Goal: Task Accomplishment & Management: Use online tool/utility

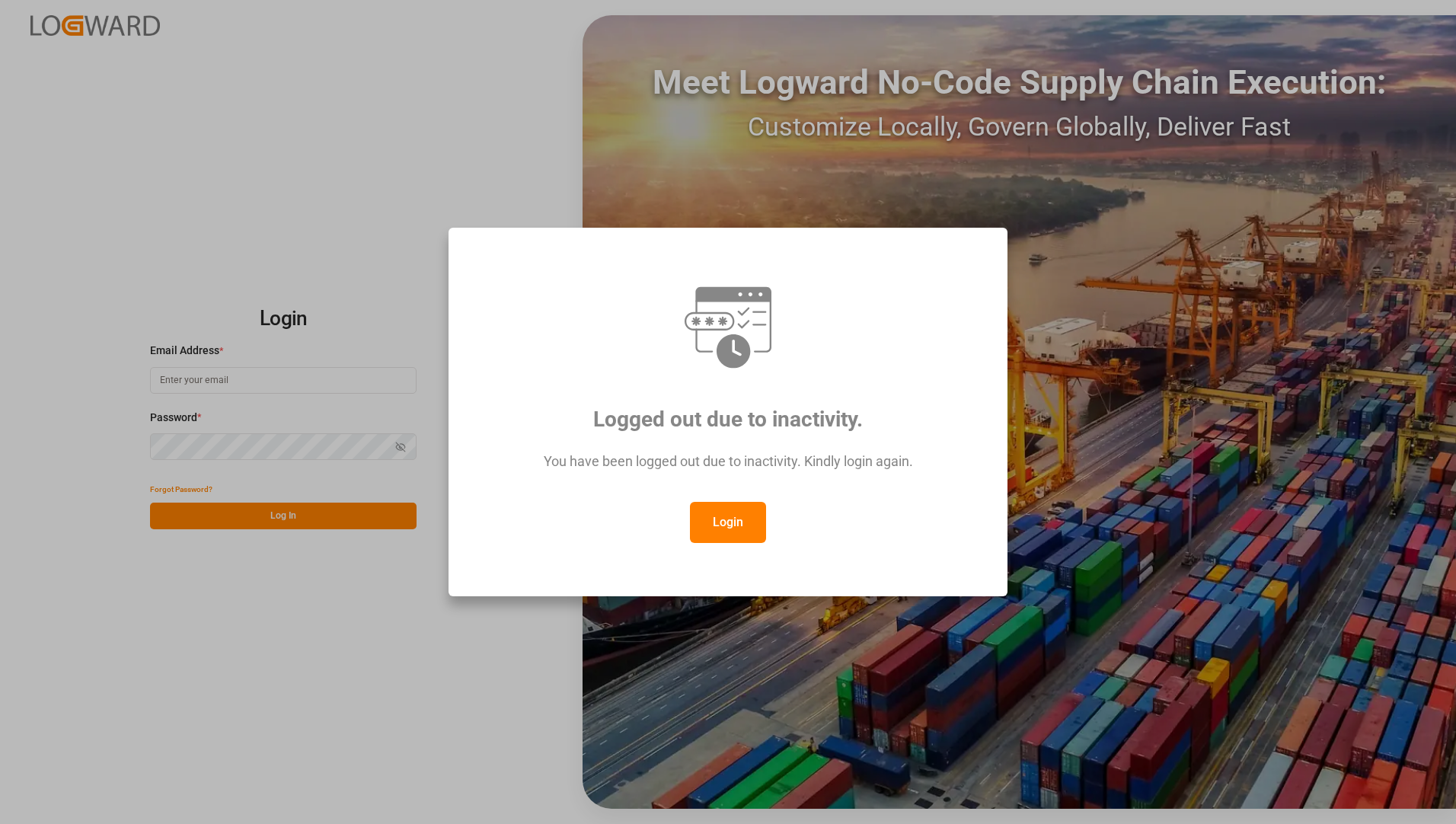
click at [707, 515] on button "Login" at bounding box center [728, 523] width 76 height 41
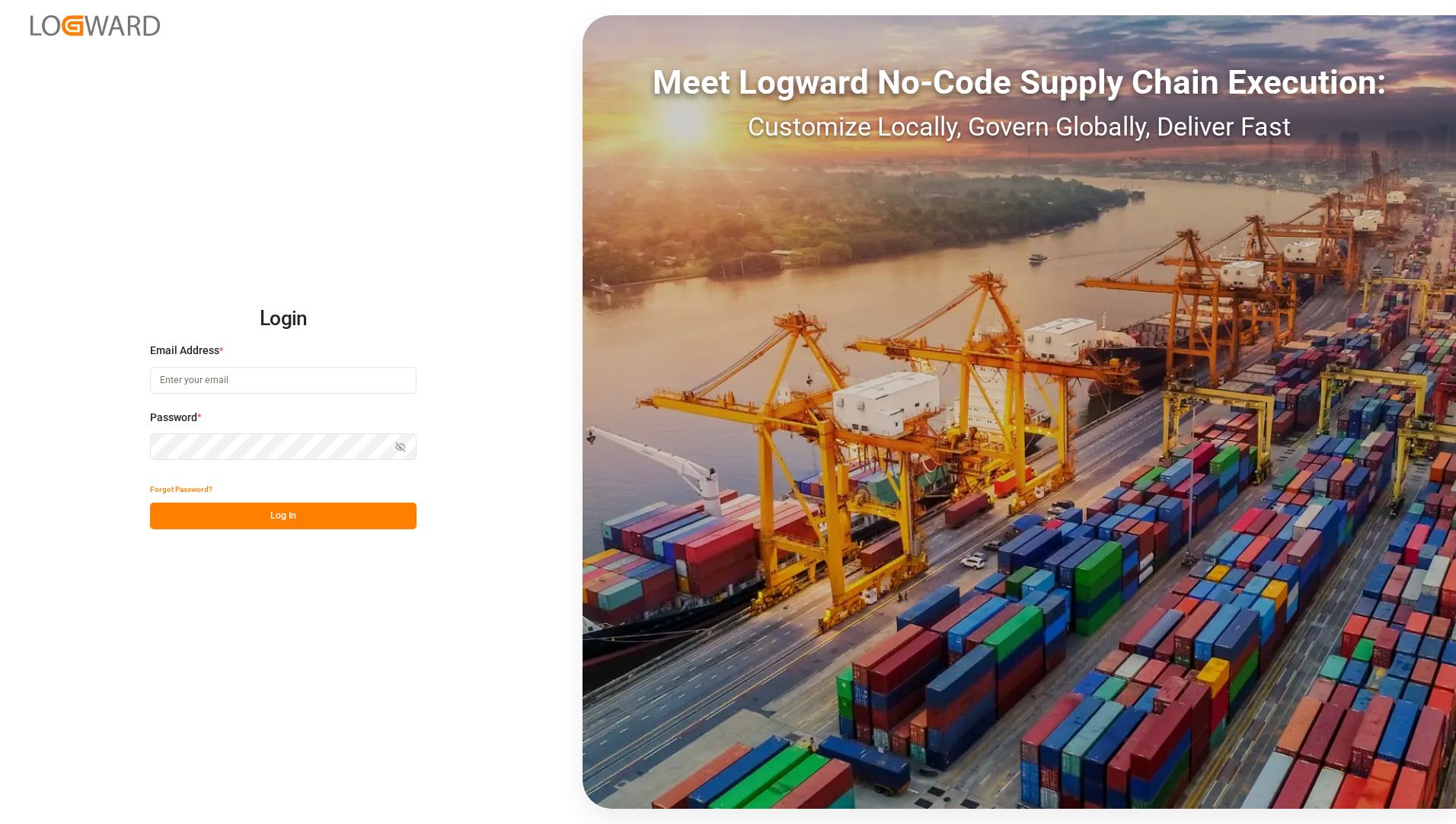
click at [335, 383] on input at bounding box center [283, 380] width 266 height 26
type input "[EMAIL_ADDRESS][PERSON_NAME][DOMAIN_NAME]"
click at [266, 653] on div "Login Email Address * [EMAIL_ADDRESS][PERSON_NAME][DOMAIN_NAME] Password * Show…" at bounding box center [728, 412] width 1456 height 824
click at [238, 515] on button "Log In" at bounding box center [283, 516] width 266 height 26
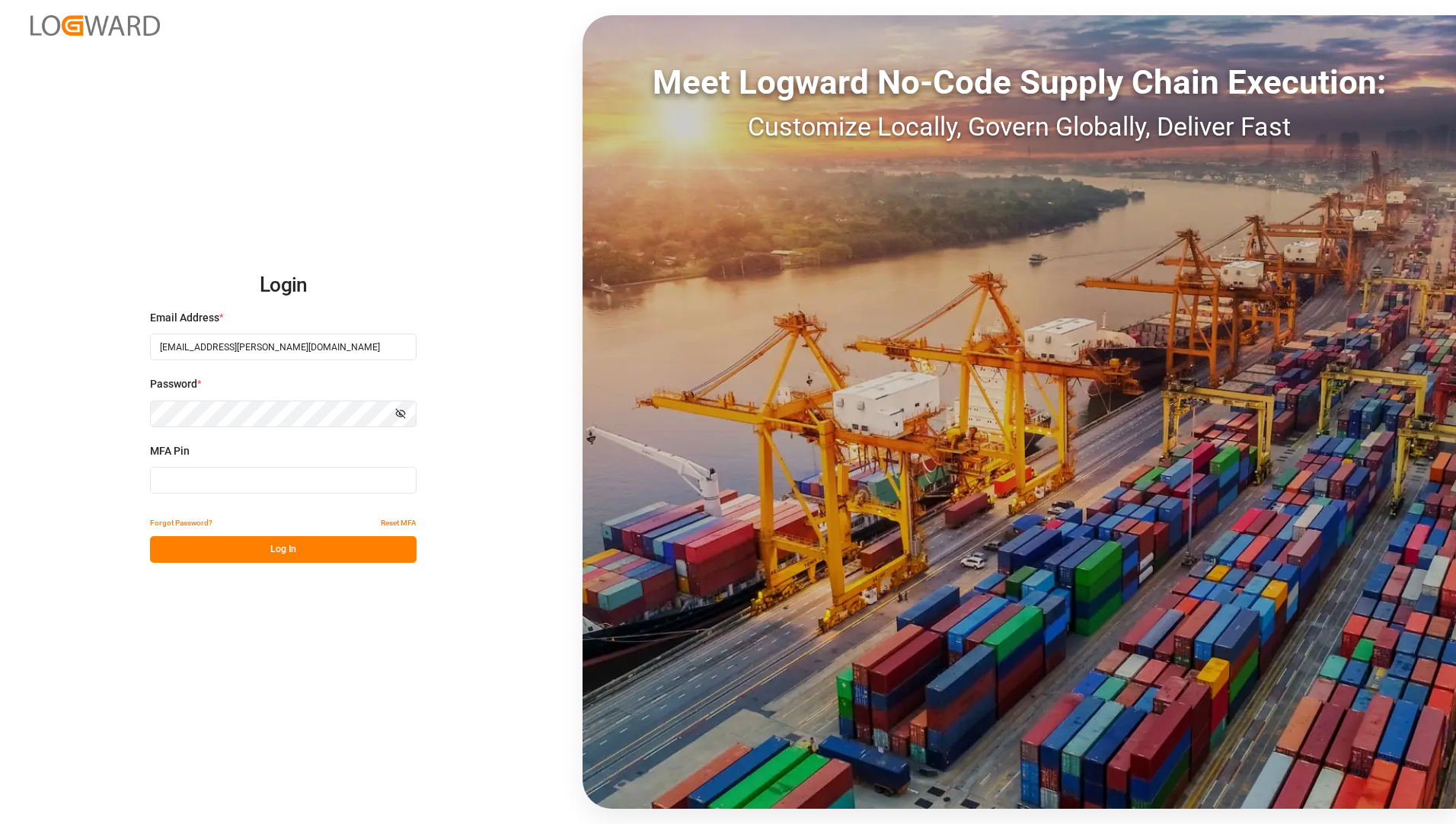
click at [221, 482] on input at bounding box center [283, 480] width 266 height 26
type input "146114"
click at [263, 548] on button "Log In" at bounding box center [283, 549] width 266 height 26
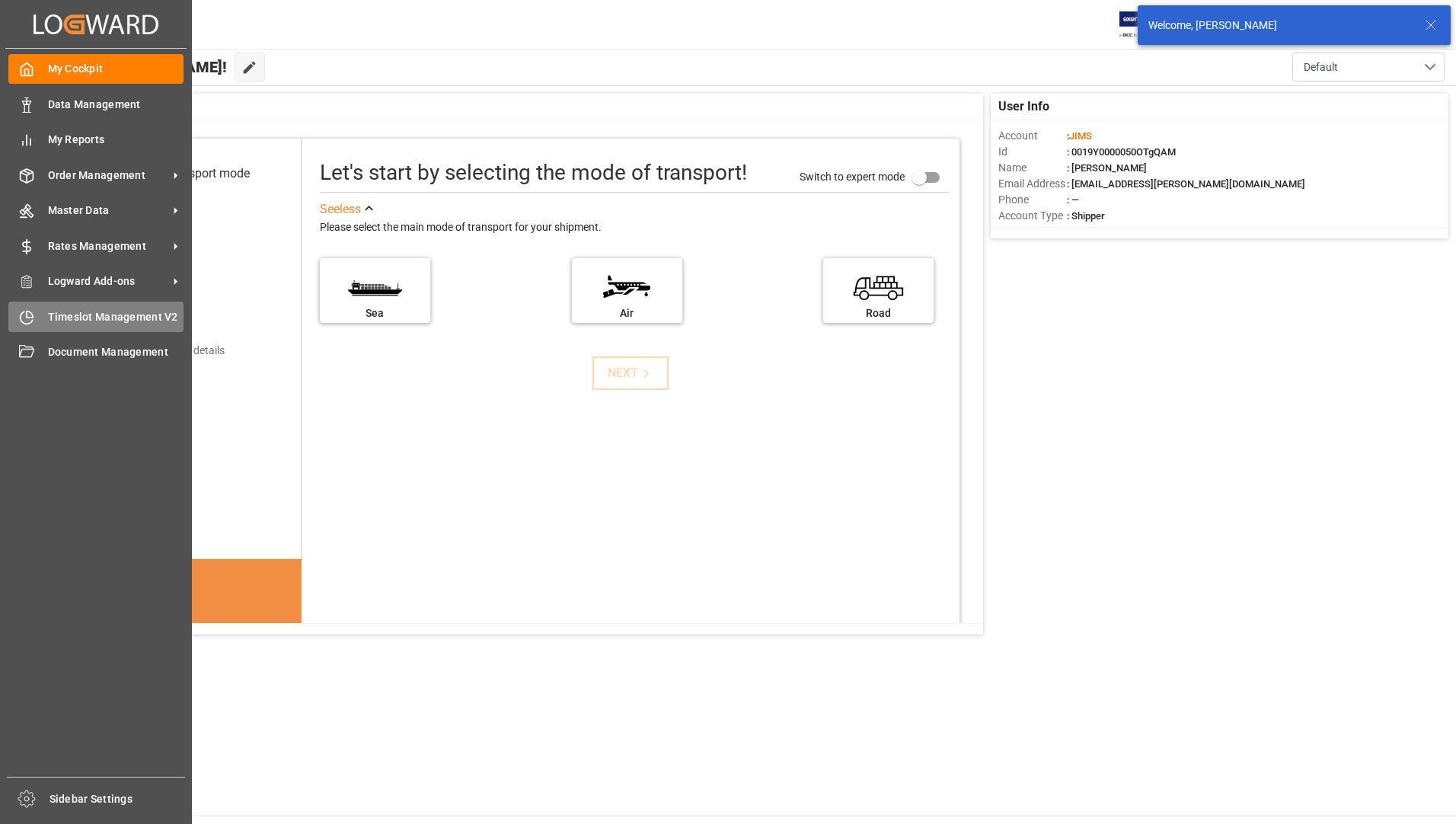
click at [126, 318] on span "Timeslot Management V2" at bounding box center [116, 317] width 136 height 16
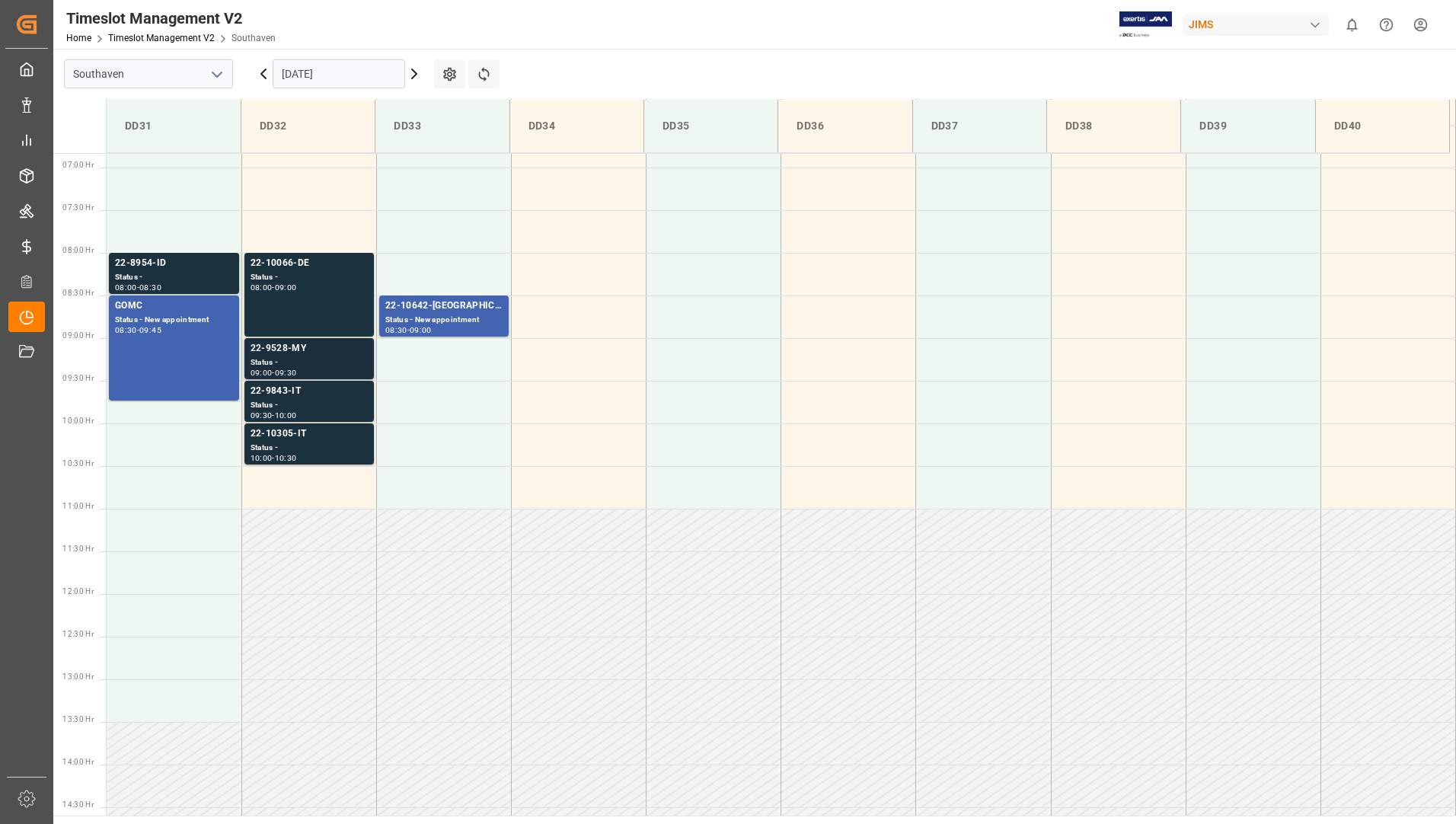
scroll to position [587, 0]
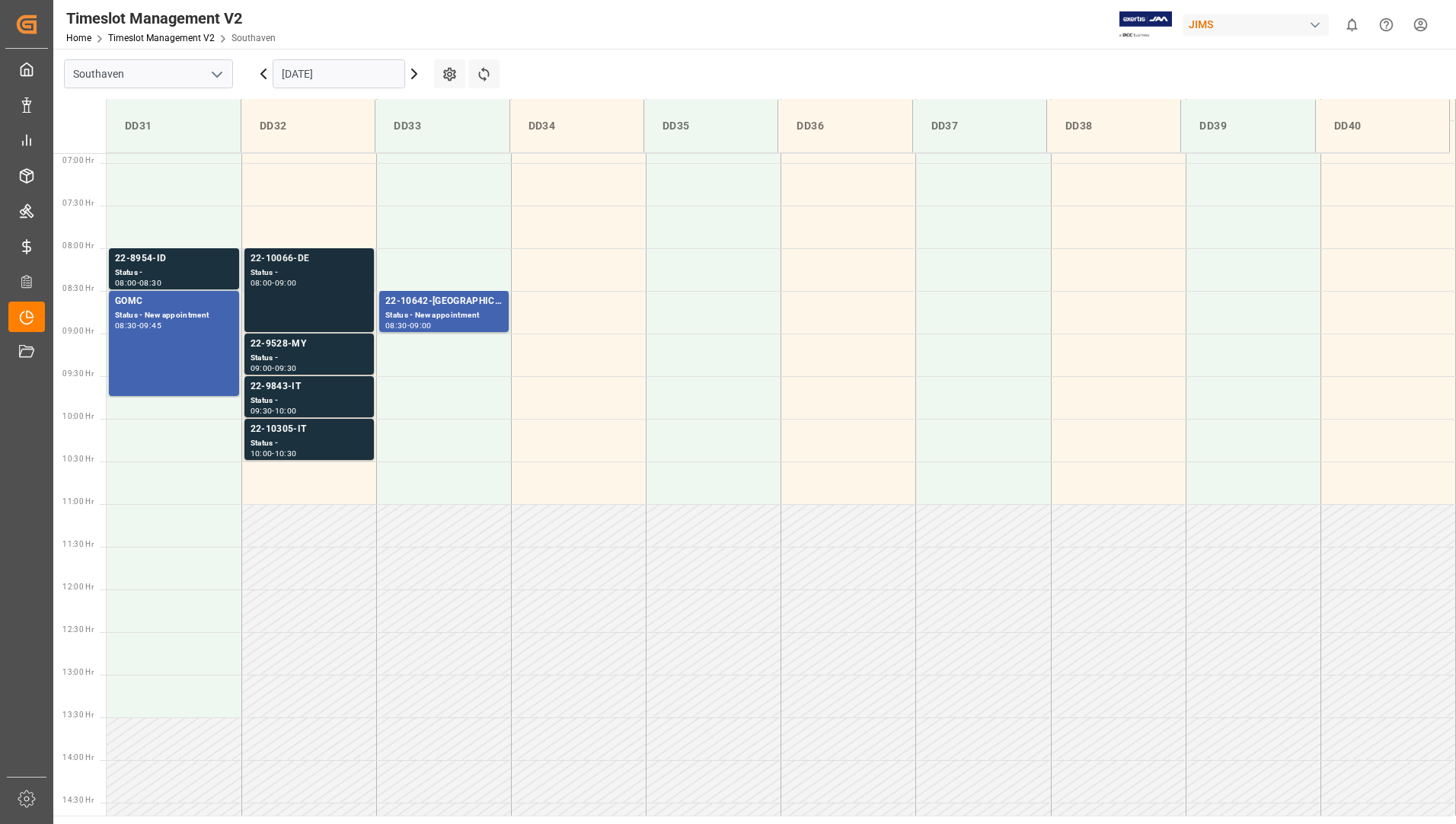
click at [301, 295] on div "22-10066-DE Status - 08:00 - 09:00" at bounding box center [309, 290] width 118 height 78
click at [286, 431] on div "22-10305-IT" at bounding box center [309, 430] width 118 height 15
click at [291, 402] on div "Status -" at bounding box center [309, 402] width 118 height 13
click at [291, 351] on div "22-9528-MY" at bounding box center [309, 344] width 118 height 15
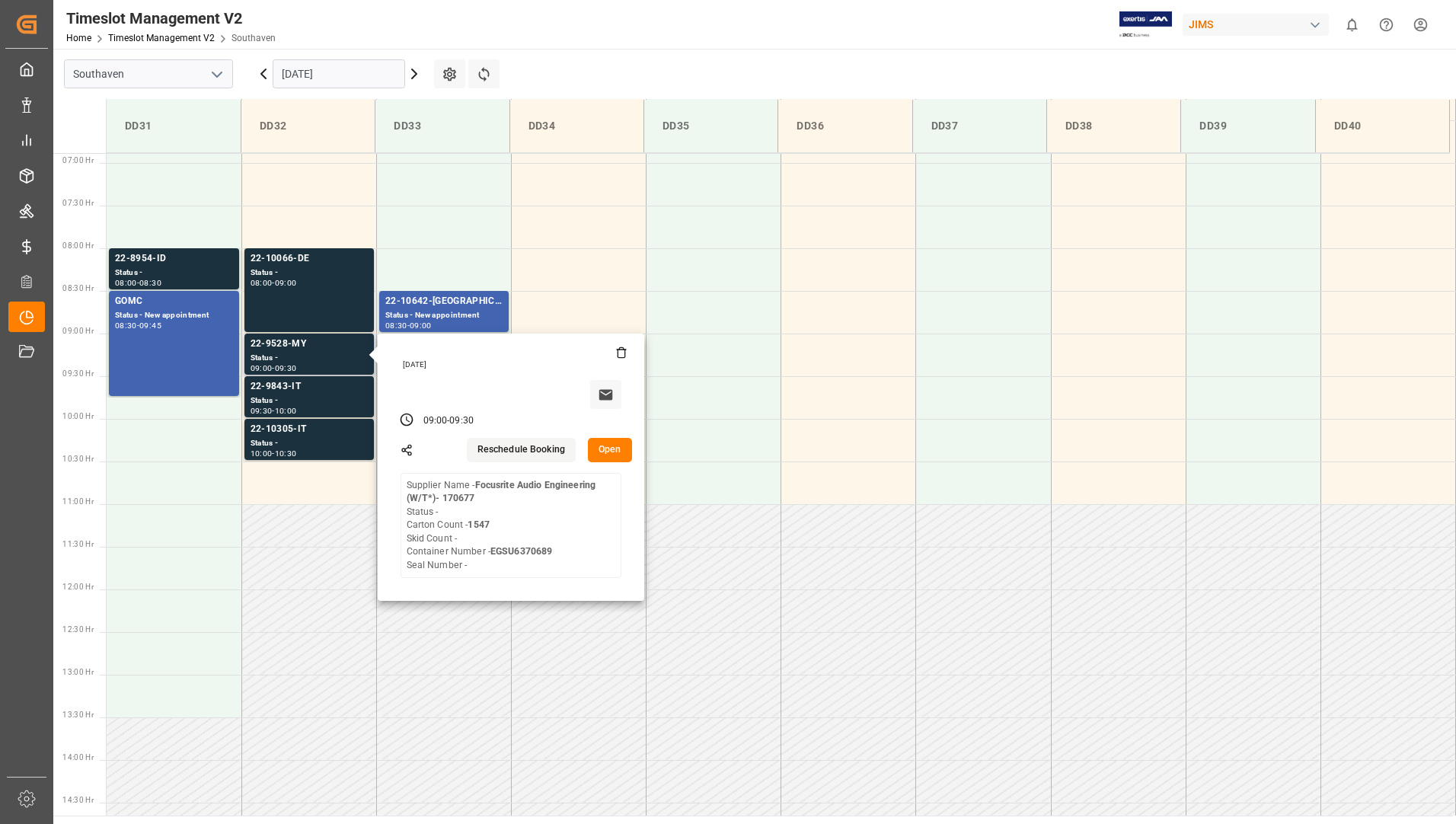
click at [609, 446] on button "Open" at bounding box center [609, 451] width 44 height 24
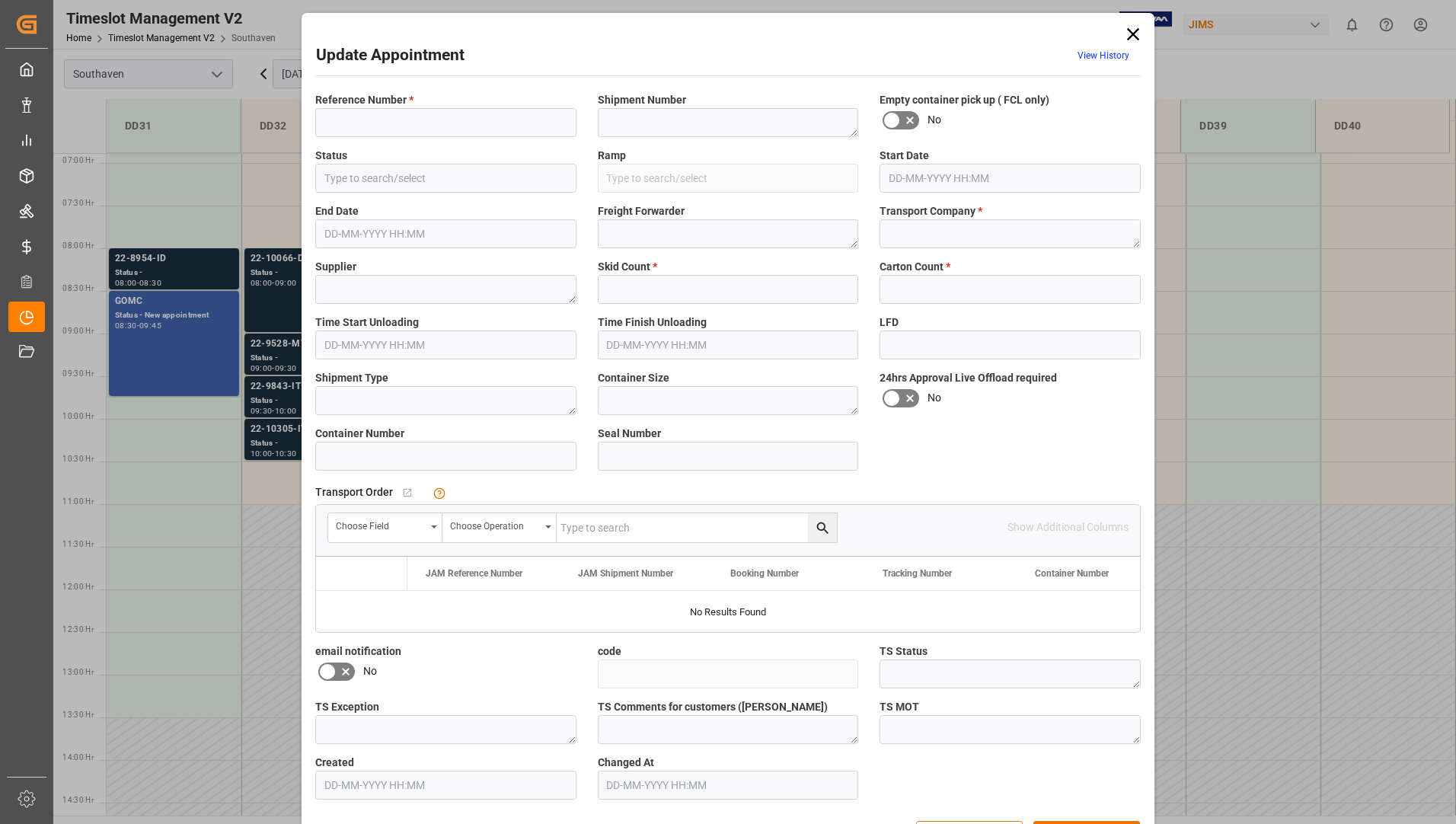
type input "22-9528-MY"
type textarea "71882"
type input "DD32"
type textarea "EVERGREEN"
type textarea "Mainstream"
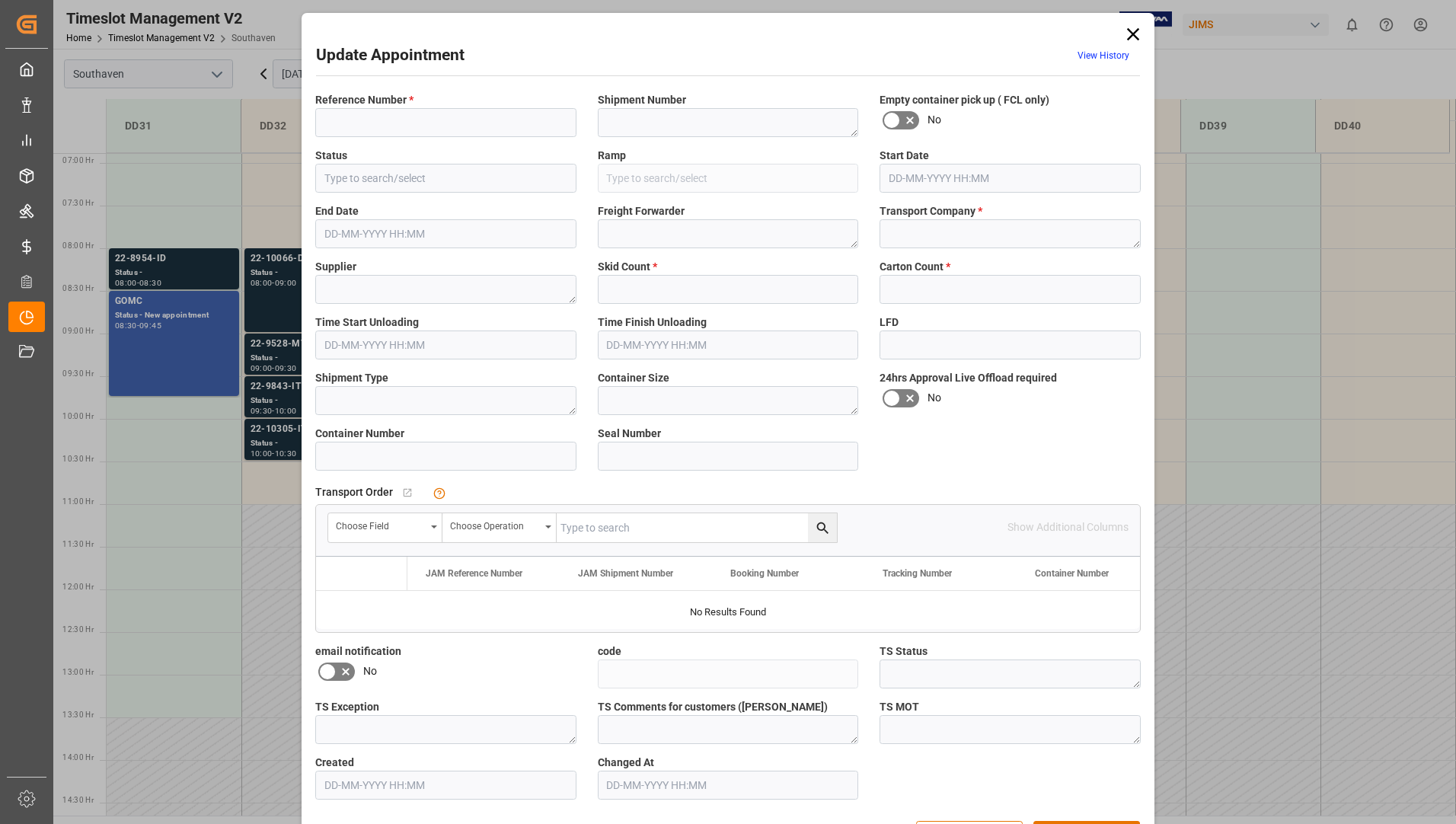
type textarea "Focusrite Audio Engineering (W/T*)- 170677"
type textarea "FCL"
type textarea "40HQ"
type input "EGSU6370689"
type input "c5191201966c"
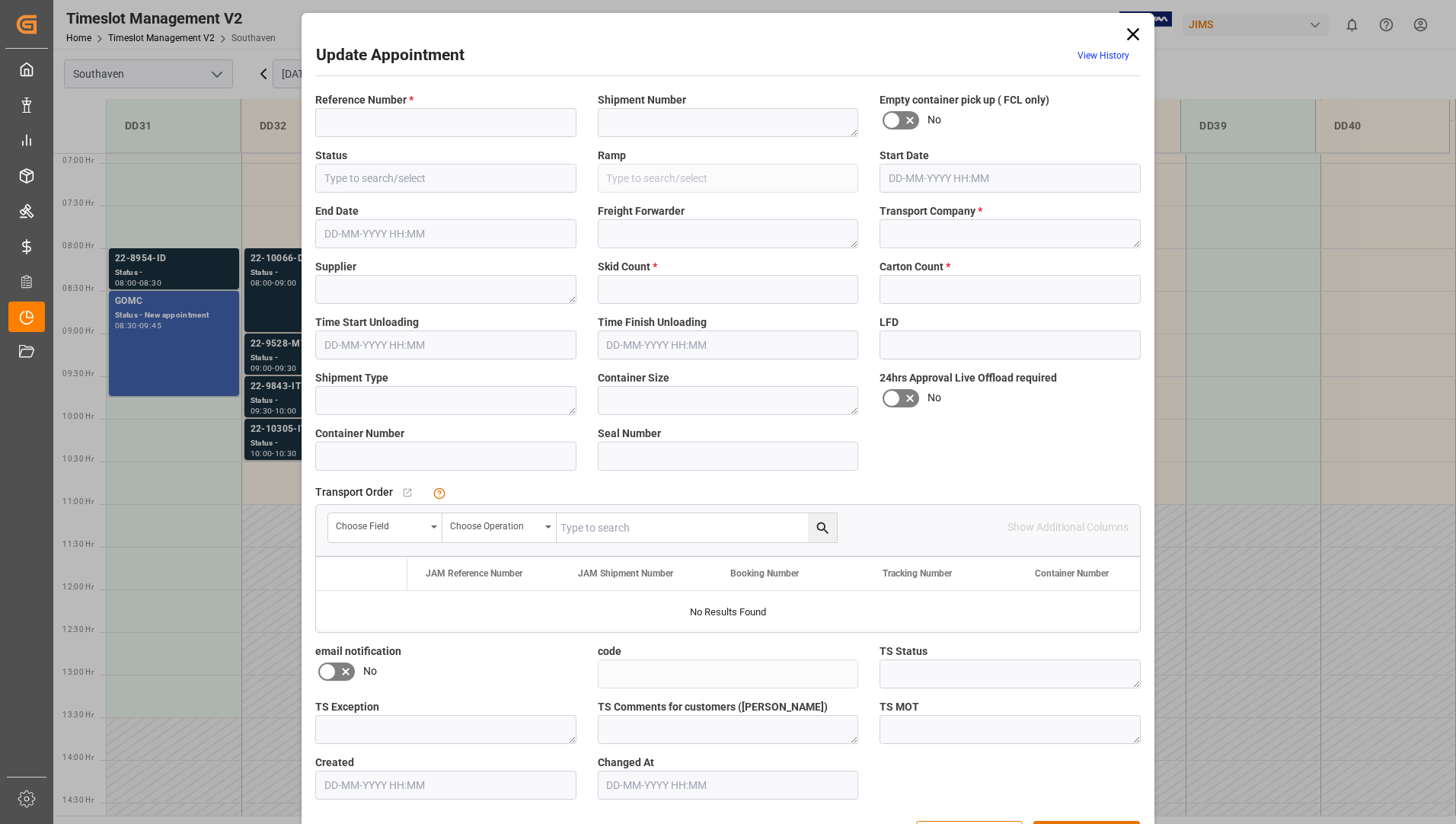
type textarea "Appointment Set Up"
type textarea "Priority"
type textarea "1"
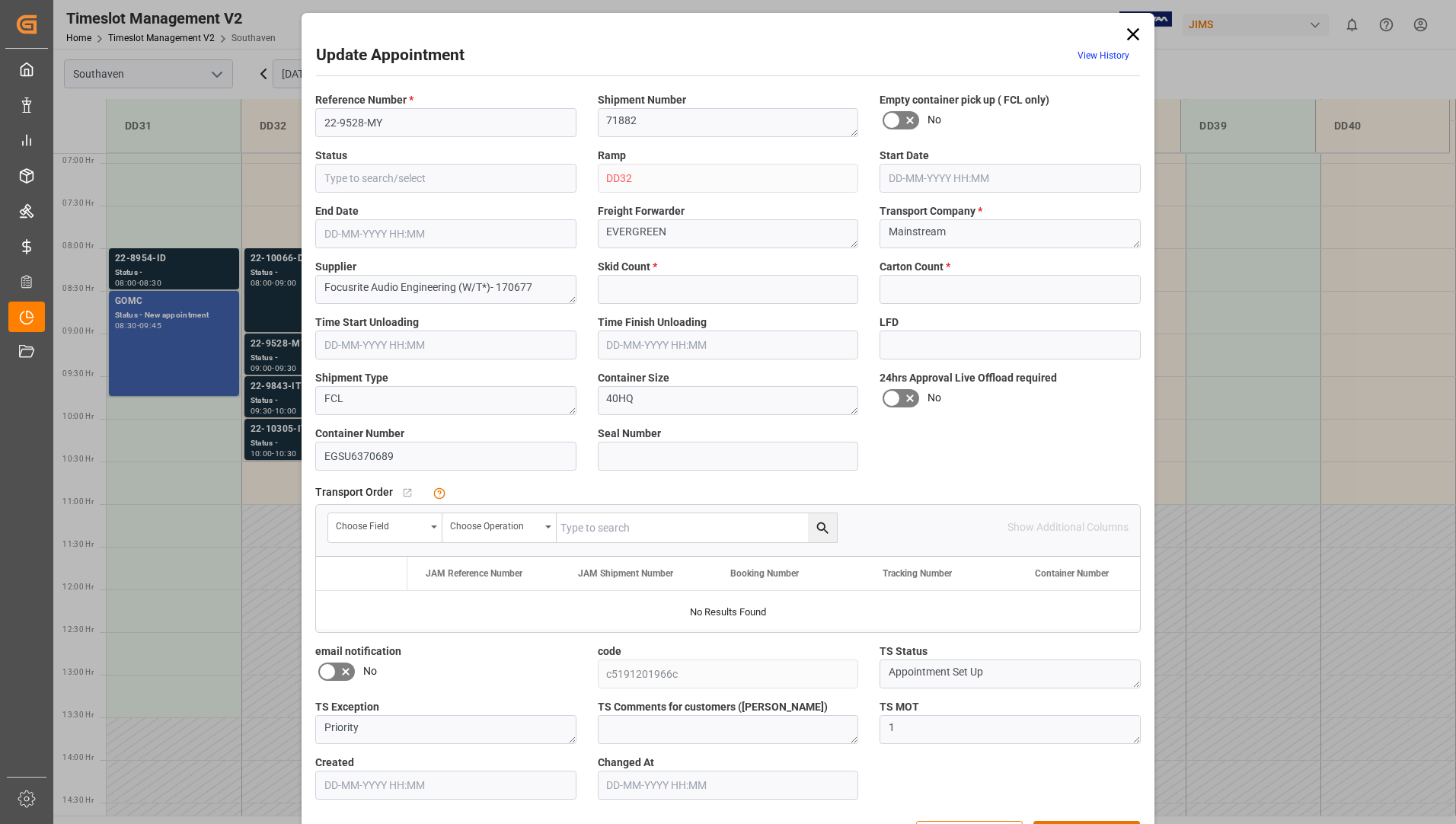
type input "0"
type input "1547"
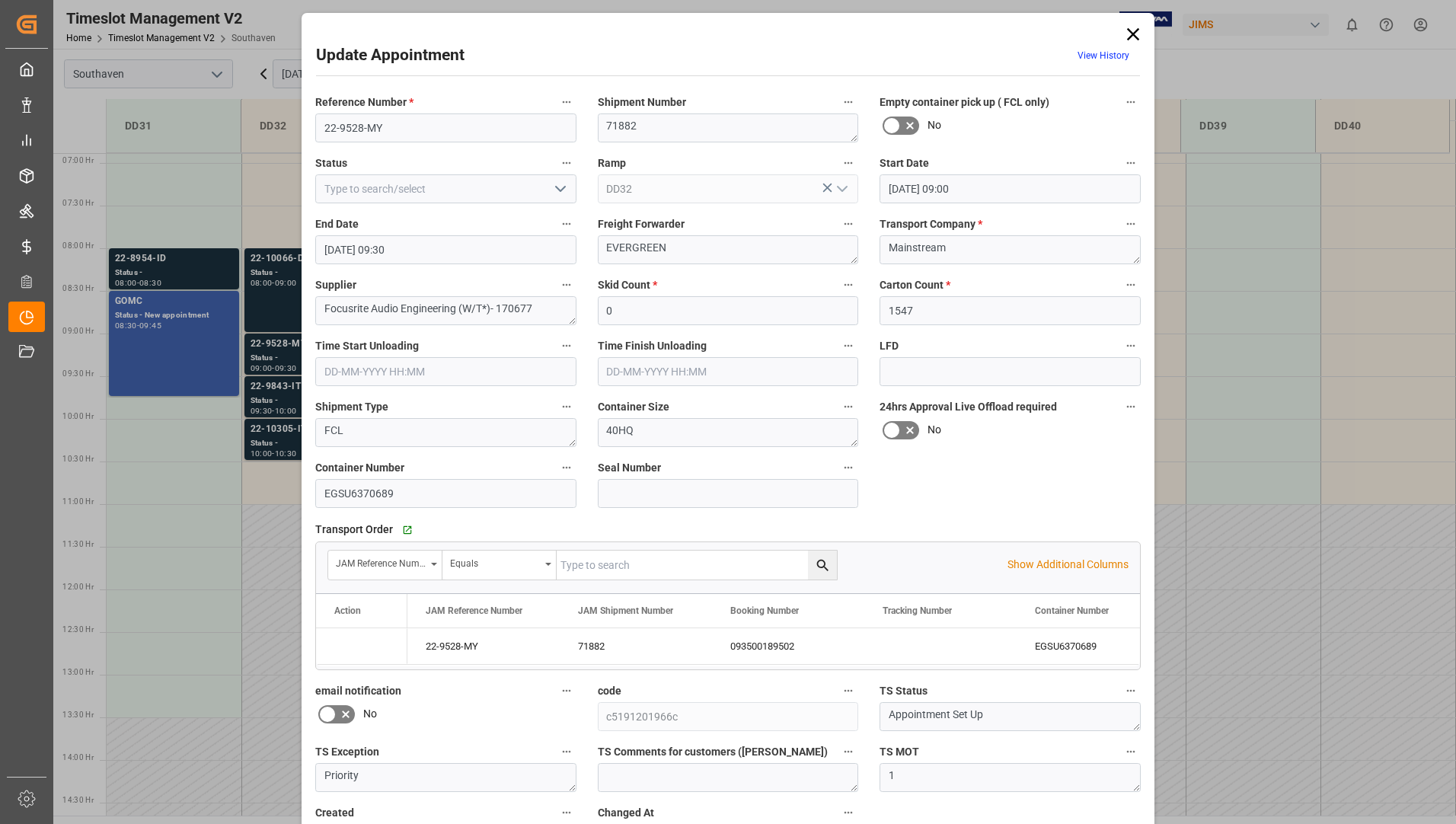
type input "[DATE] 09:00"
type input "[DATE] 09:30"
type input "[DATE] 15:24"
click at [523, 172] on label "Status" at bounding box center [446, 164] width 261 height 22
click at [557, 172] on button "Status" at bounding box center [566, 163] width 20 height 20
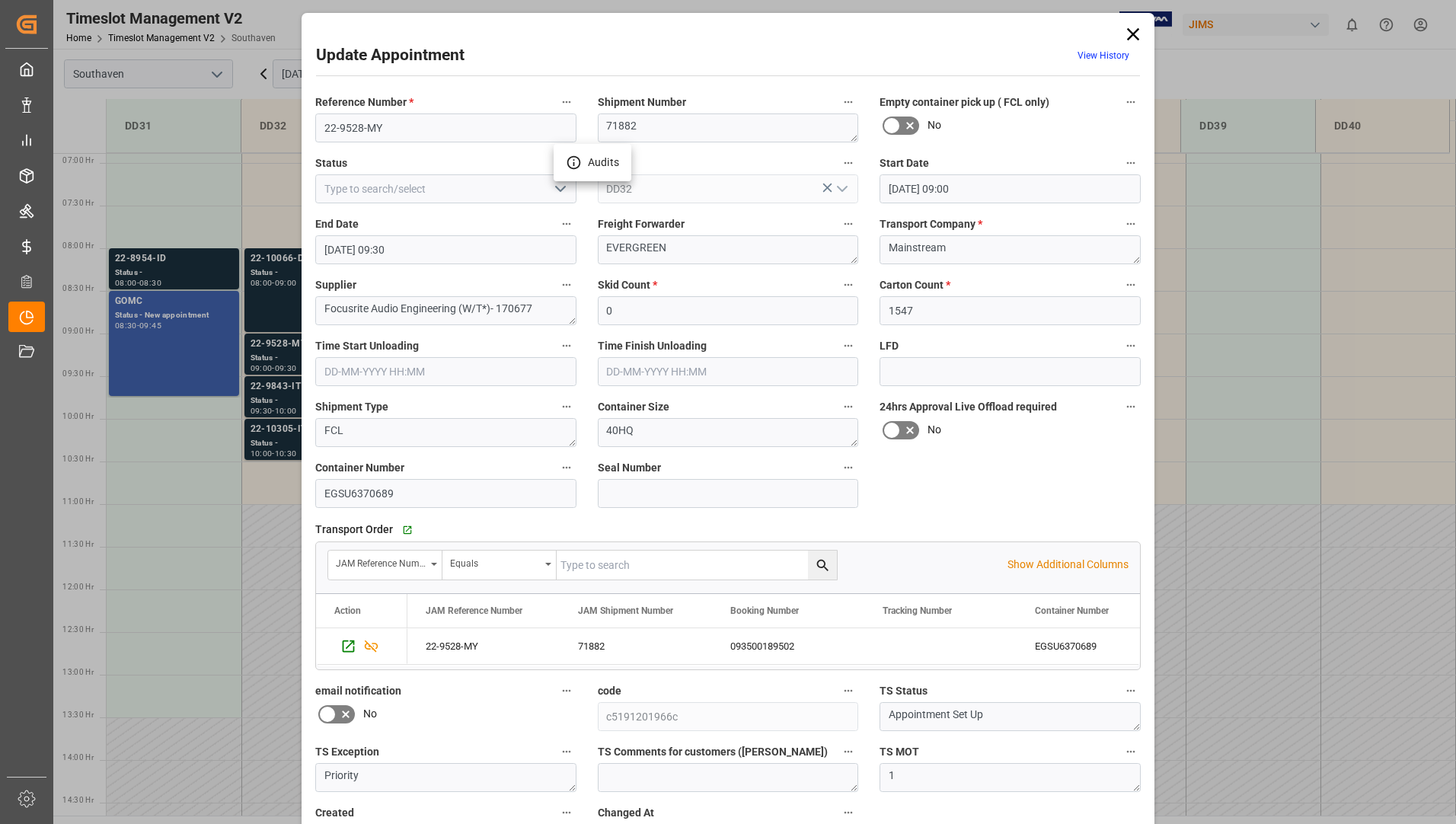
click at [529, 209] on div at bounding box center [728, 412] width 1456 height 824
click at [527, 186] on input at bounding box center [446, 188] width 261 height 29
click at [556, 186] on icon "open menu" at bounding box center [560, 188] width 18 height 18
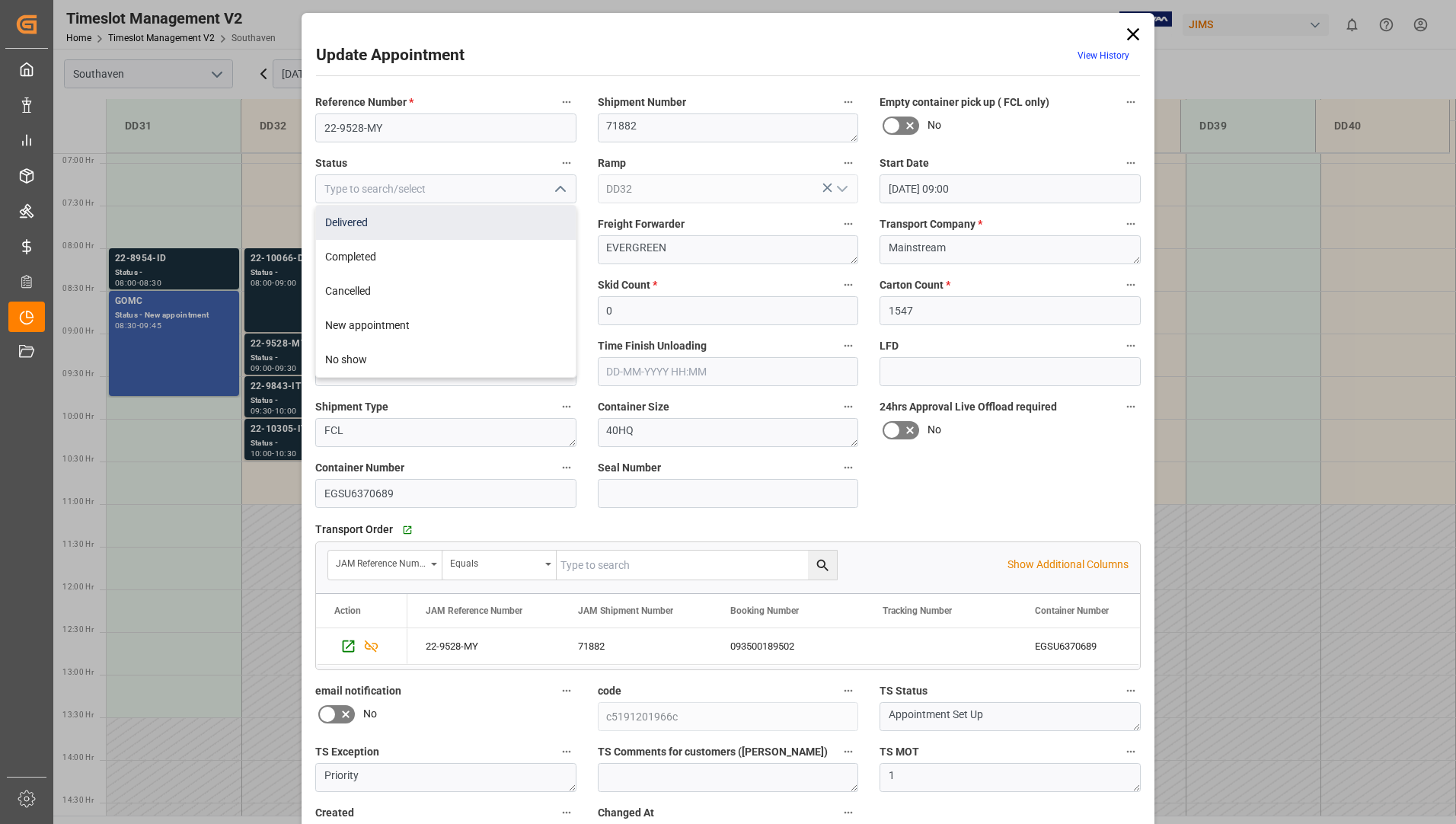
click at [467, 230] on div "Delivered" at bounding box center [446, 223] width 260 height 34
type input "Delivered"
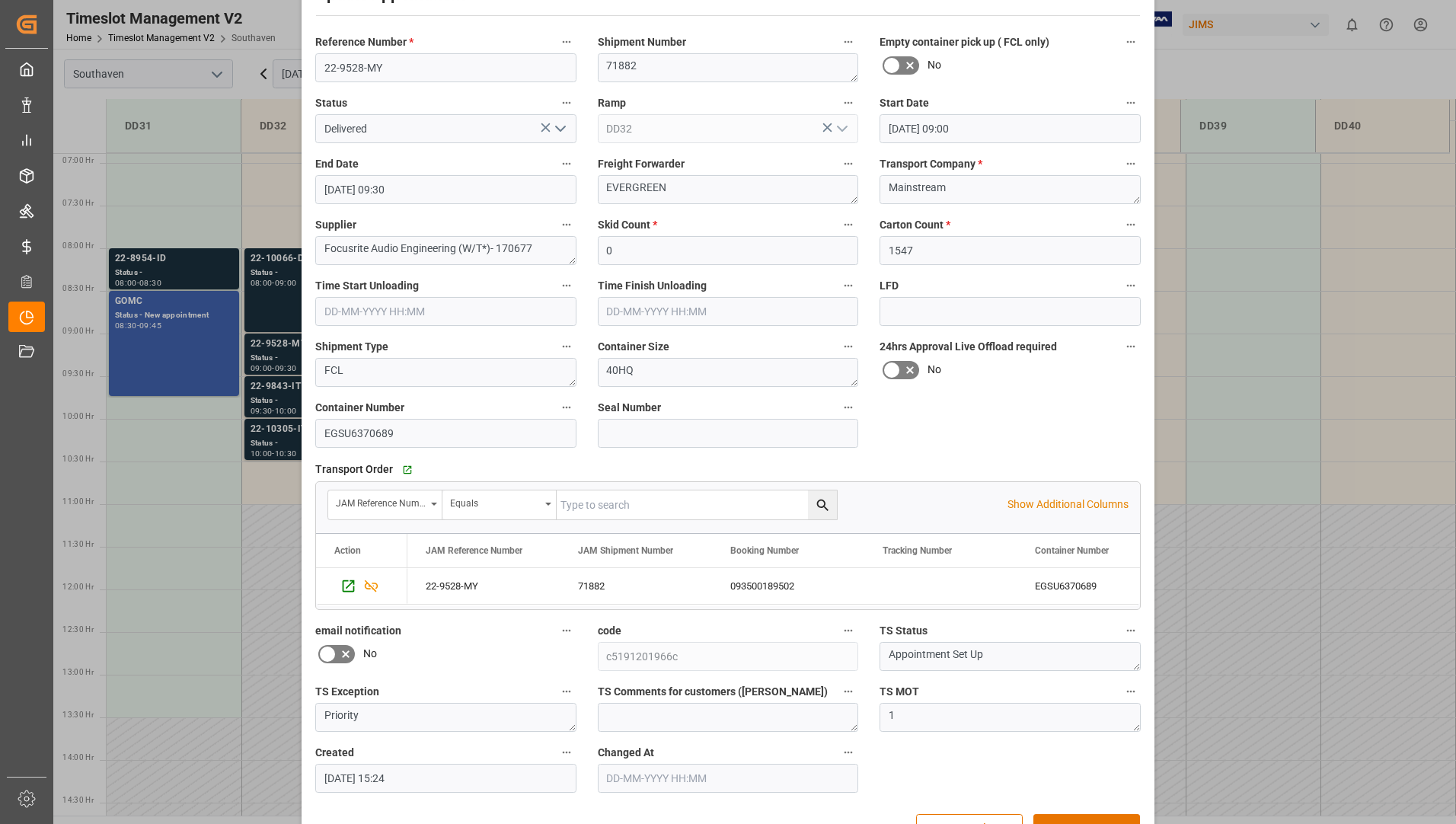
scroll to position [106, 0]
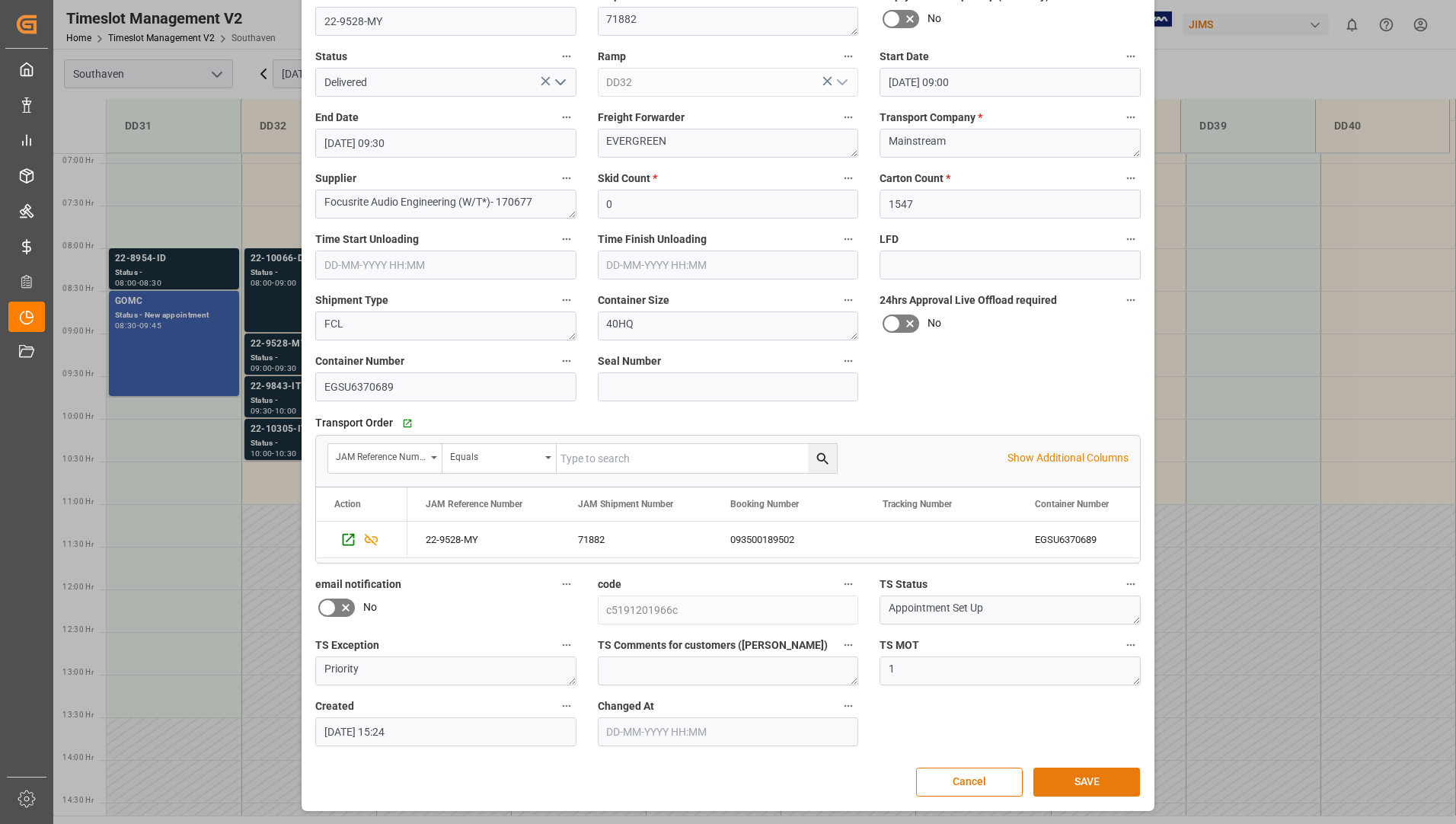
click at [1069, 785] on button "SAVE" at bounding box center [1086, 782] width 106 height 29
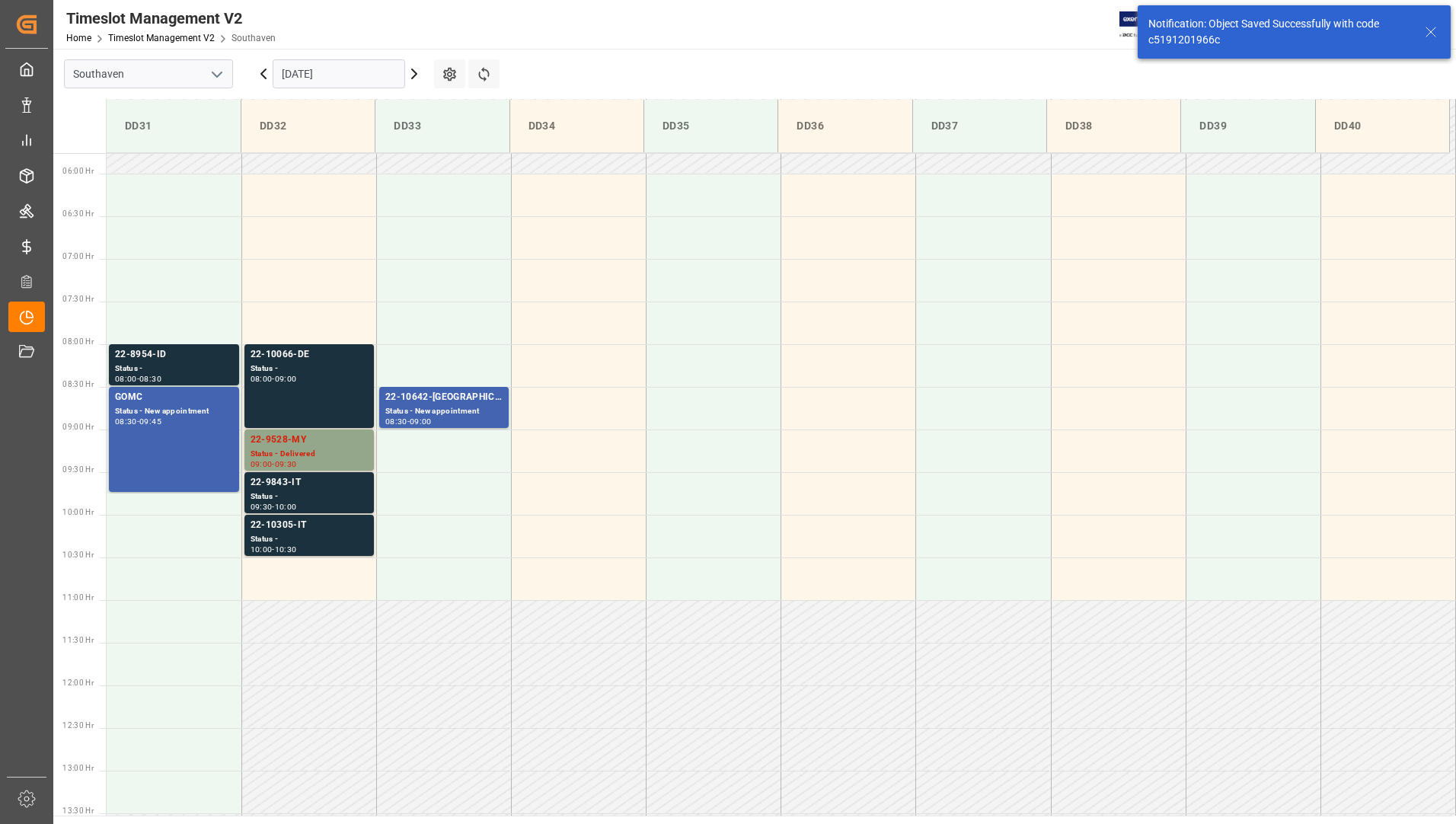
scroll to position [673, 0]
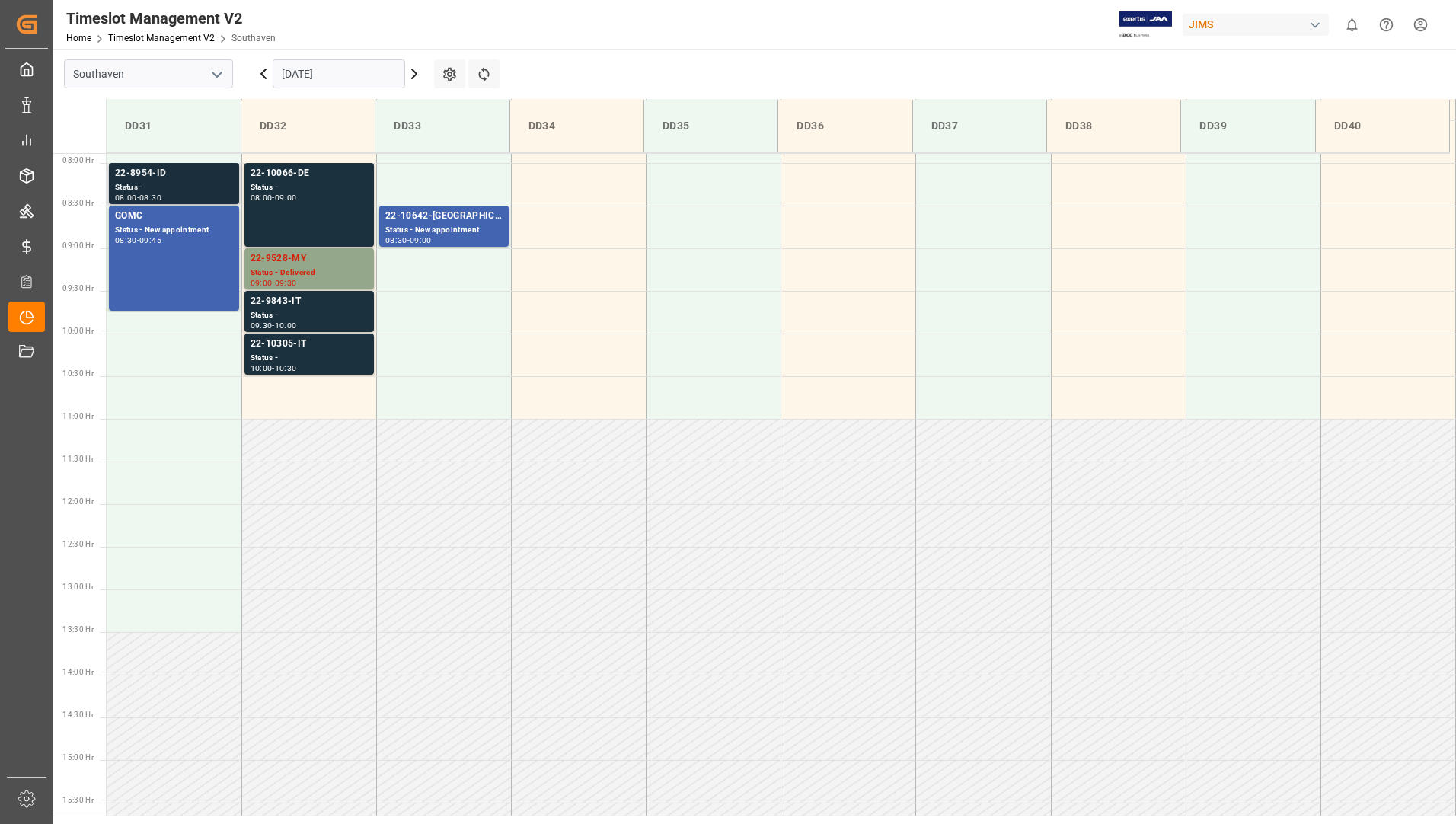
click at [182, 181] on div "22-8954-ID" at bounding box center [174, 174] width 119 height 15
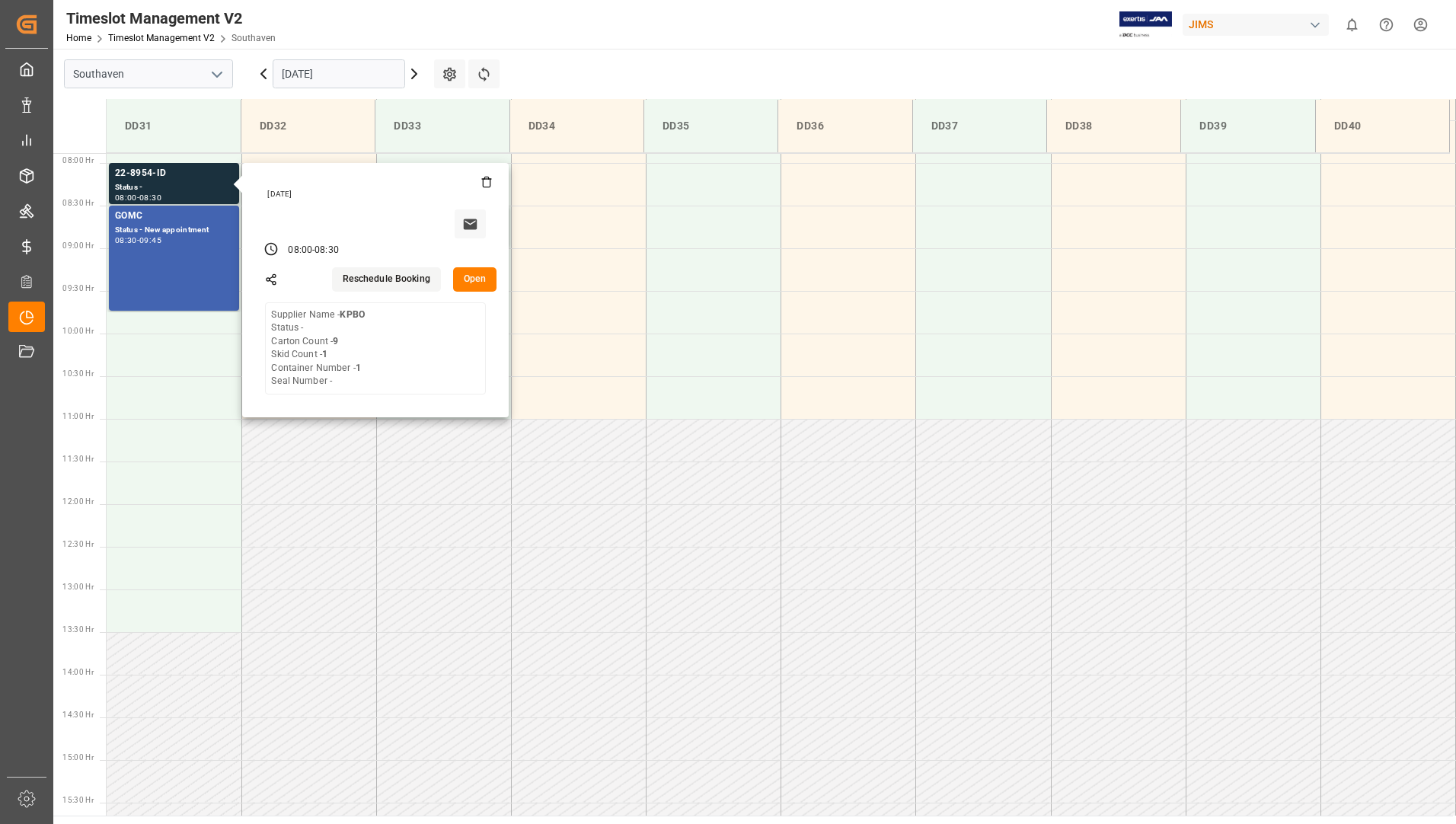
click at [643, 50] on div "Timeslot Management V2 Home Timeslot Management V2 Southaven JIMS 0 Notificatio…" at bounding box center [753, 412] width 1401 height 824
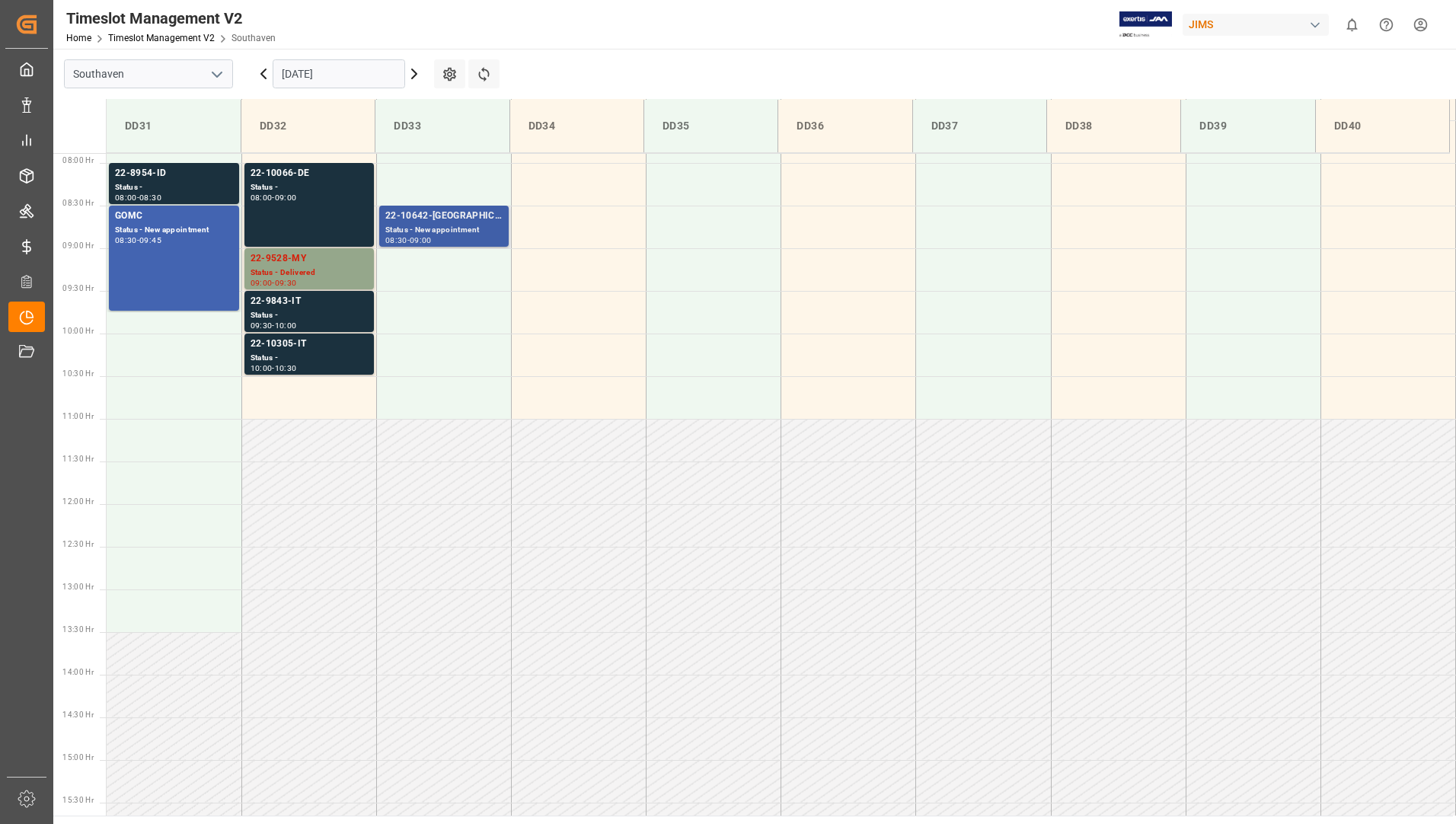
click at [435, 229] on div "Status - New appointment" at bounding box center [444, 230] width 118 height 13
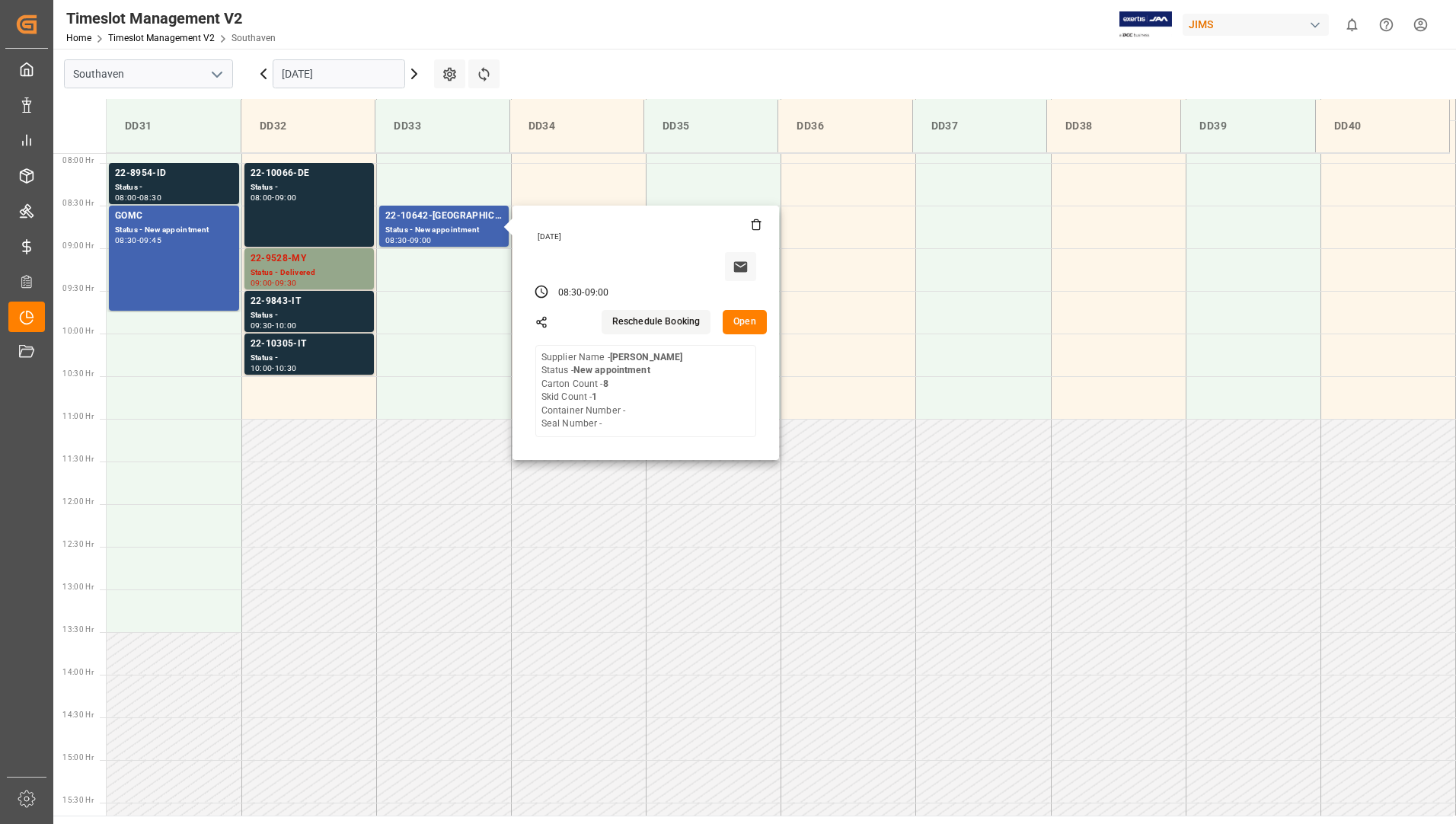
click at [523, 76] on main "Southaven [DATE] Settings Refresh Time Slots DD31 DD32 DD33 DD34 DD35 DD36 DD37…" at bounding box center [753, 433] width 1401 height 768
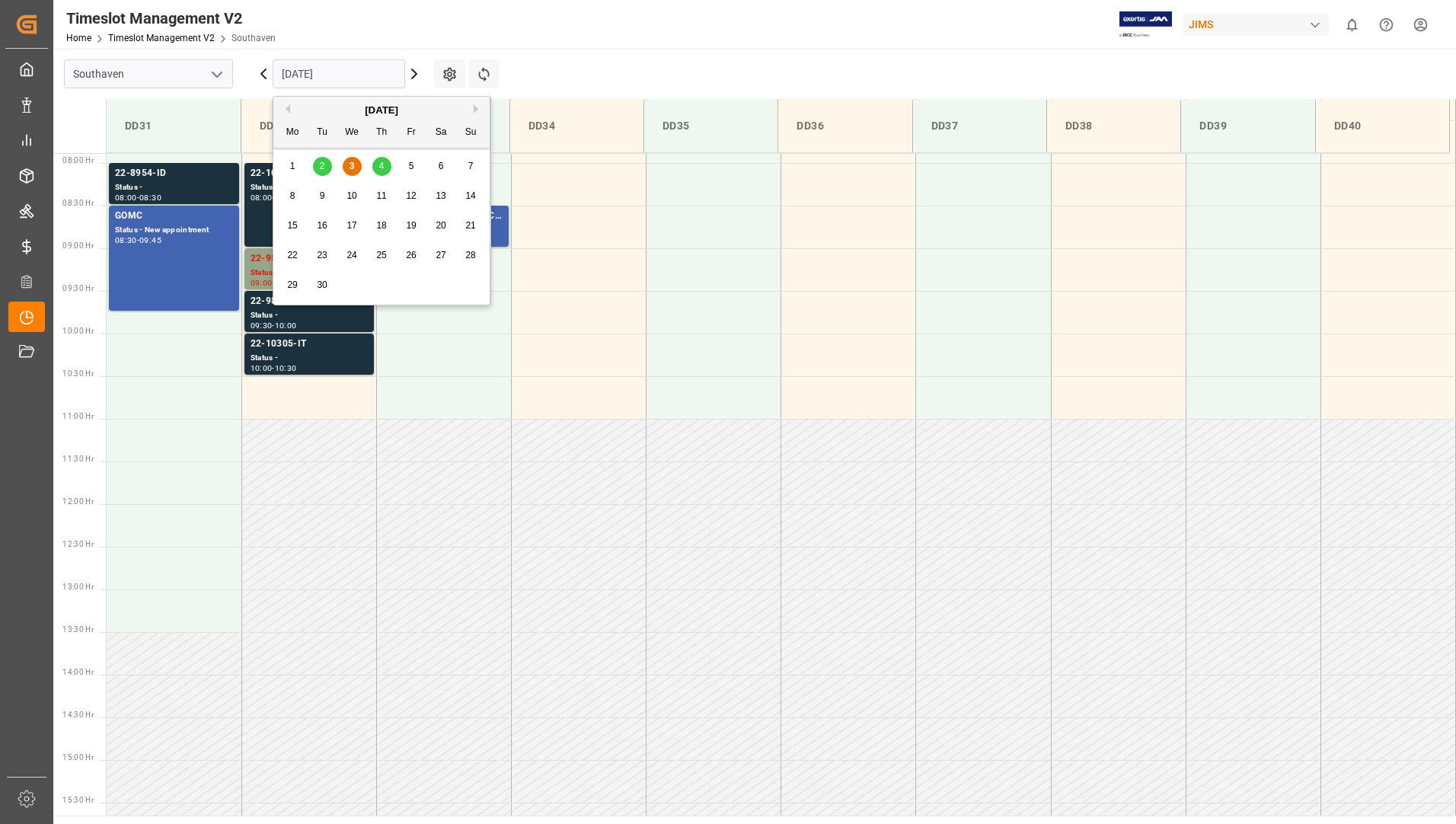
click at [346, 76] on input "[DATE]" at bounding box center [339, 73] width 133 height 29
click at [383, 167] on span "4" at bounding box center [382, 166] width 6 height 10
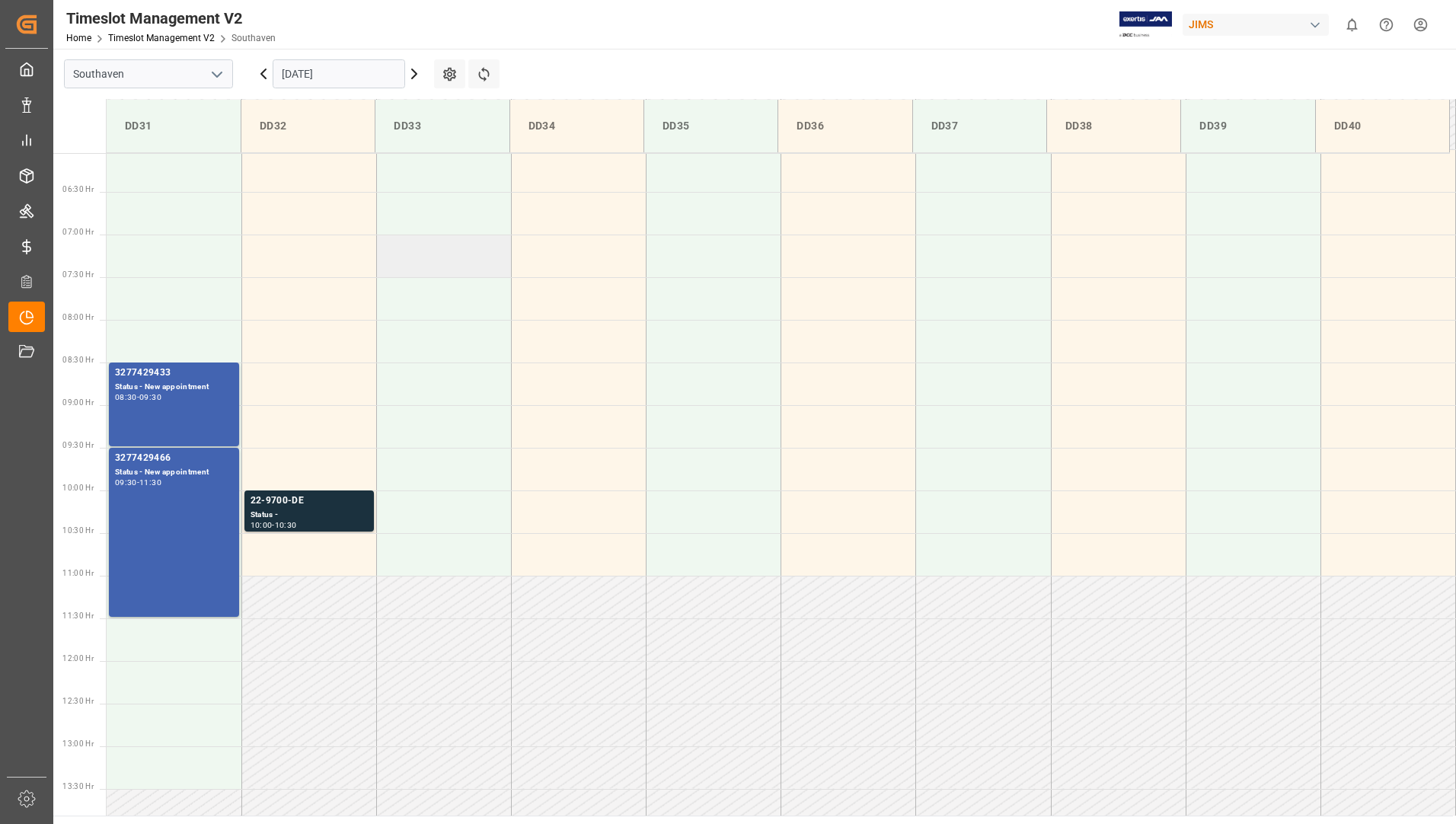
scroll to position [587, 0]
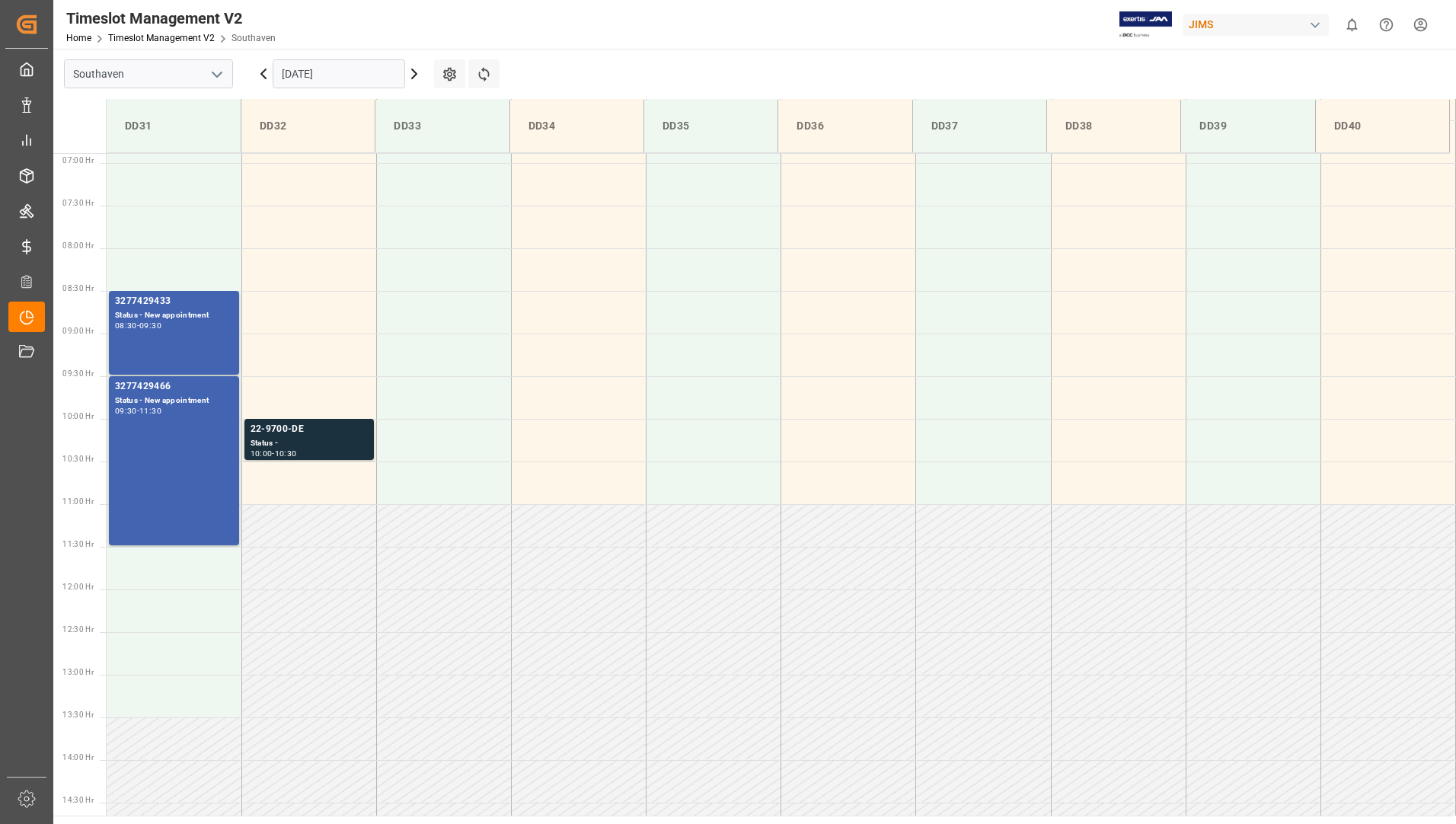
click at [370, 71] on input "[DATE]" at bounding box center [339, 73] width 133 height 29
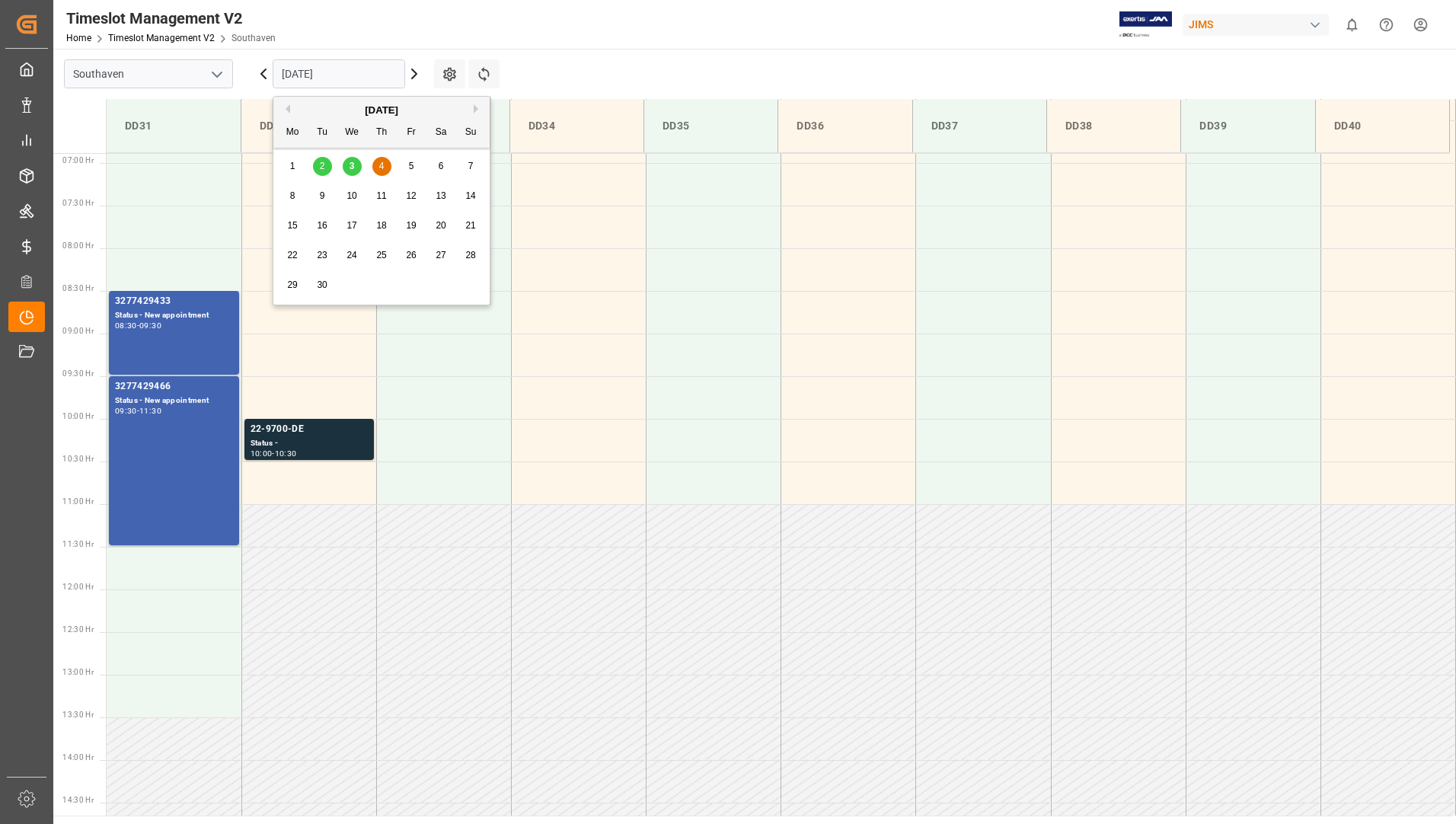
click at [355, 171] on div "3" at bounding box center [352, 166] width 19 height 18
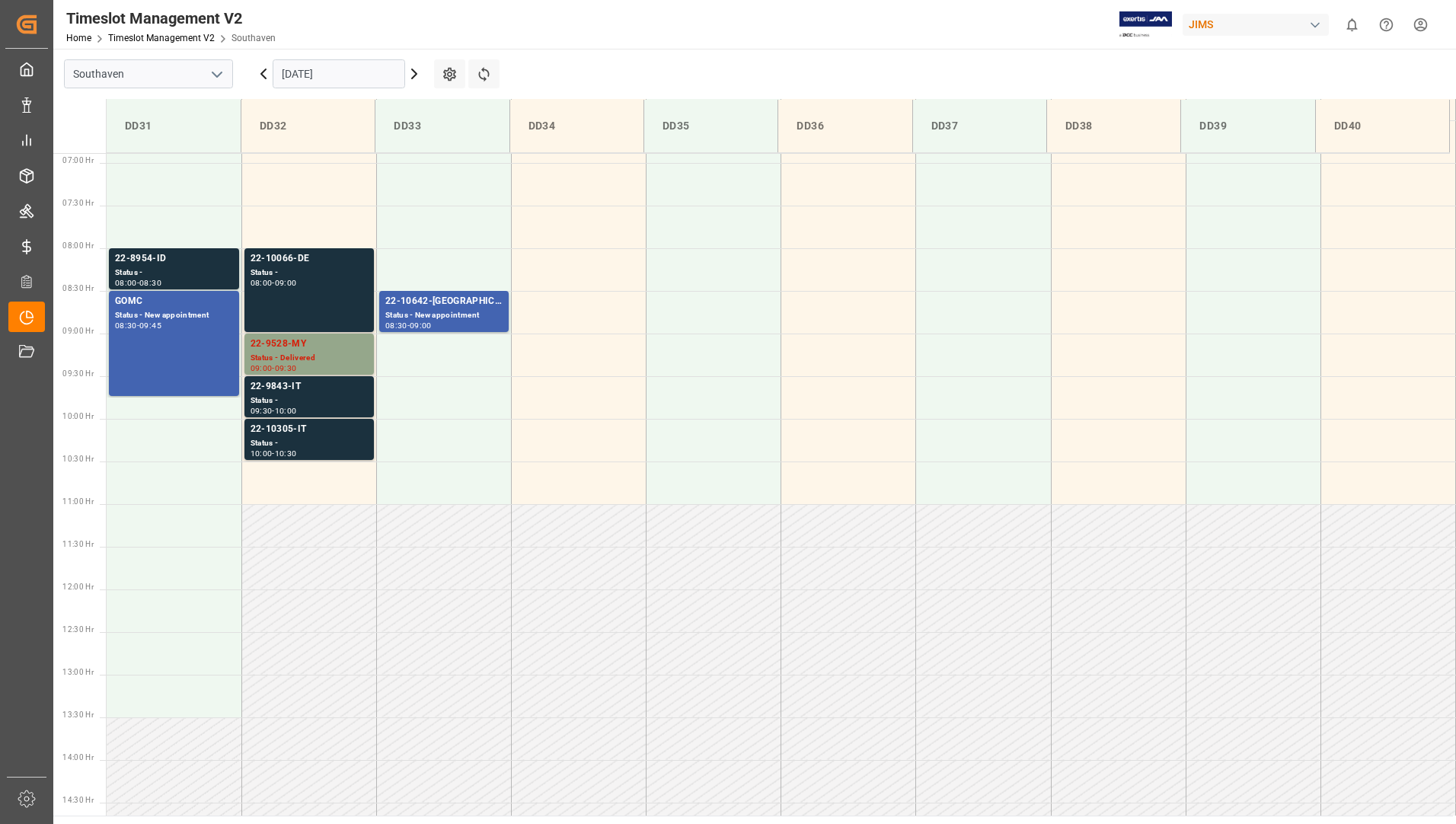
click at [388, 75] on input "[DATE]" at bounding box center [339, 73] width 133 height 29
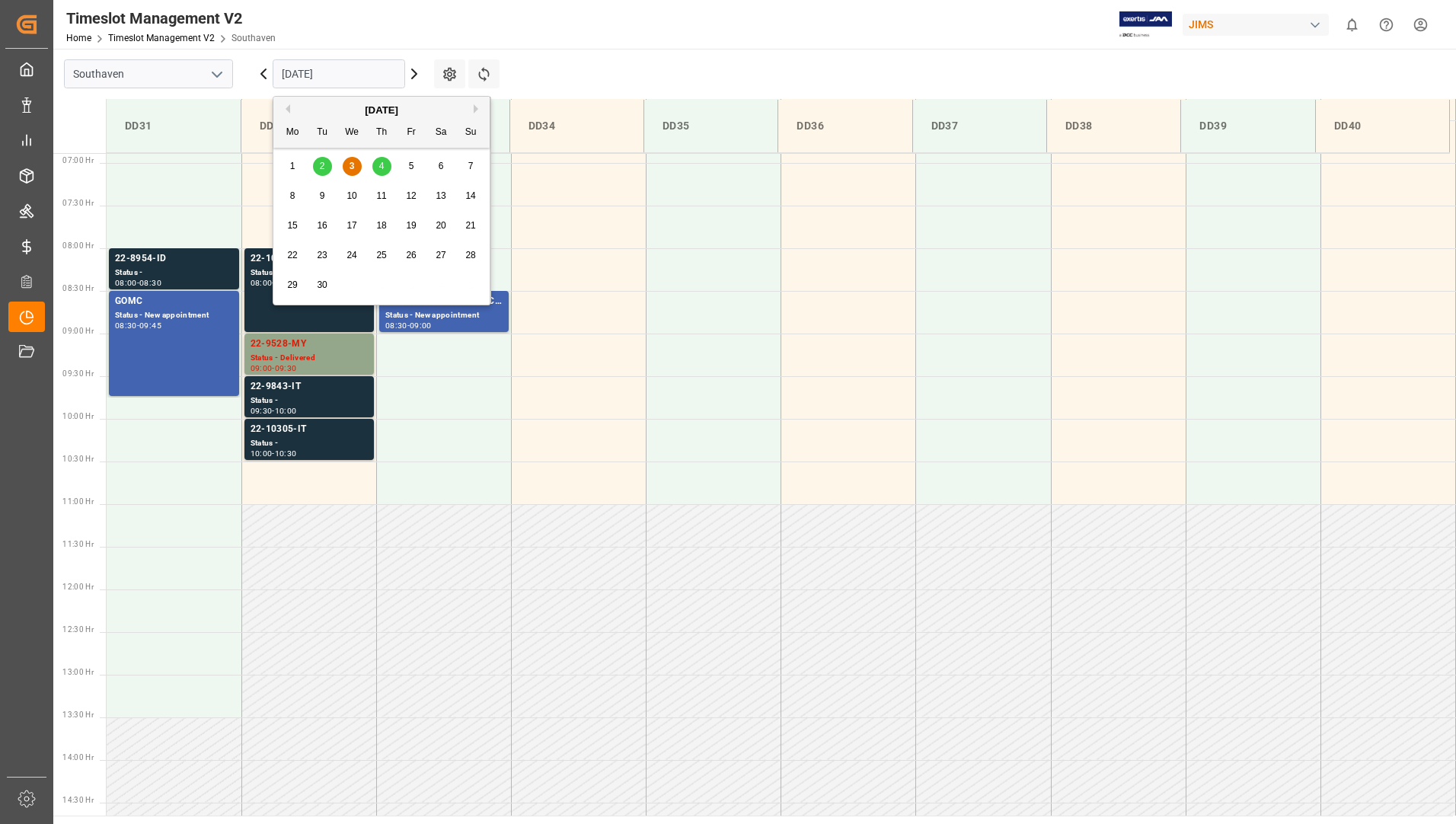
click at [417, 167] on div "5" at bounding box center [412, 166] width 19 height 18
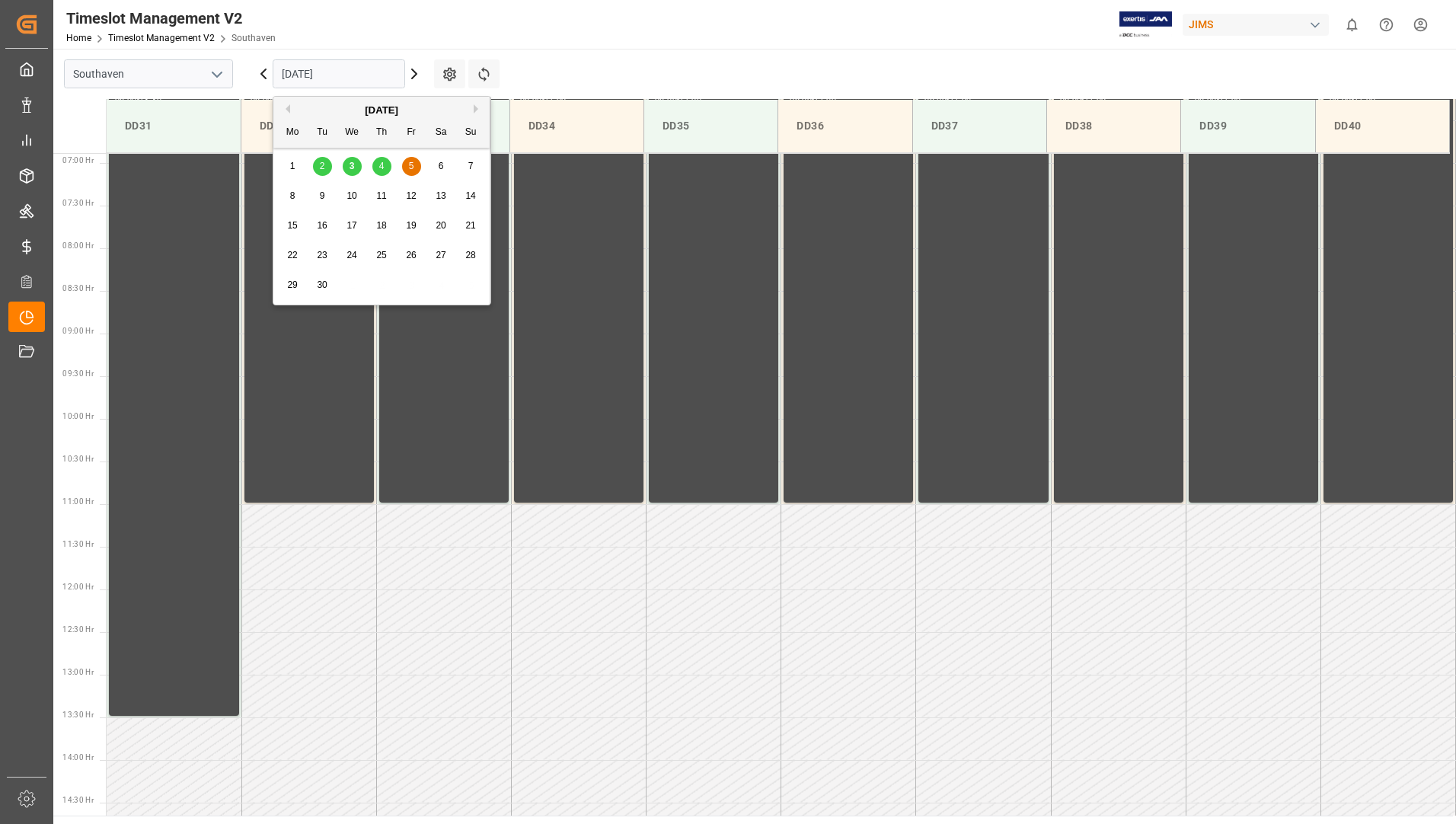
click at [382, 72] on input "[DATE]" at bounding box center [339, 73] width 133 height 29
click at [356, 162] on div "3" at bounding box center [352, 166] width 19 height 18
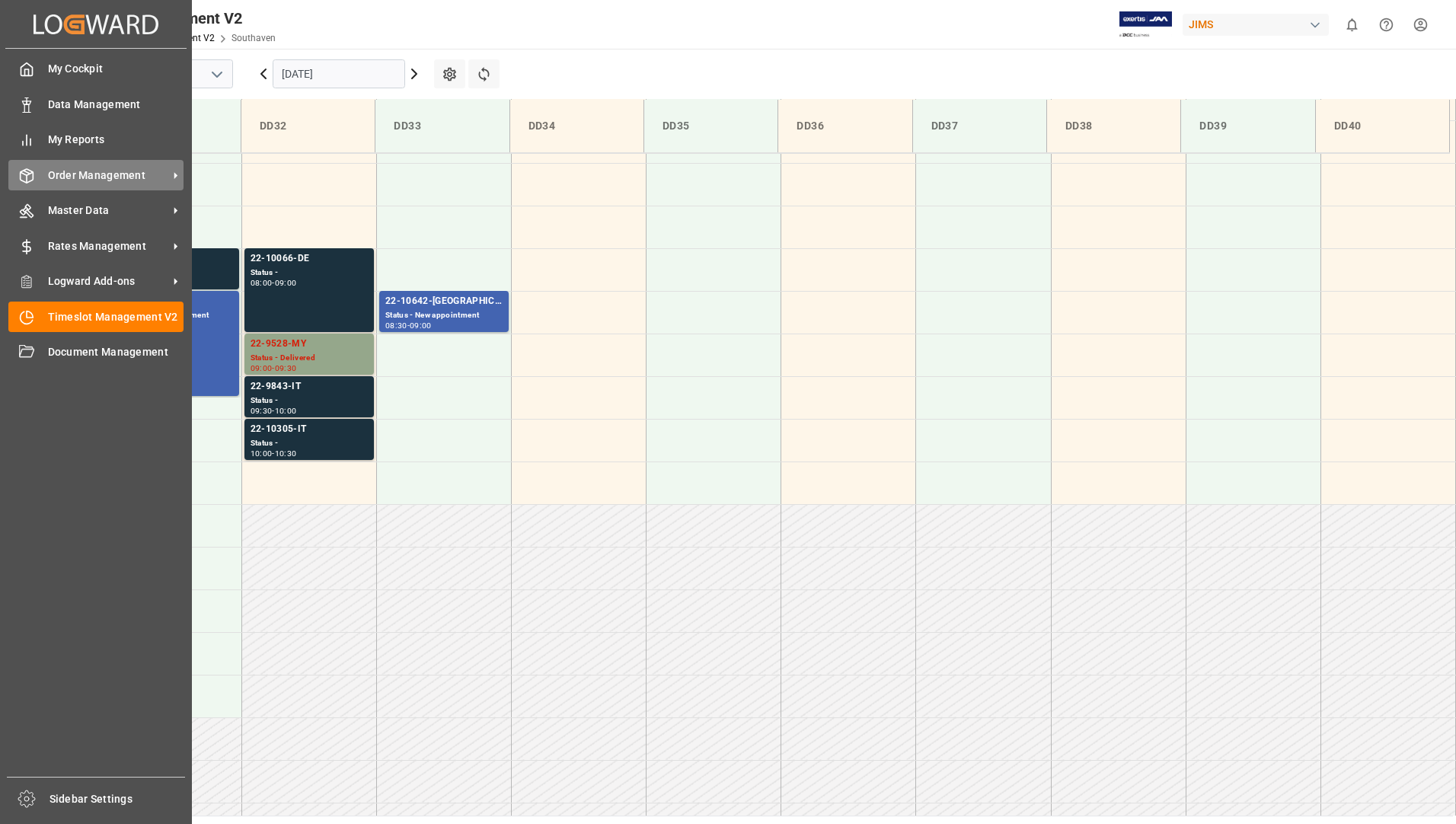
click at [113, 182] on span "Order Management" at bounding box center [108, 175] width 120 height 16
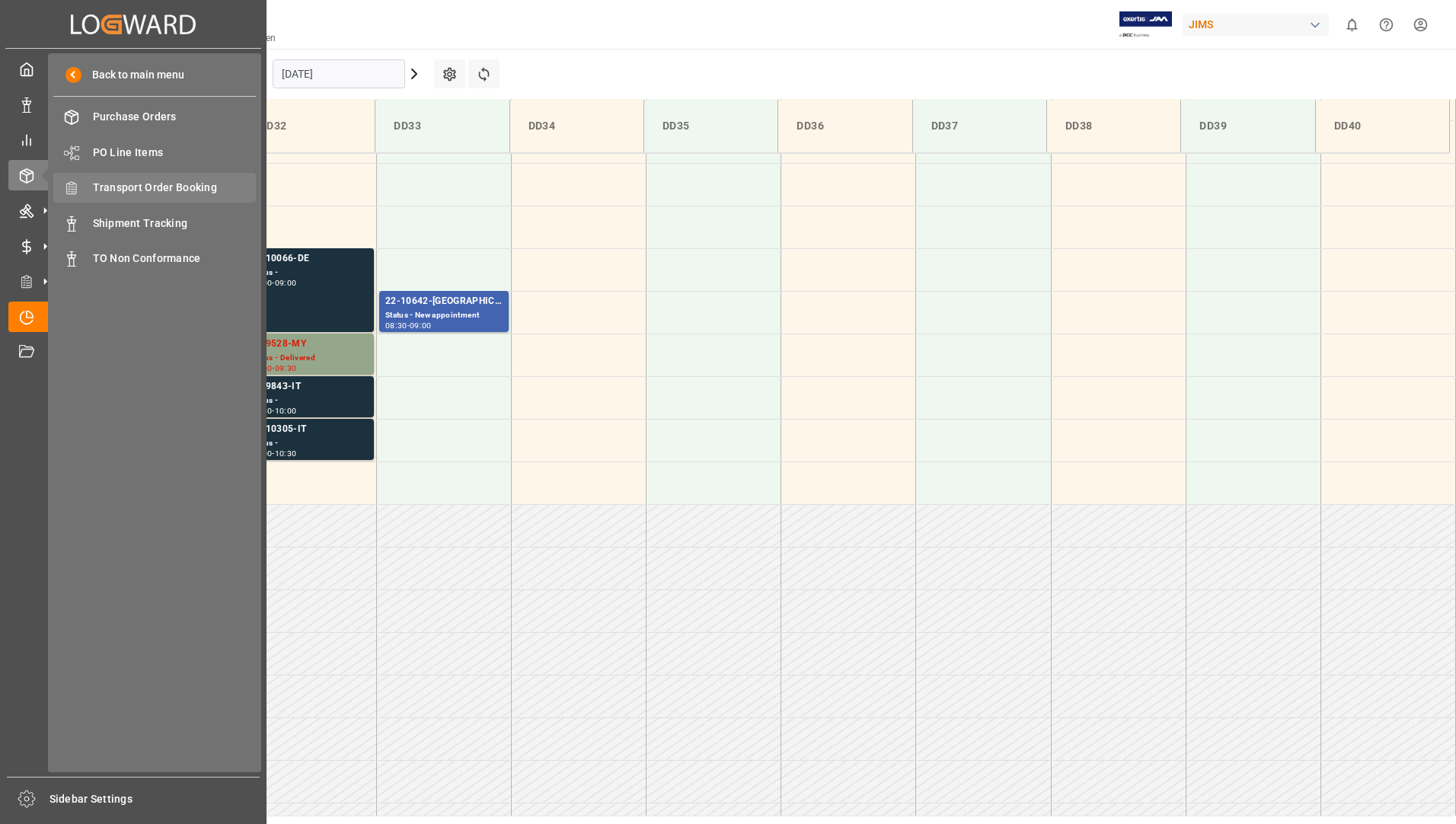
click at [214, 192] on span "Transport Order Booking" at bounding box center [175, 187] width 164 height 16
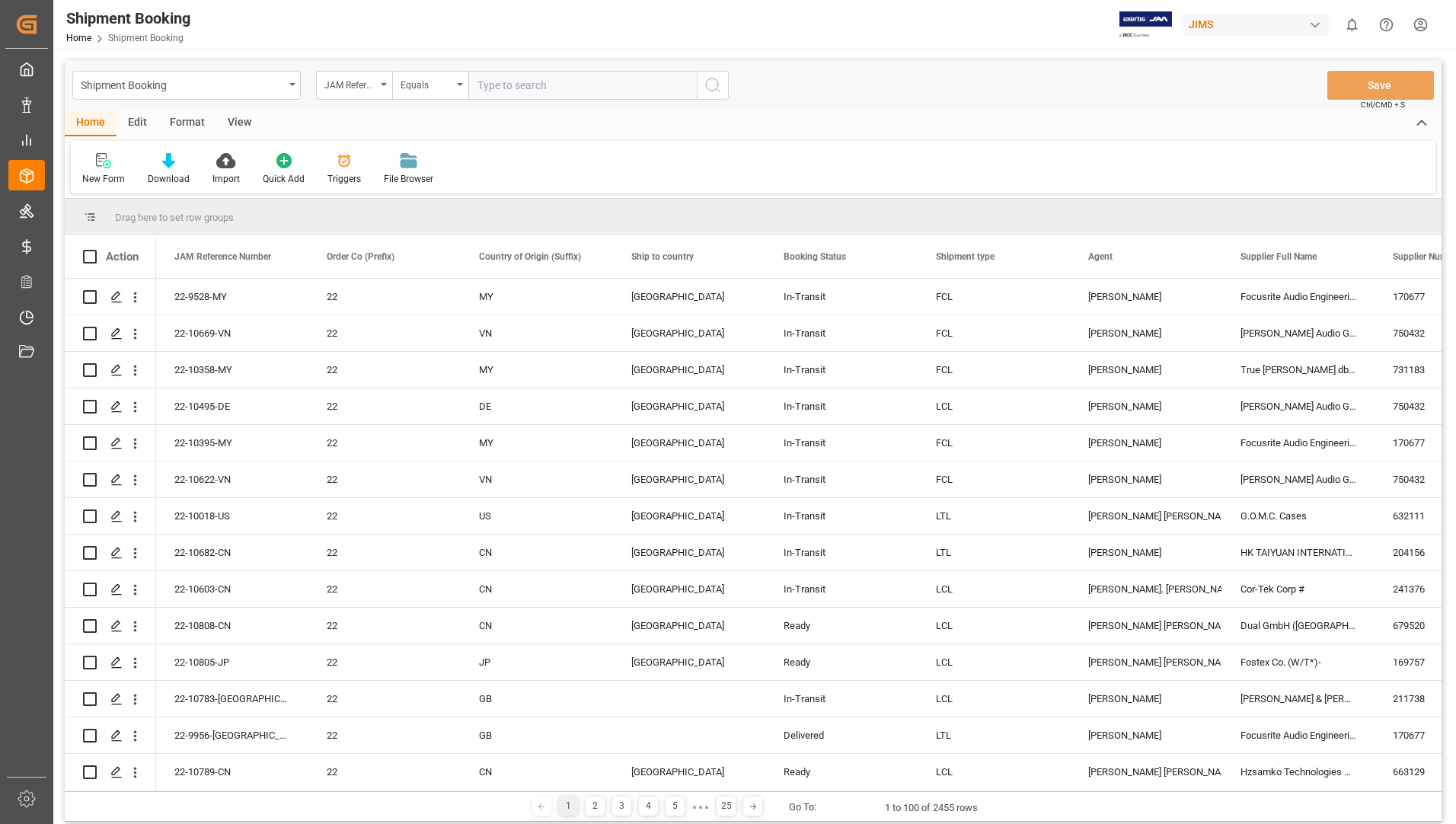
click at [514, 87] on input "text" at bounding box center [582, 85] width 229 height 29
type input "22-10171-kr"
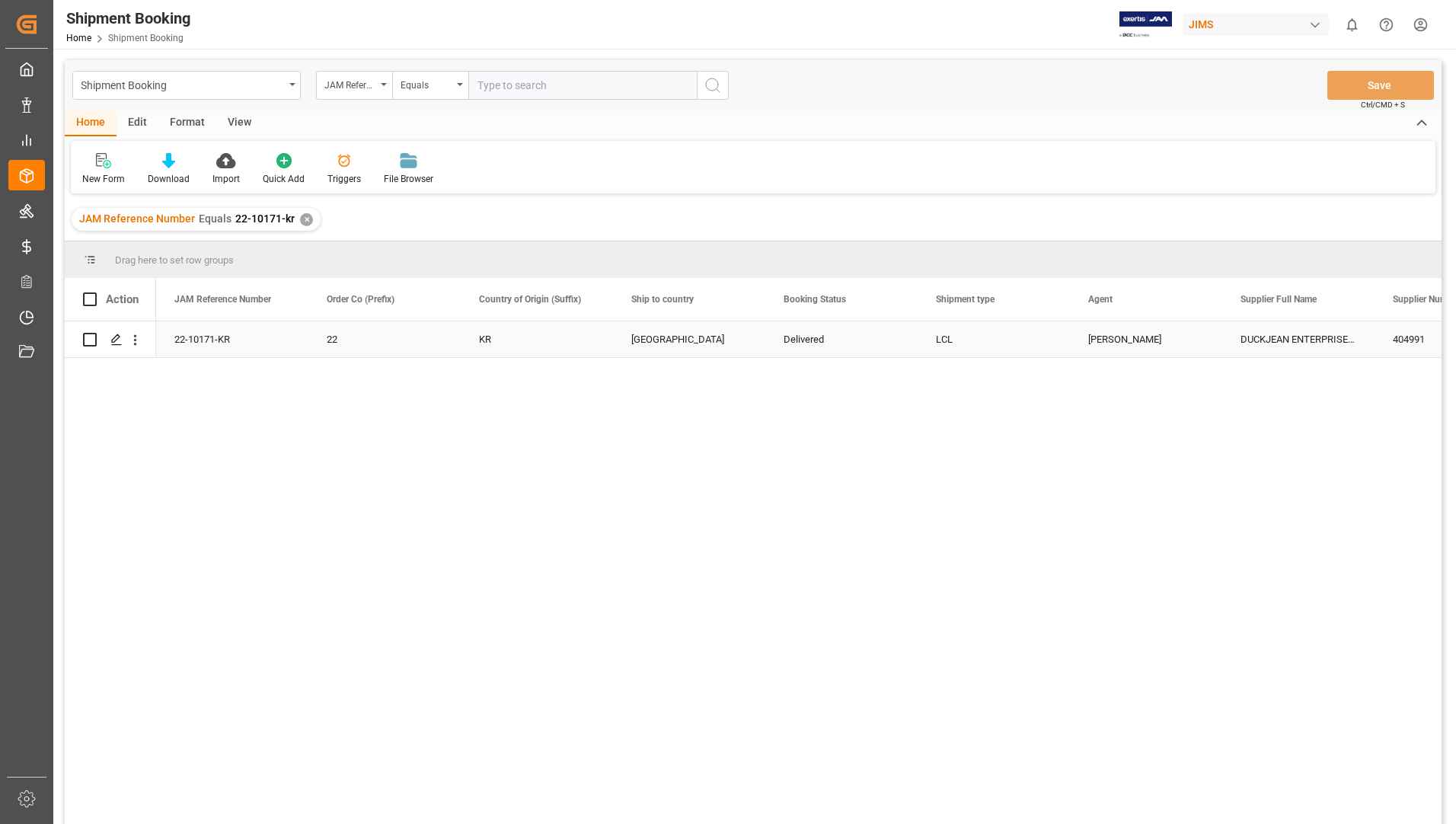
click at [89, 341] on input "Press Space to toggle row selection (unchecked)" at bounding box center [89, 340] width 14 height 14
checkbox input "true"
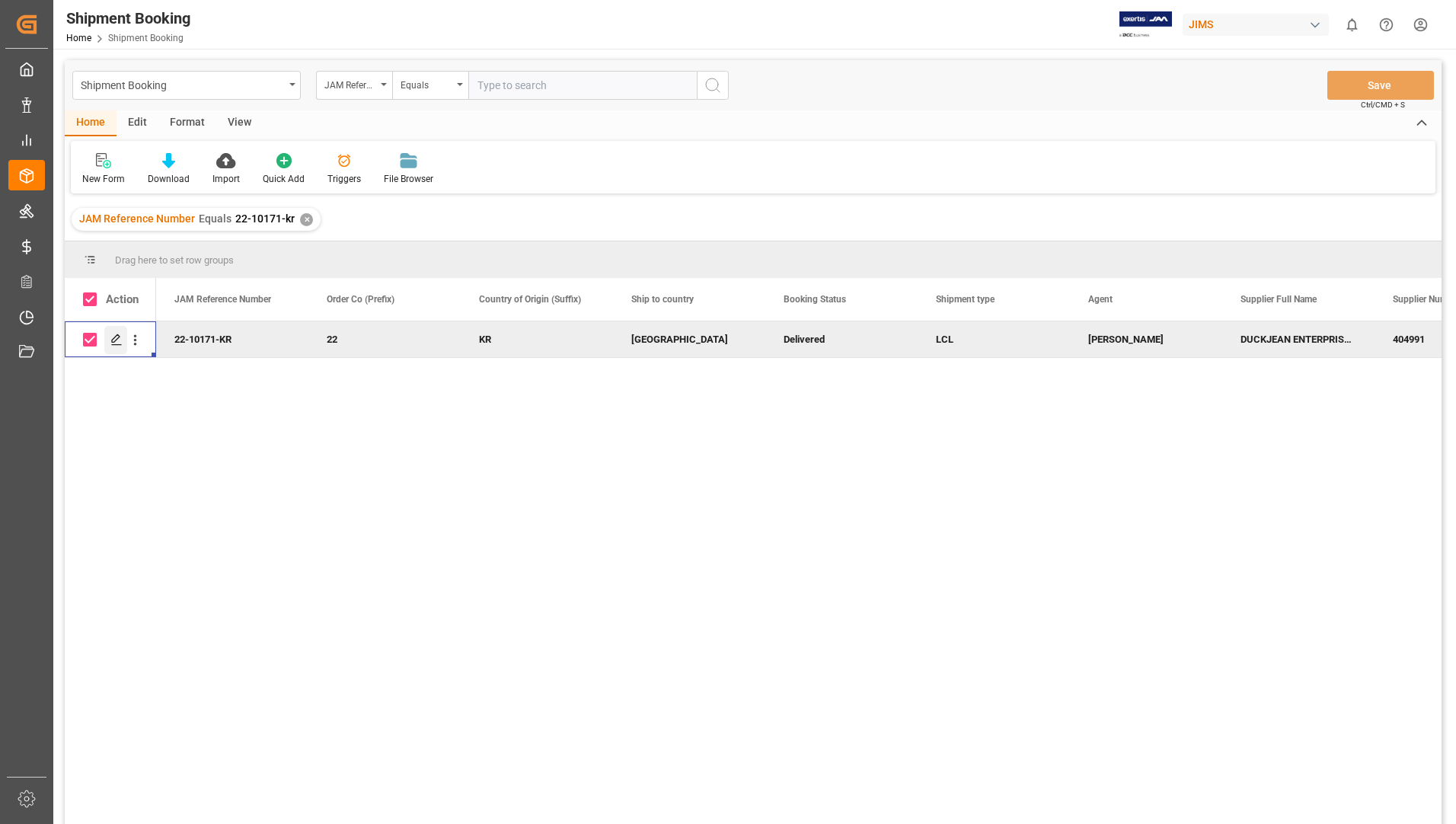
click at [108, 339] on div "Press SPACE to deselect this row." at bounding box center [116, 341] width 23 height 28
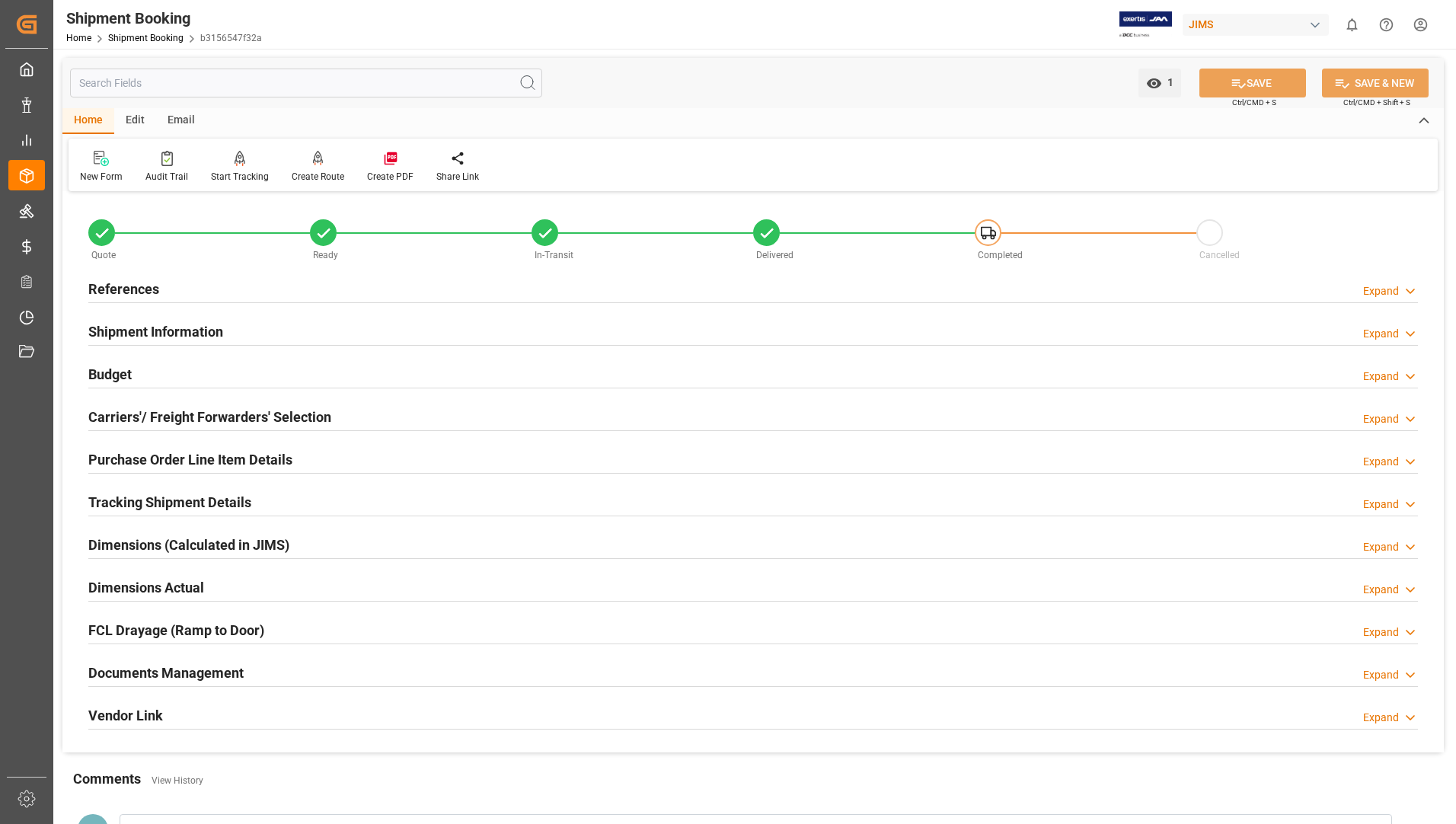
click at [152, 671] on h2 "Documents Management" at bounding box center [166, 673] width 155 height 21
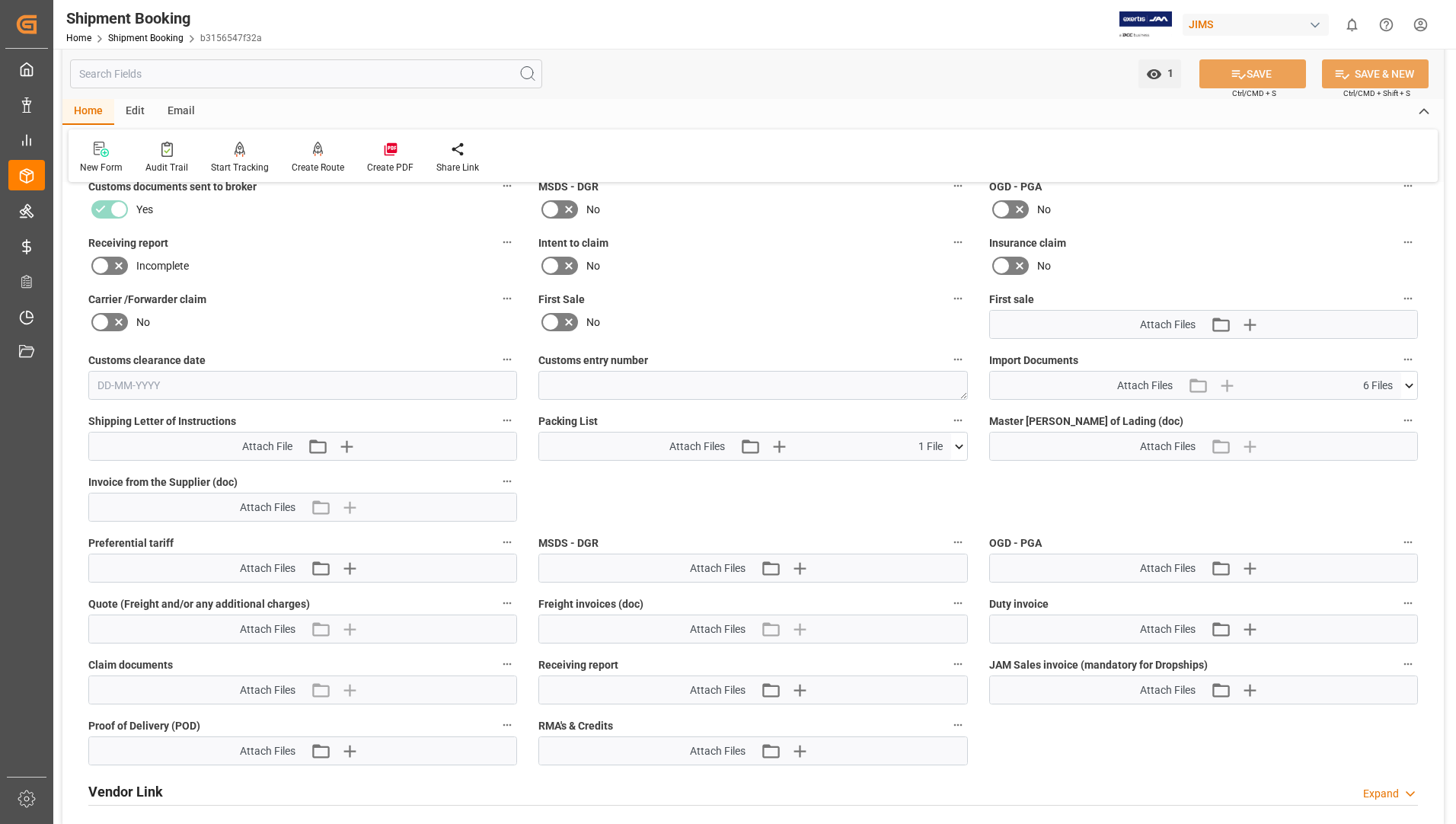
scroll to position [610, 0]
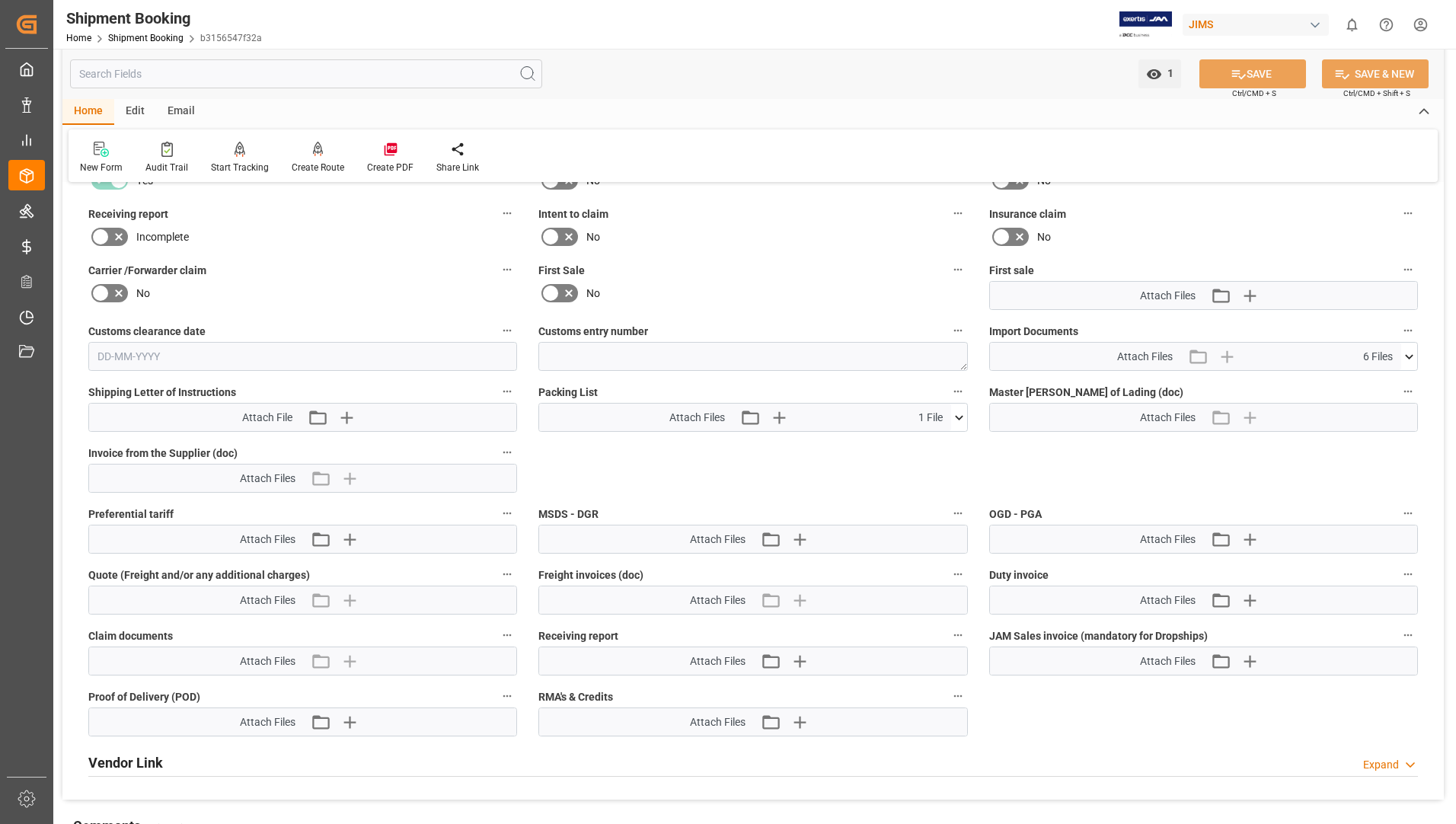
click at [959, 416] on icon at bounding box center [959, 418] width 16 height 16
click at [925, 445] on icon at bounding box center [918, 446] width 12 height 12
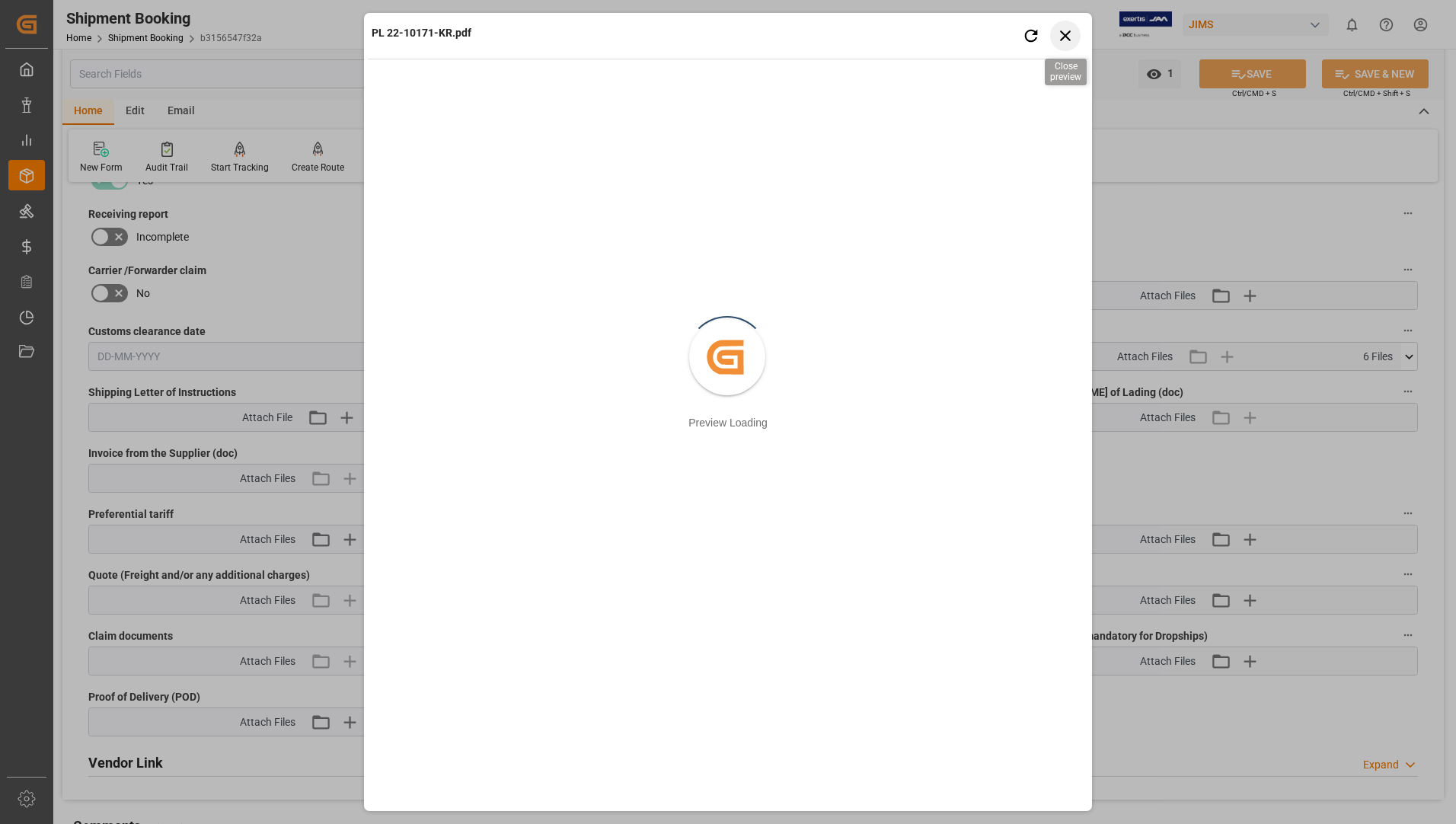
click at [1068, 31] on icon "button" at bounding box center [1066, 36] width 19 height 19
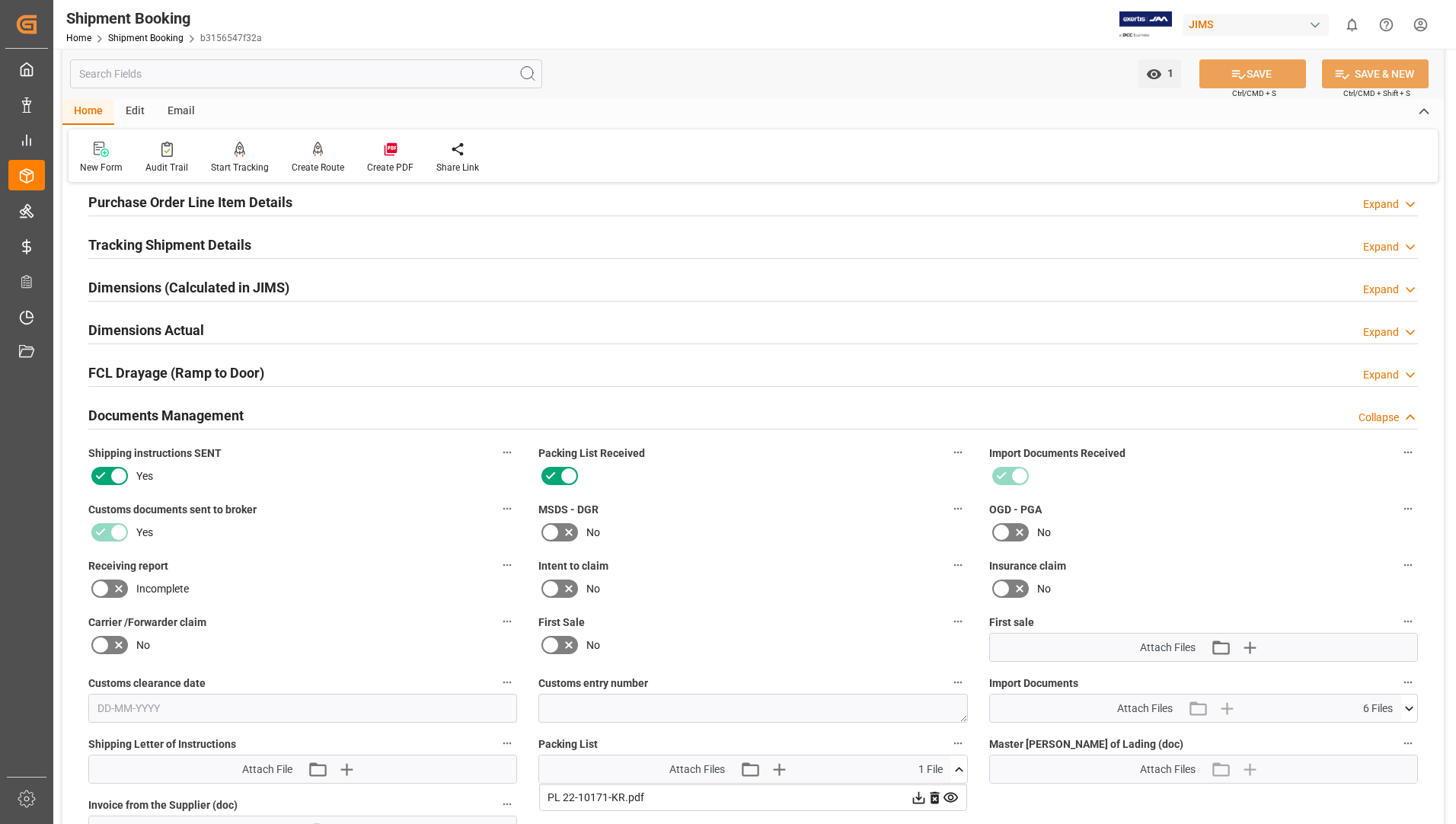
scroll to position [76, 0]
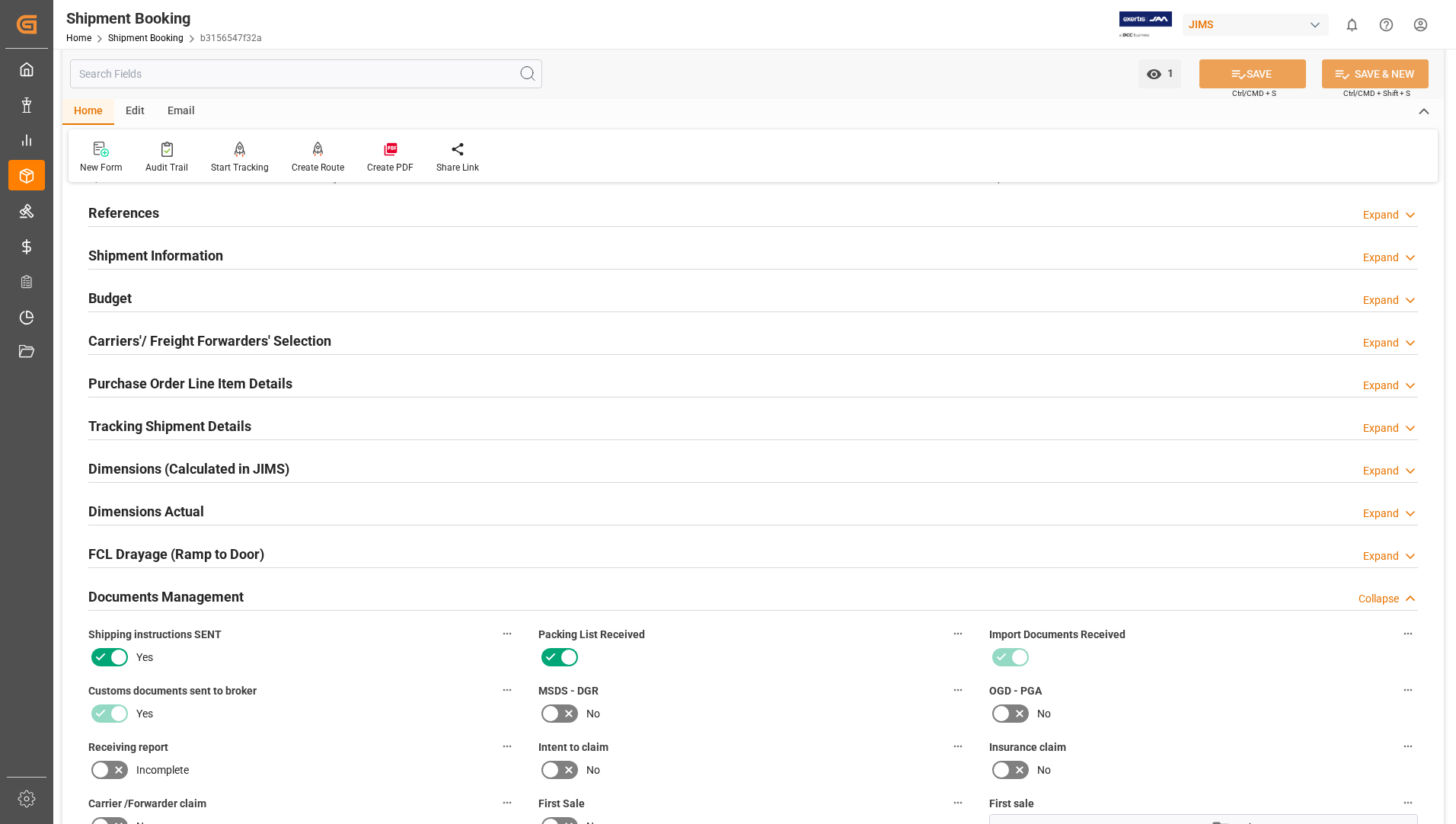
click at [161, 387] on h2 "Purchase Order Line Item Details" at bounding box center [190, 384] width 204 height 21
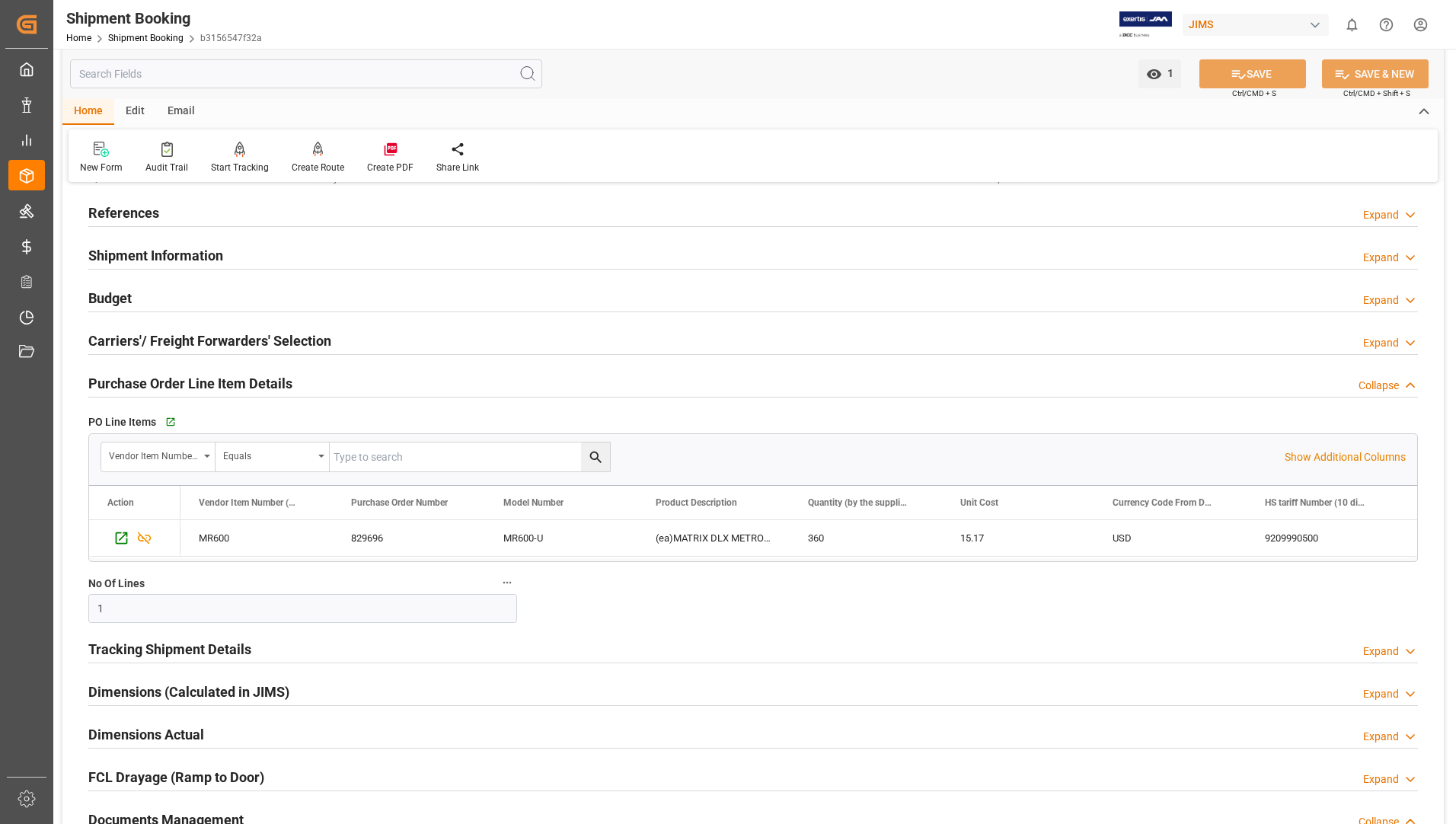
scroll to position [0, 0]
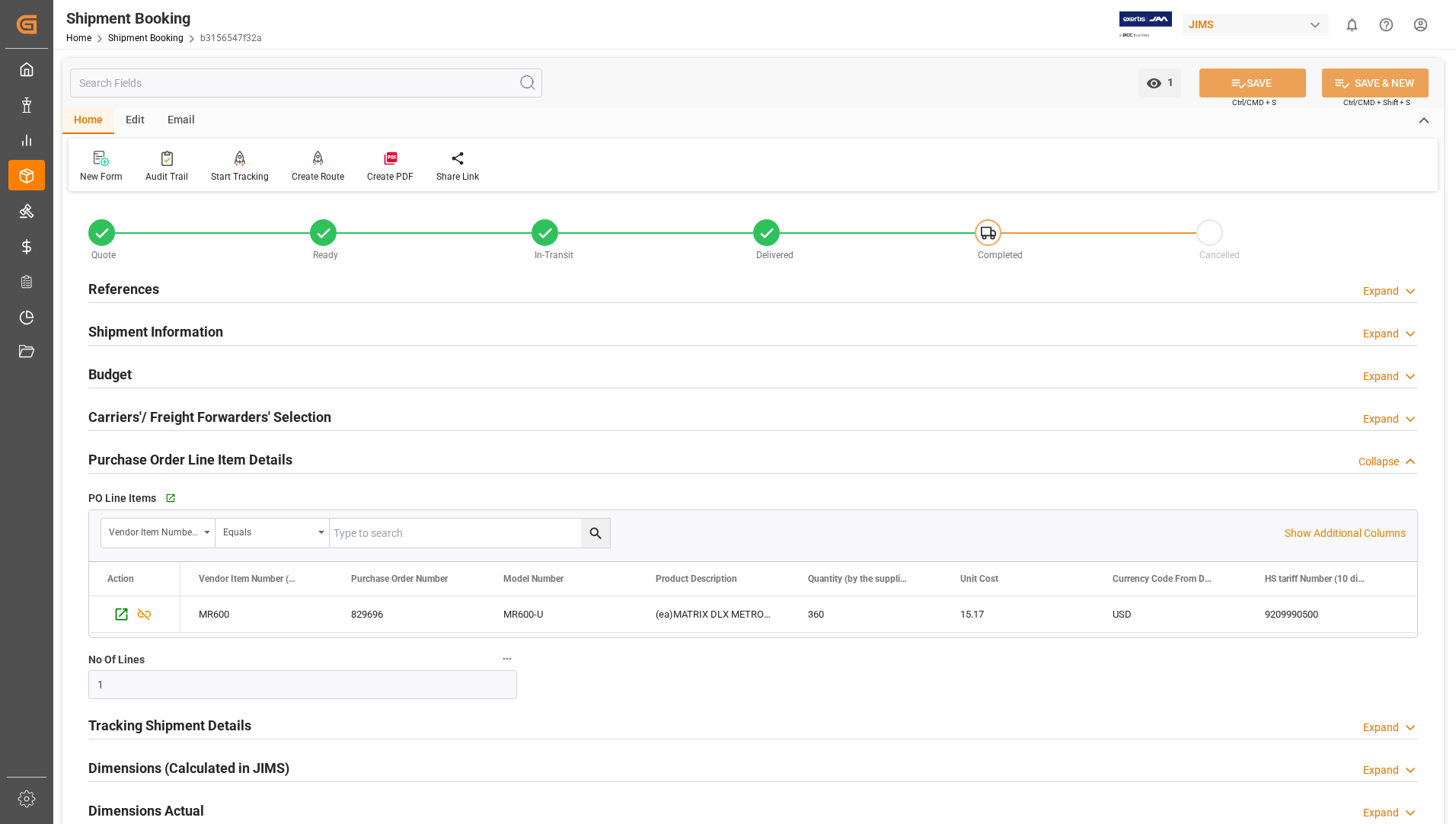
click at [156, 727] on h2 "Tracking Shipment Details" at bounding box center [169, 725] width 163 height 21
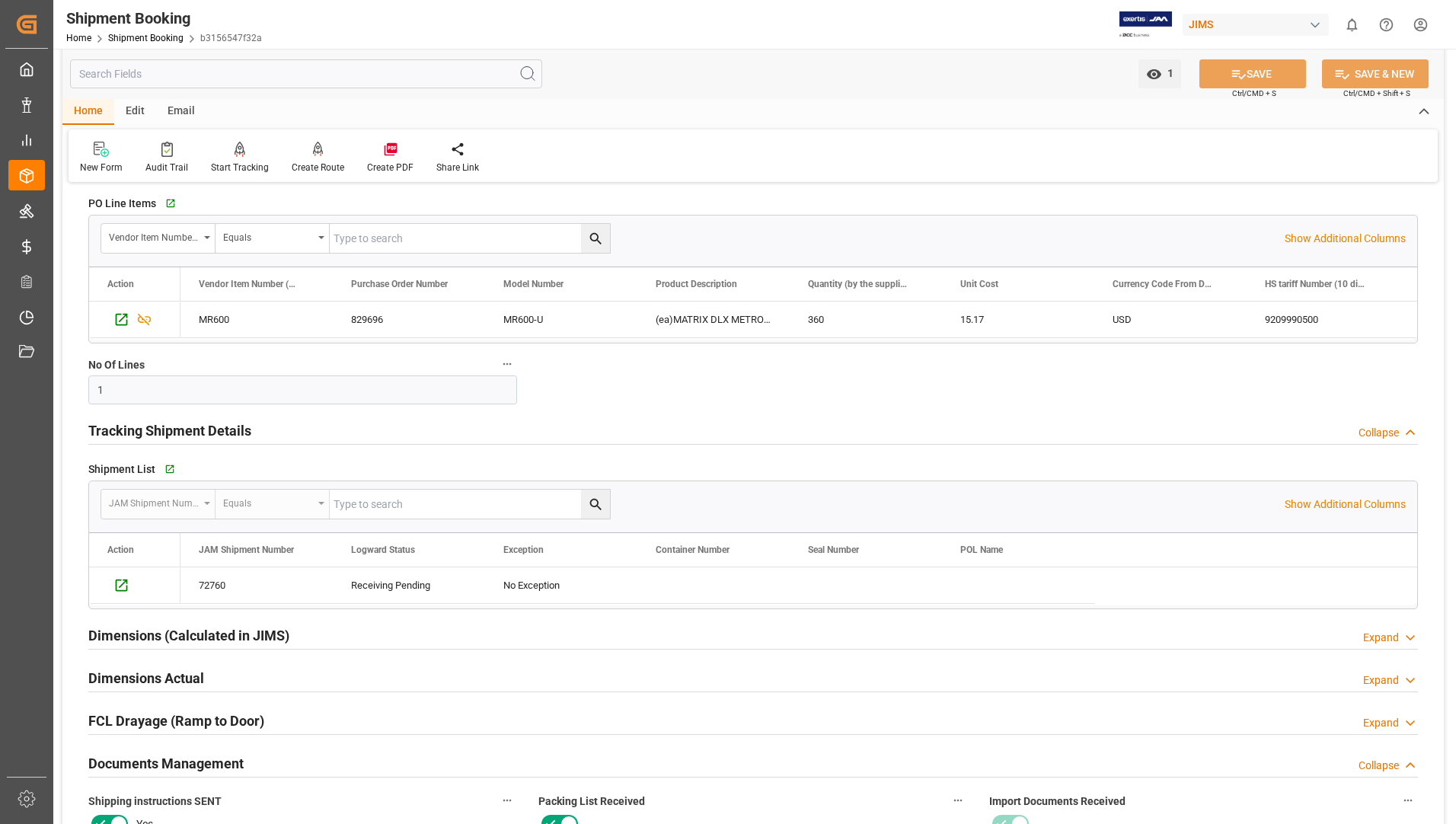
scroll to position [305, 0]
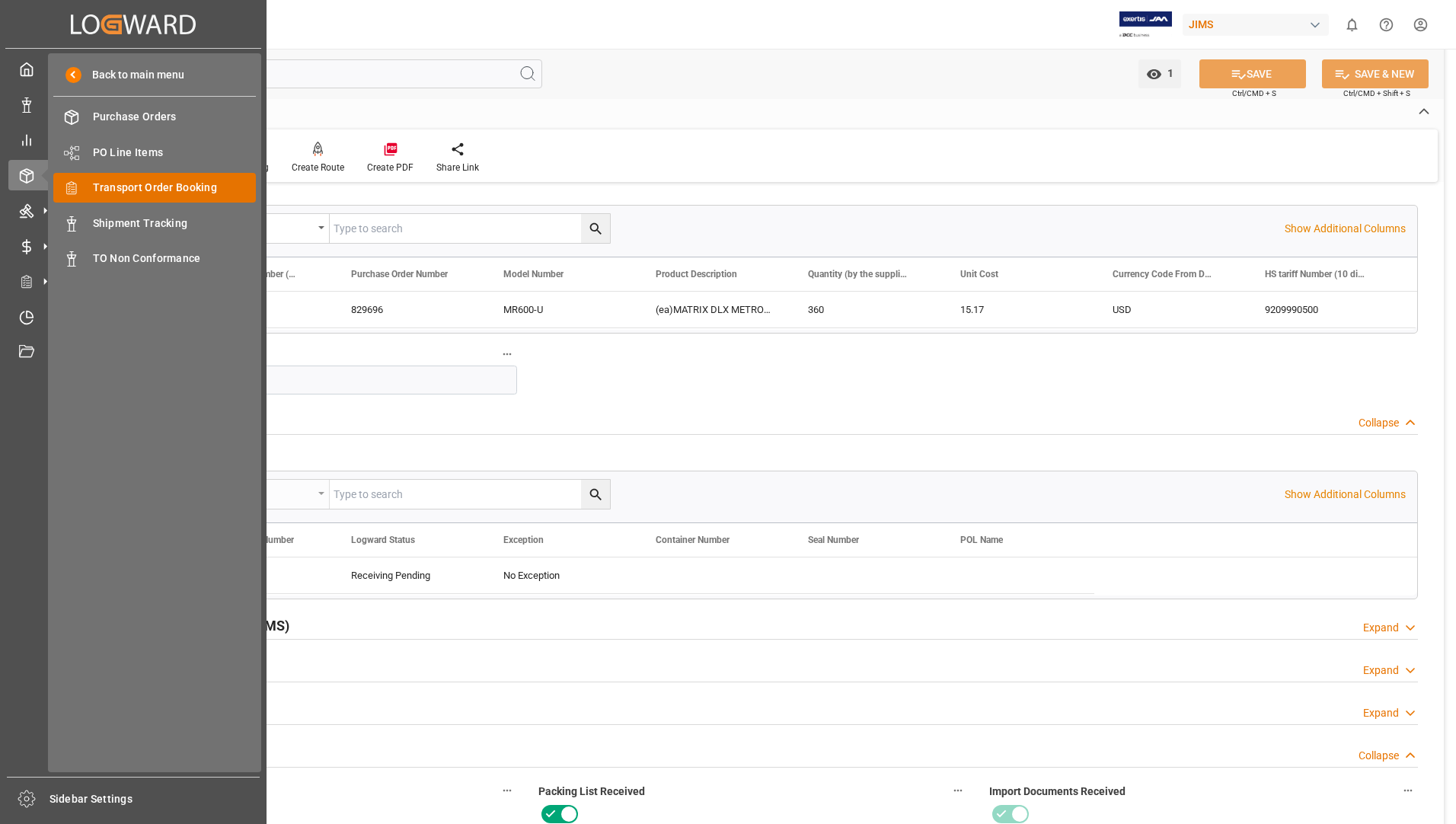
drag, startPoint x: 143, startPoint y: 182, endPoint x: 184, endPoint y: 179, distance: 41.1
click at [0, 0] on span "Order Management" at bounding box center [0, 0] width 0 height 0
click at [170, 182] on span "Transport Order Booking" at bounding box center [175, 187] width 164 height 16
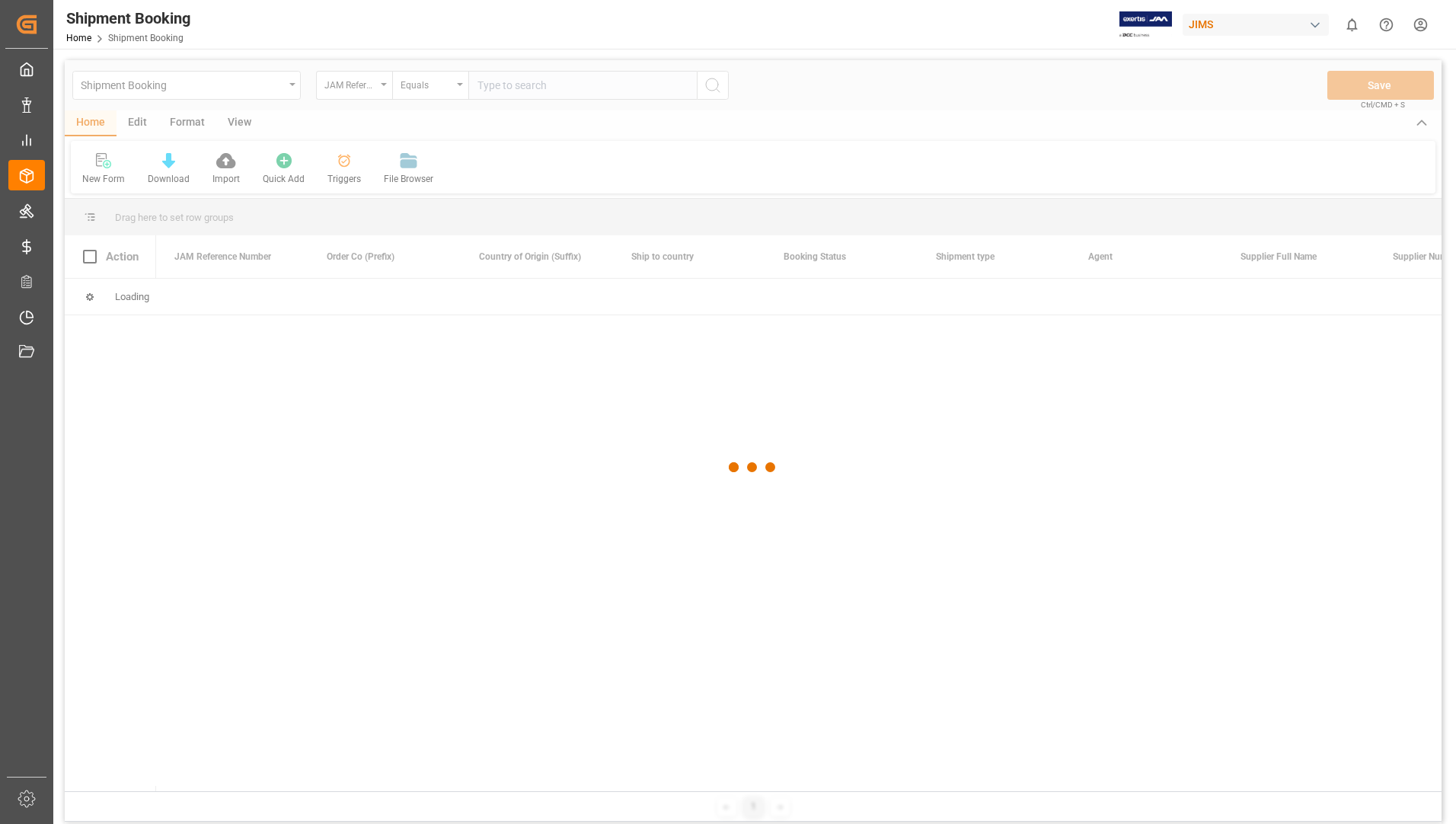
click at [522, 87] on div at bounding box center [753, 467] width 1377 height 816
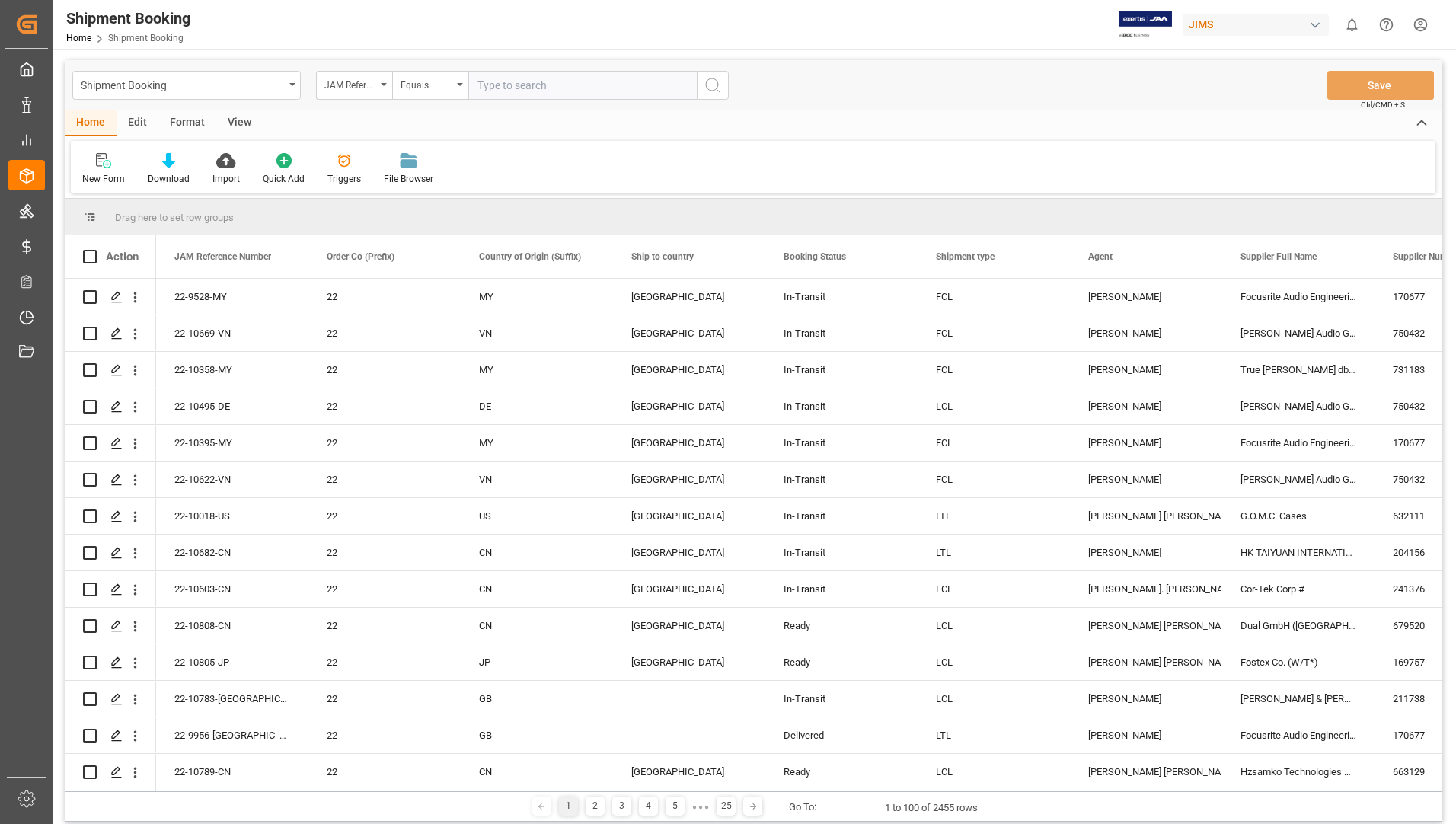
click at [524, 78] on input "text" at bounding box center [582, 85] width 229 height 29
type input "22-1074-us"
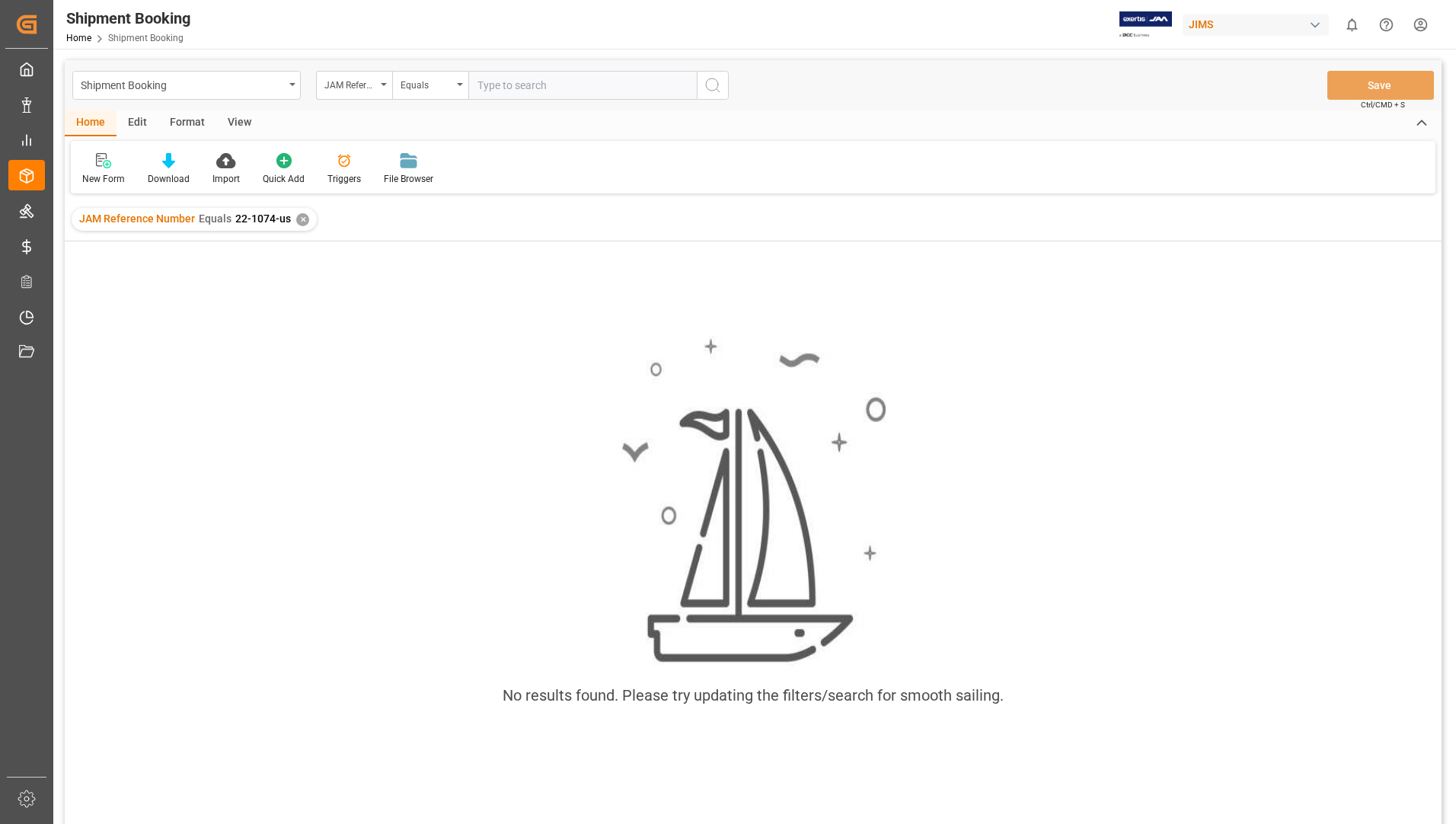
click at [288, 220] on div "JAM Reference Number Equals 22-1074-us ✕" at bounding box center [194, 219] width 245 height 23
click at [304, 216] on div "✕" at bounding box center [303, 220] width 13 height 13
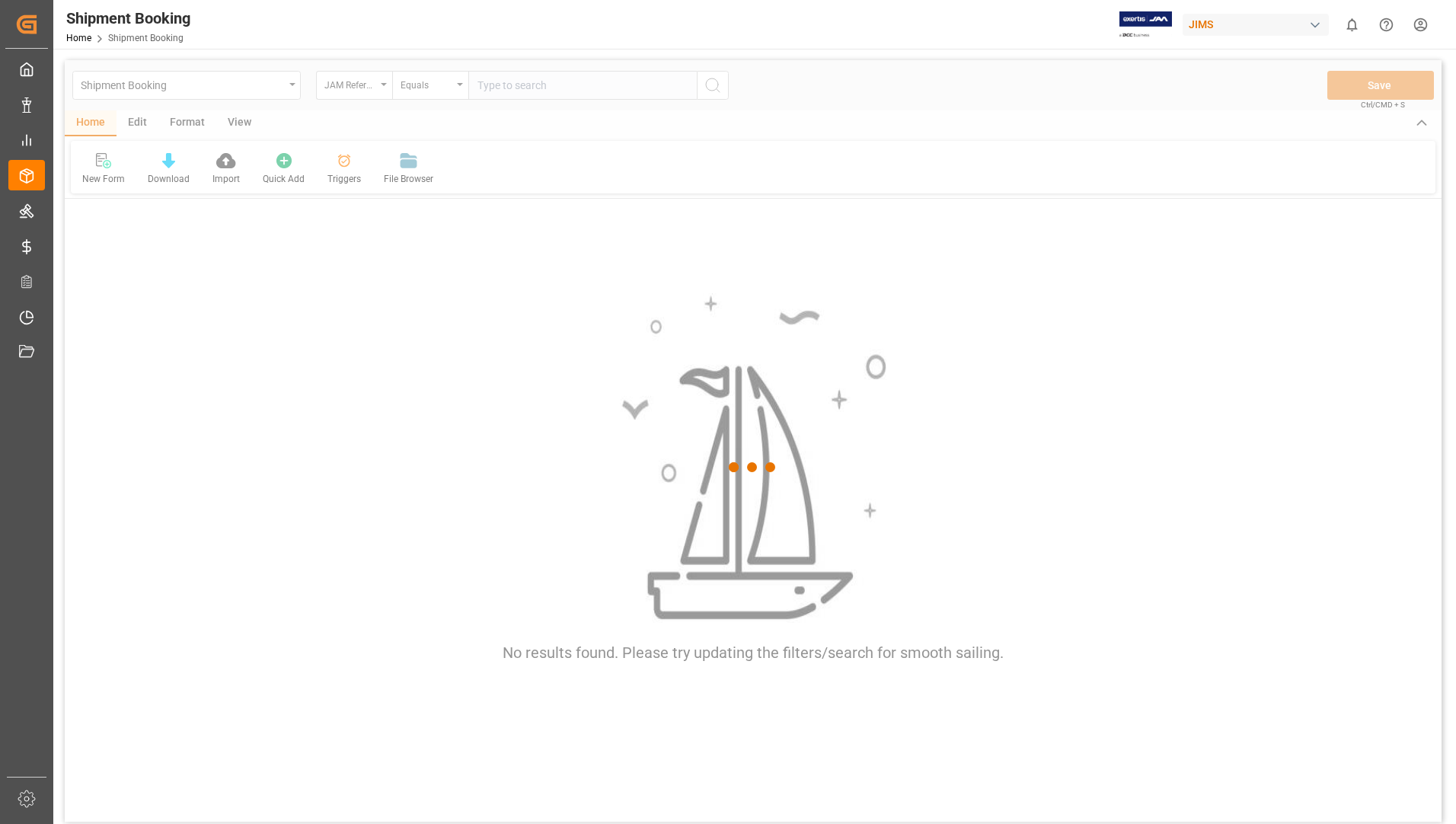
click at [526, 92] on div at bounding box center [753, 467] width 1377 height 816
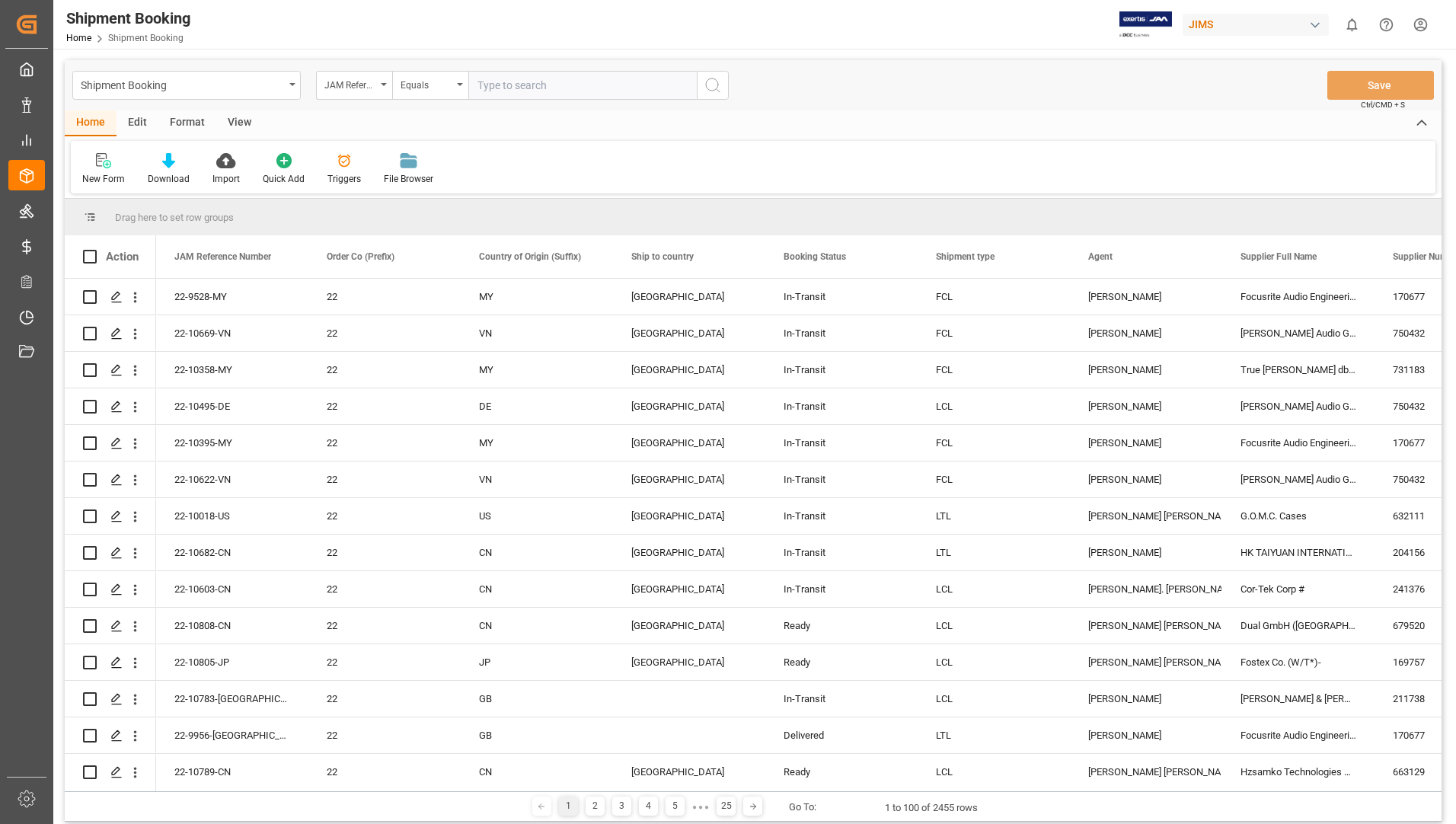
click at [535, 86] on input "text" at bounding box center [582, 85] width 229 height 29
type input "22-10748-us"
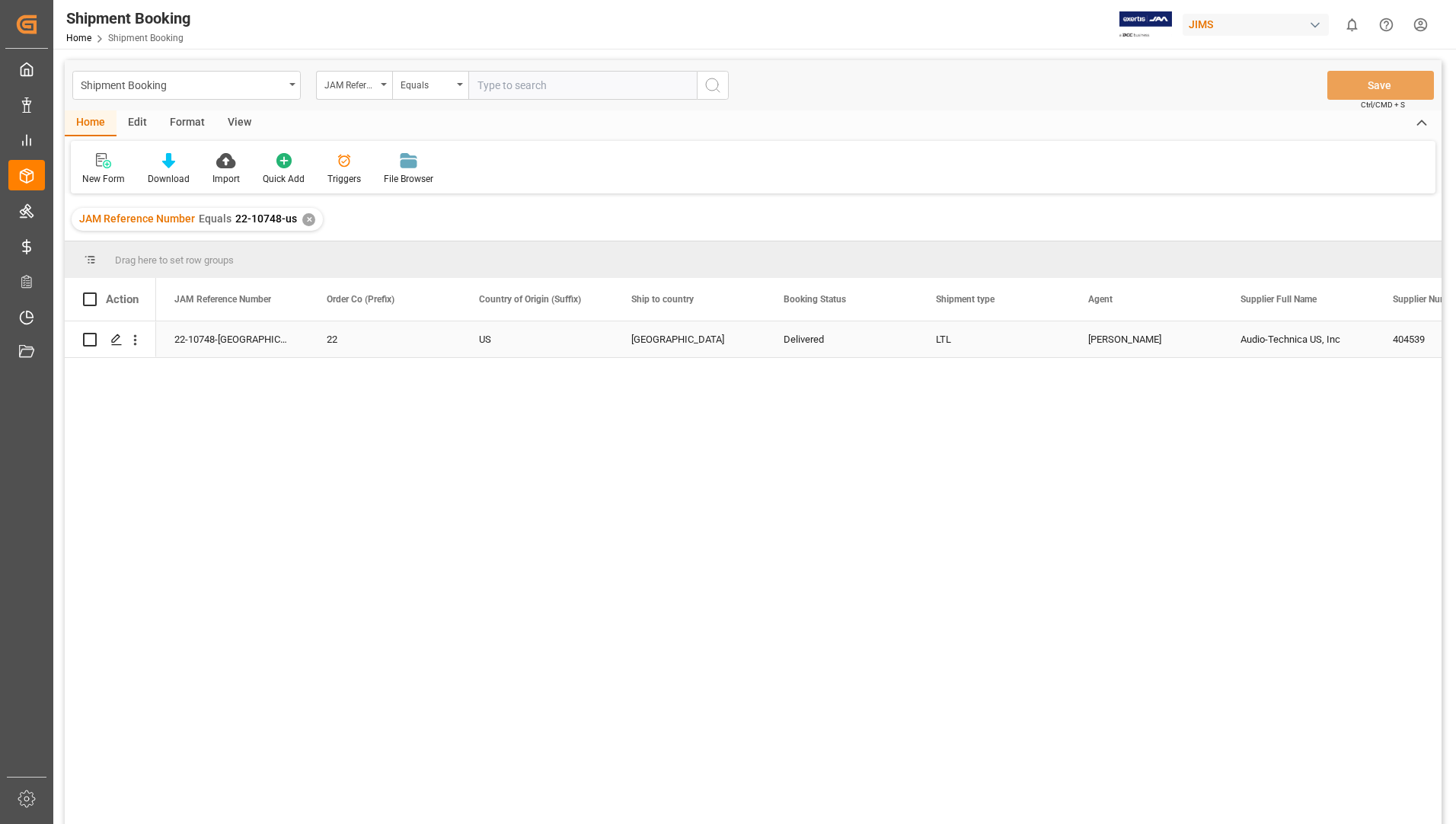
click at [86, 345] on input "Press Space to toggle row selection (unchecked)" at bounding box center [89, 340] width 14 height 14
checkbox input "true"
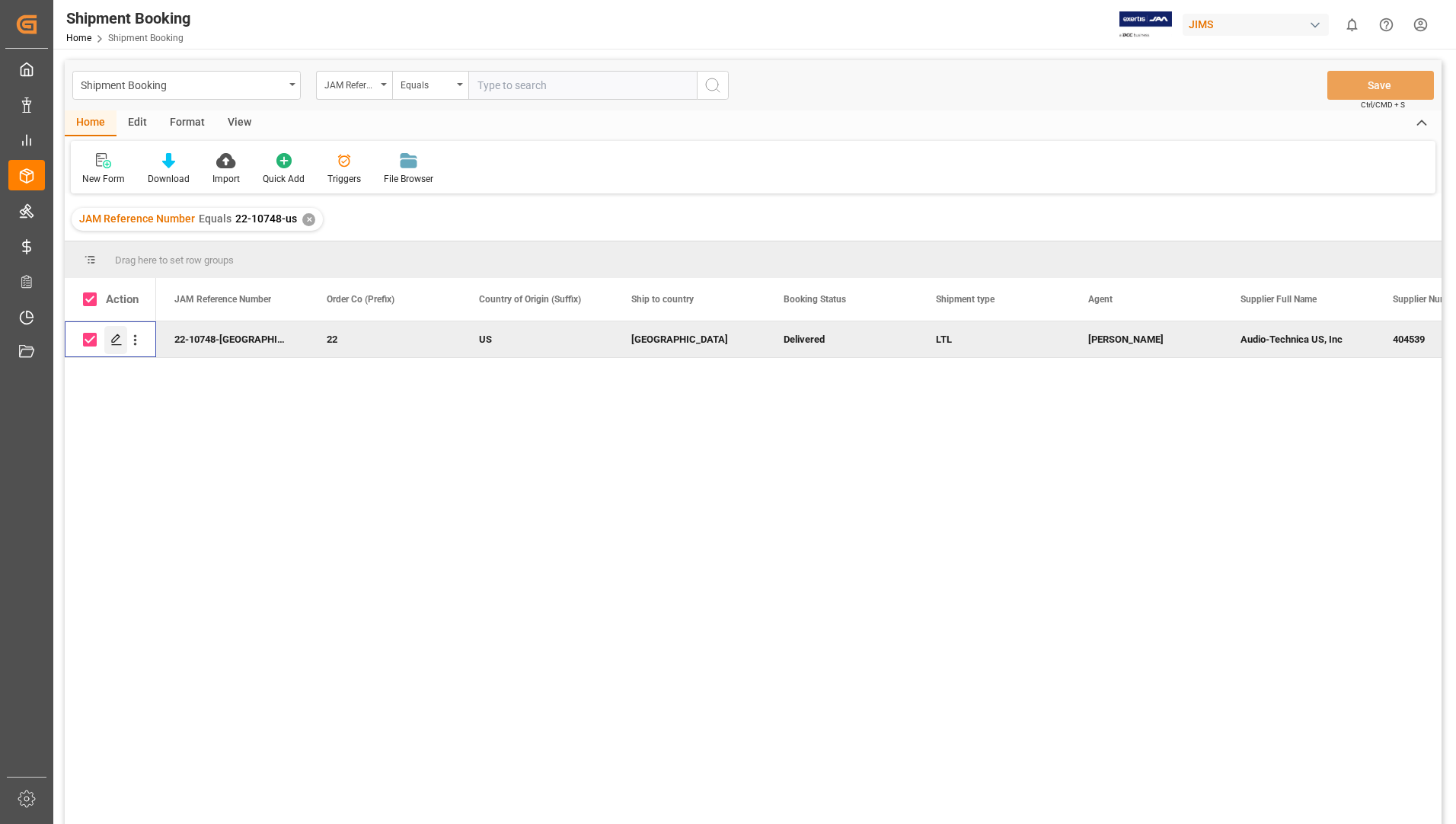
click at [118, 335] on polygon "Press SPACE to deselect this row." at bounding box center [116, 339] width 8 height 8
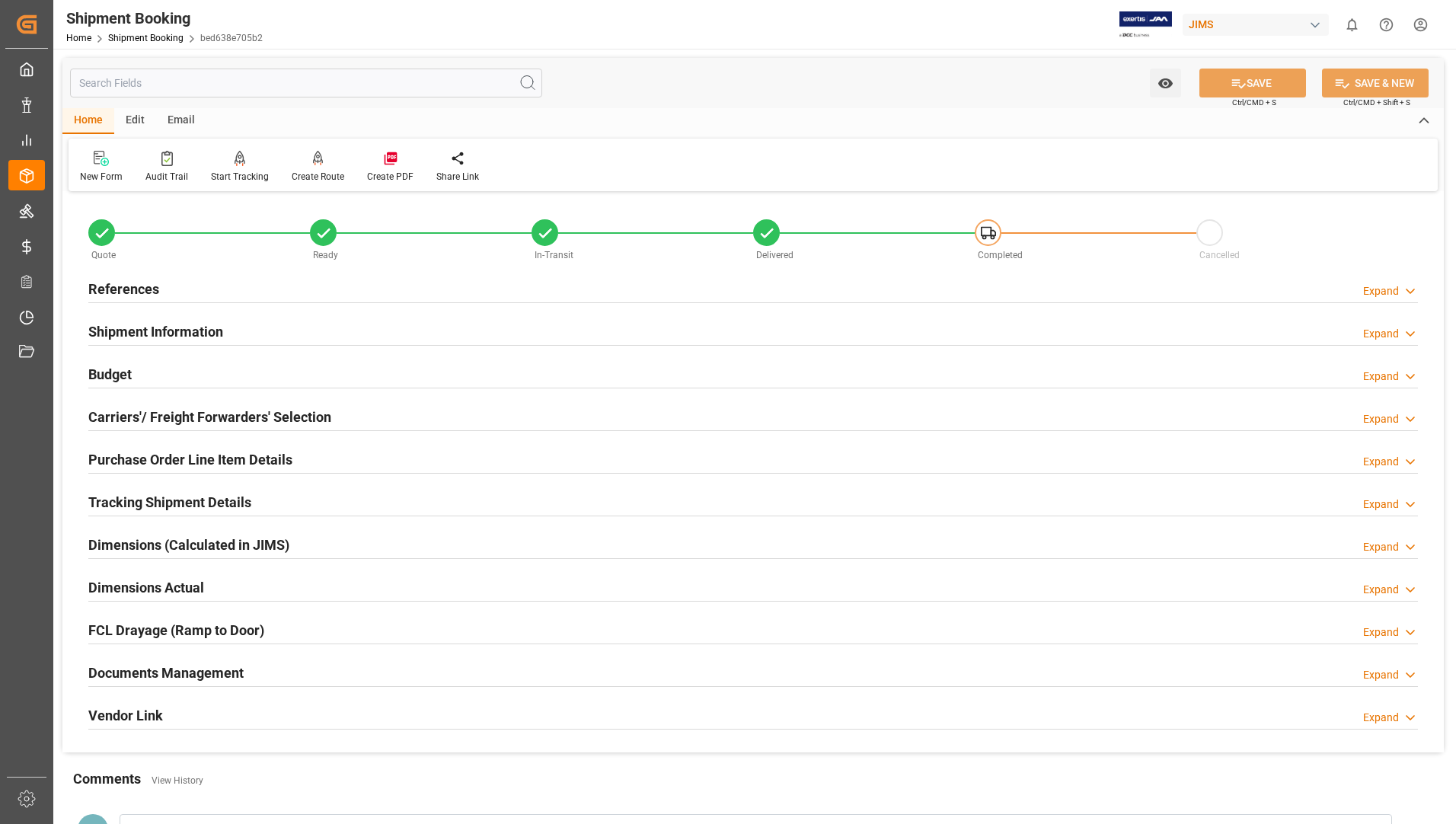
click at [179, 504] on h2 "Tracking Shipment Details" at bounding box center [169, 502] width 163 height 21
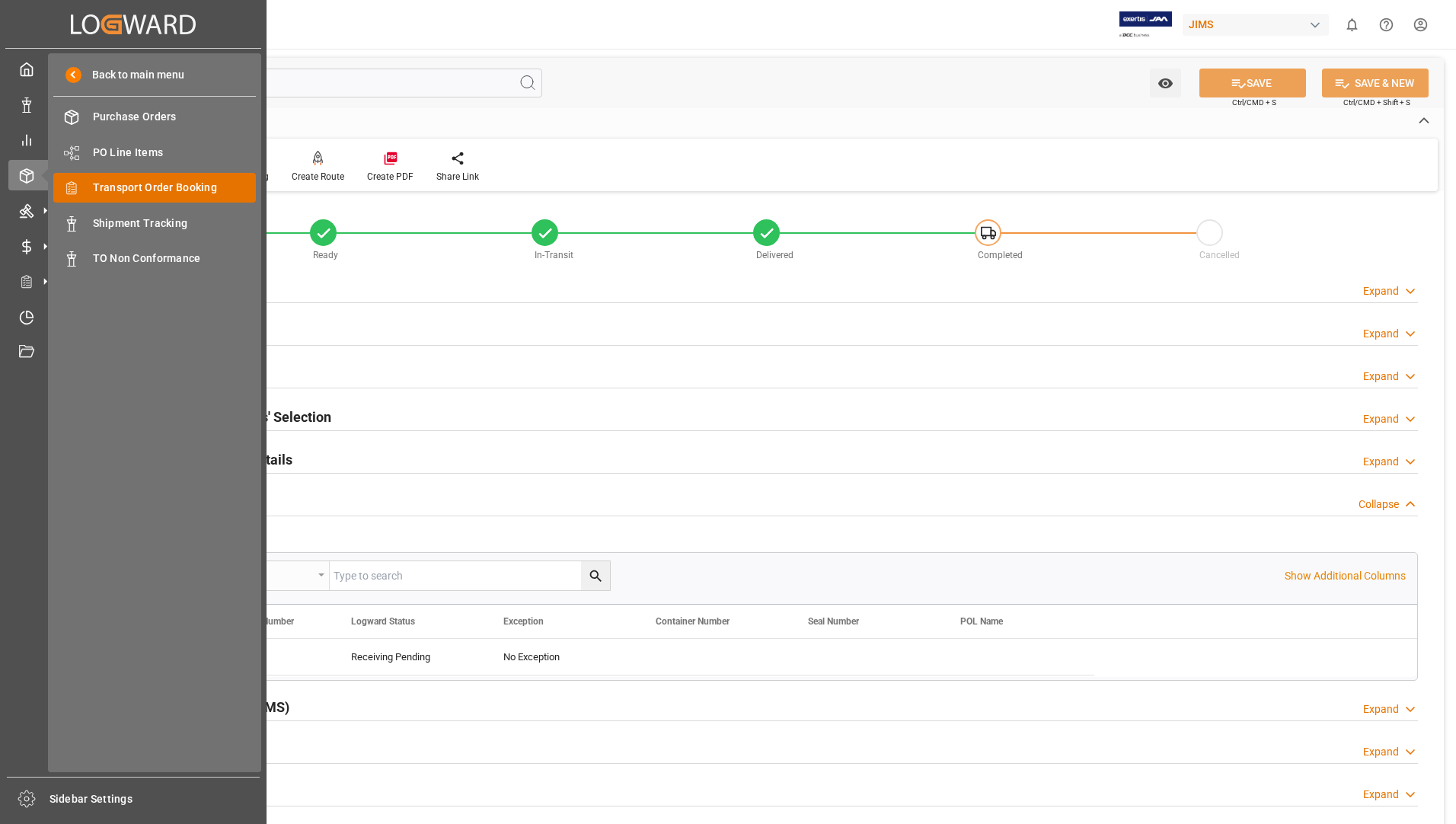
click at [125, 187] on span "Transport Order Booking" at bounding box center [175, 187] width 164 height 16
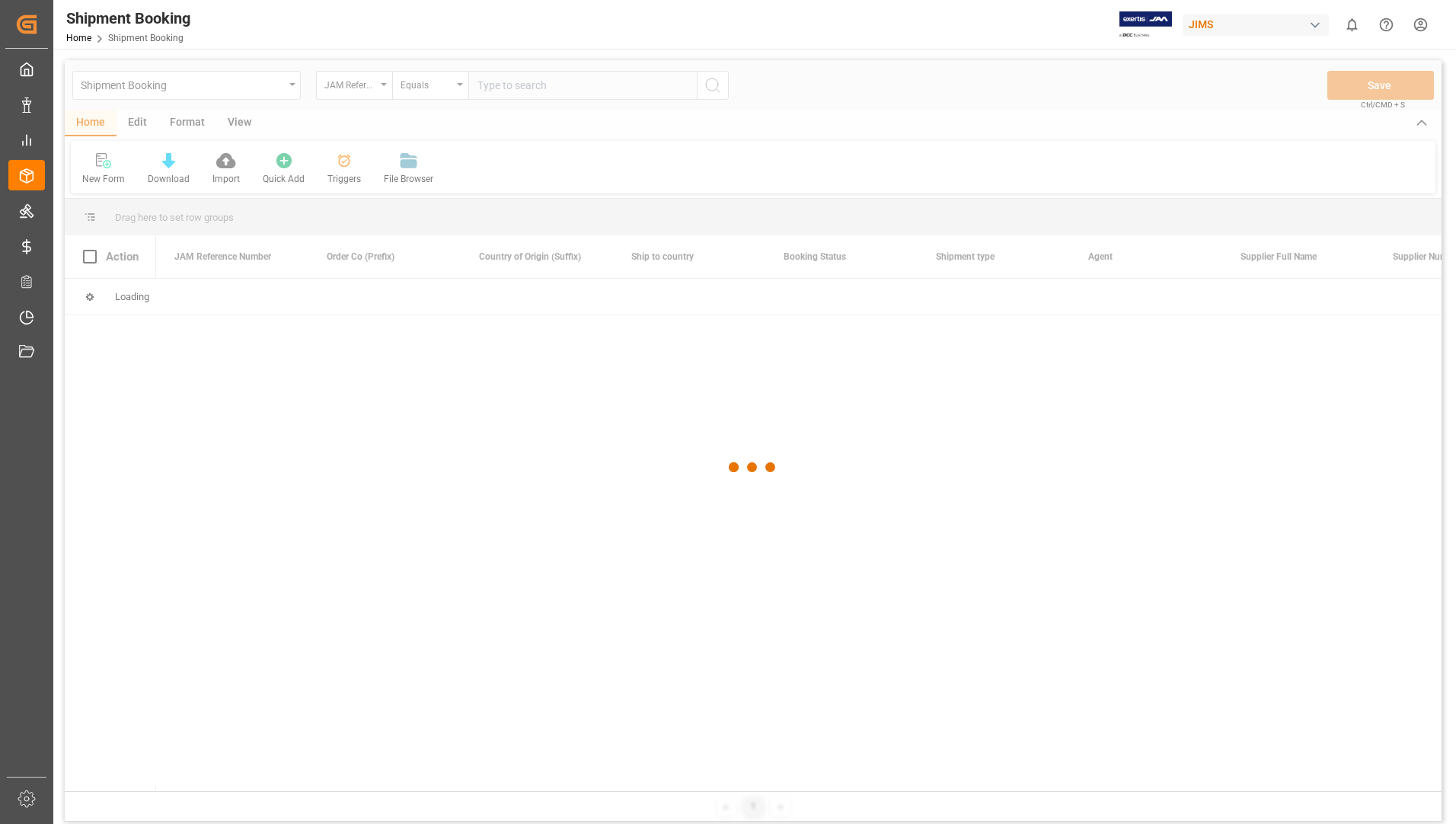
click at [547, 83] on div at bounding box center [753, 467] width 1377 height 816
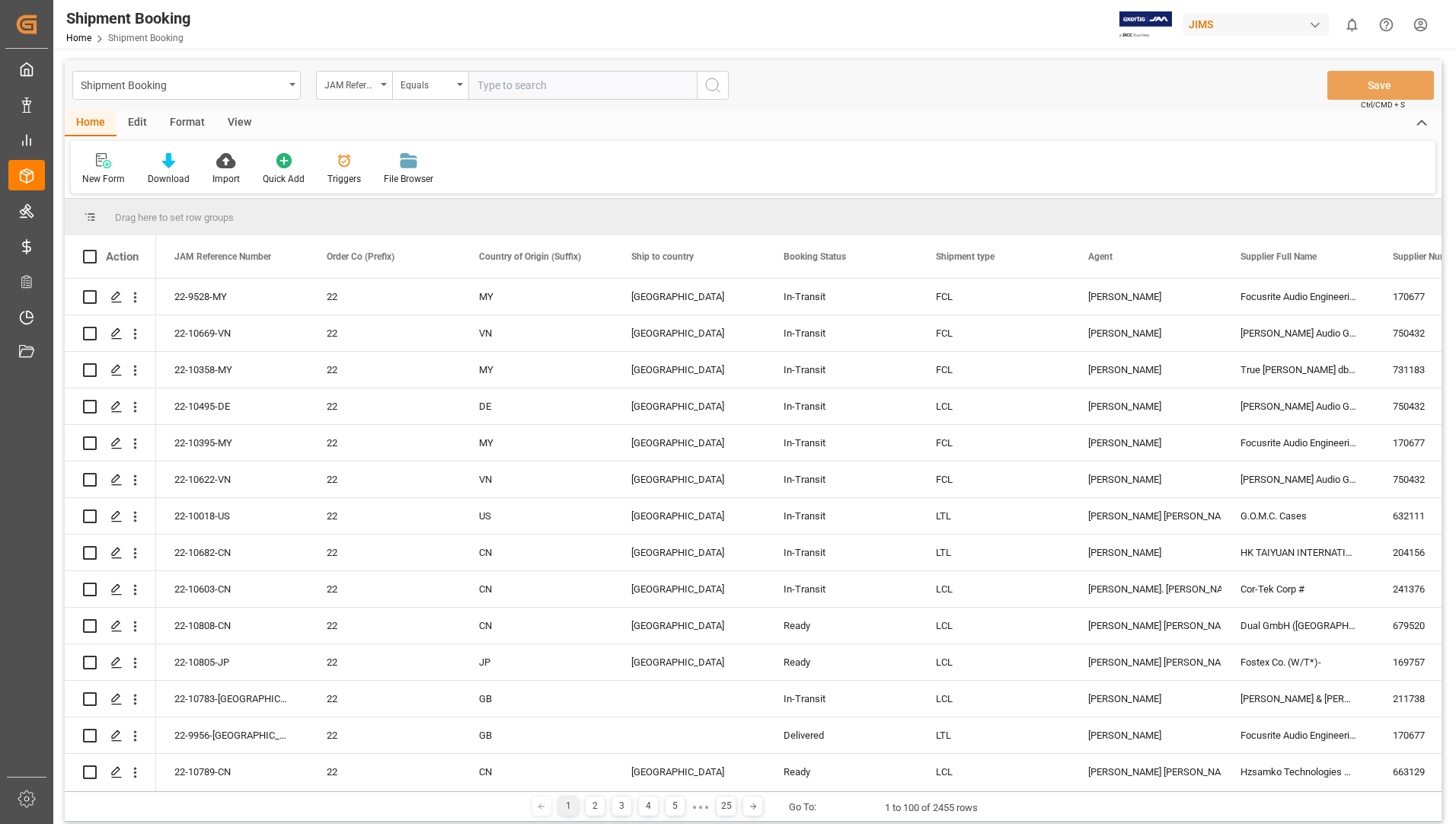
click at [547, 83] on input "text" at bounding box center [582, 85] width 229 height 29
type input "22-10739-us"
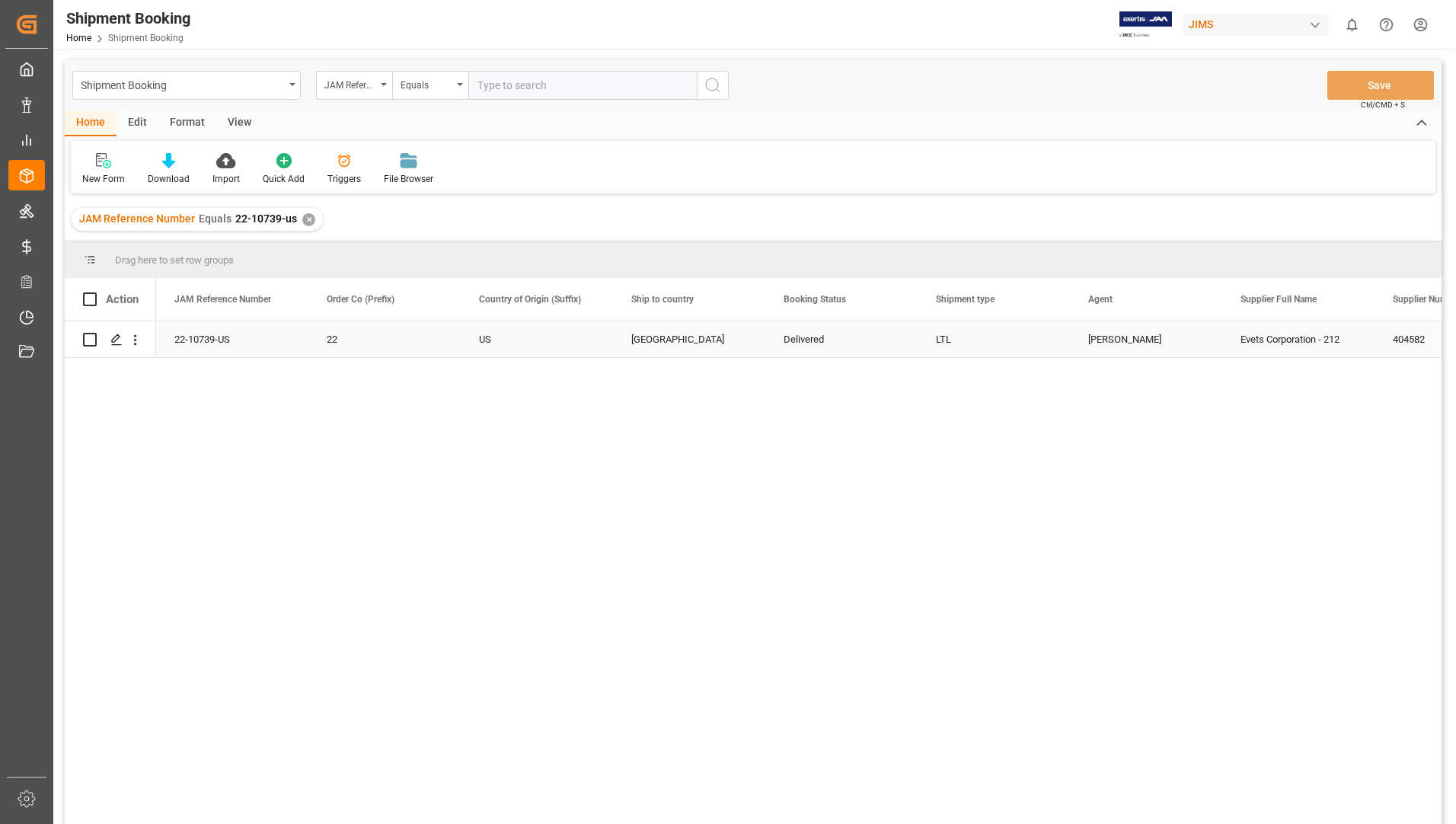
click at [91, 338] on input "Press Space to toggle row selection (unchecked)" at bounding box center [89, 340] width 14 height 14
checkbox input "true"
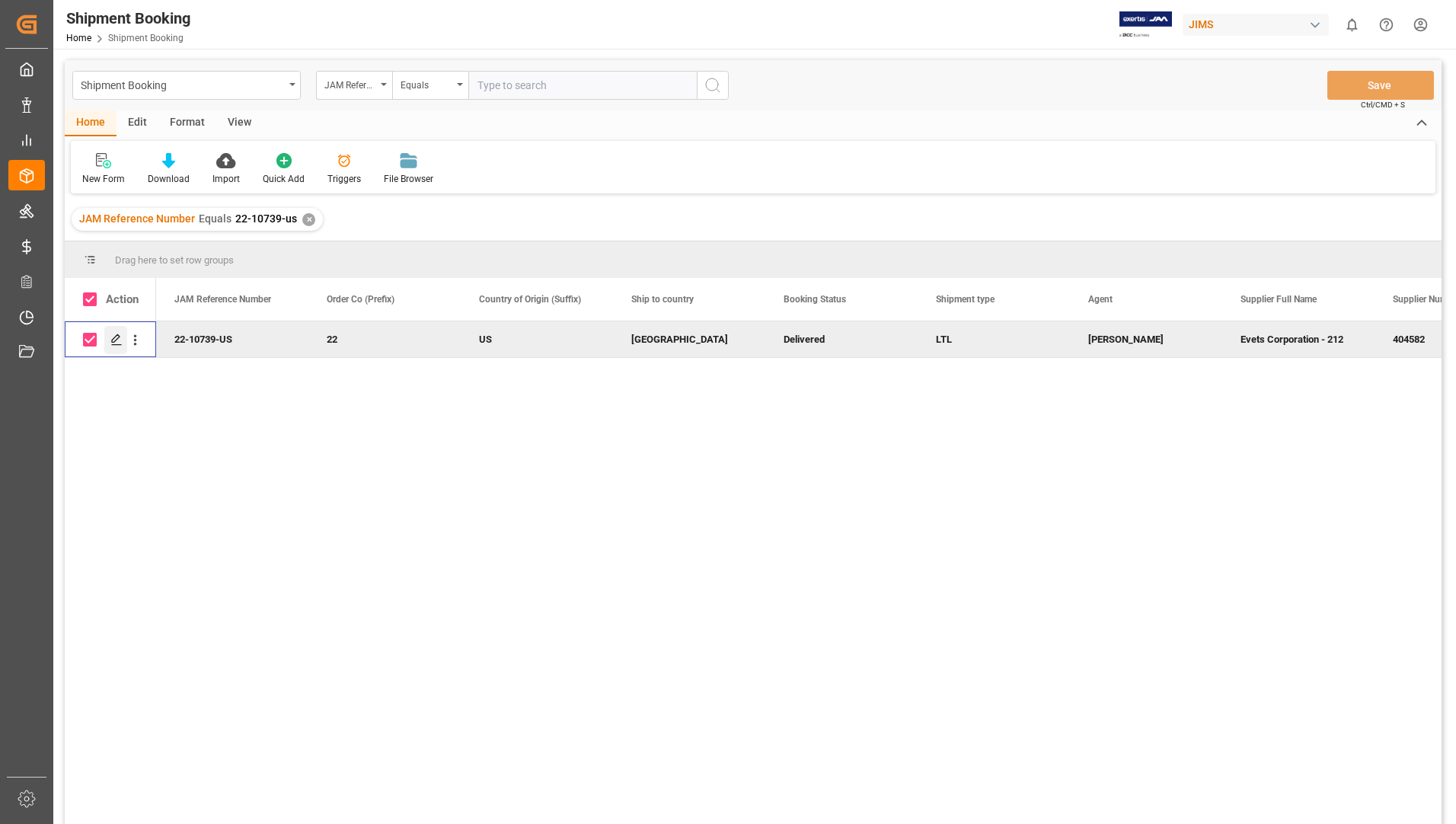
click at [116, 337] on polygon "Press SPACE to deselect this row." at bounding box center [116, 339] width 8 height 8
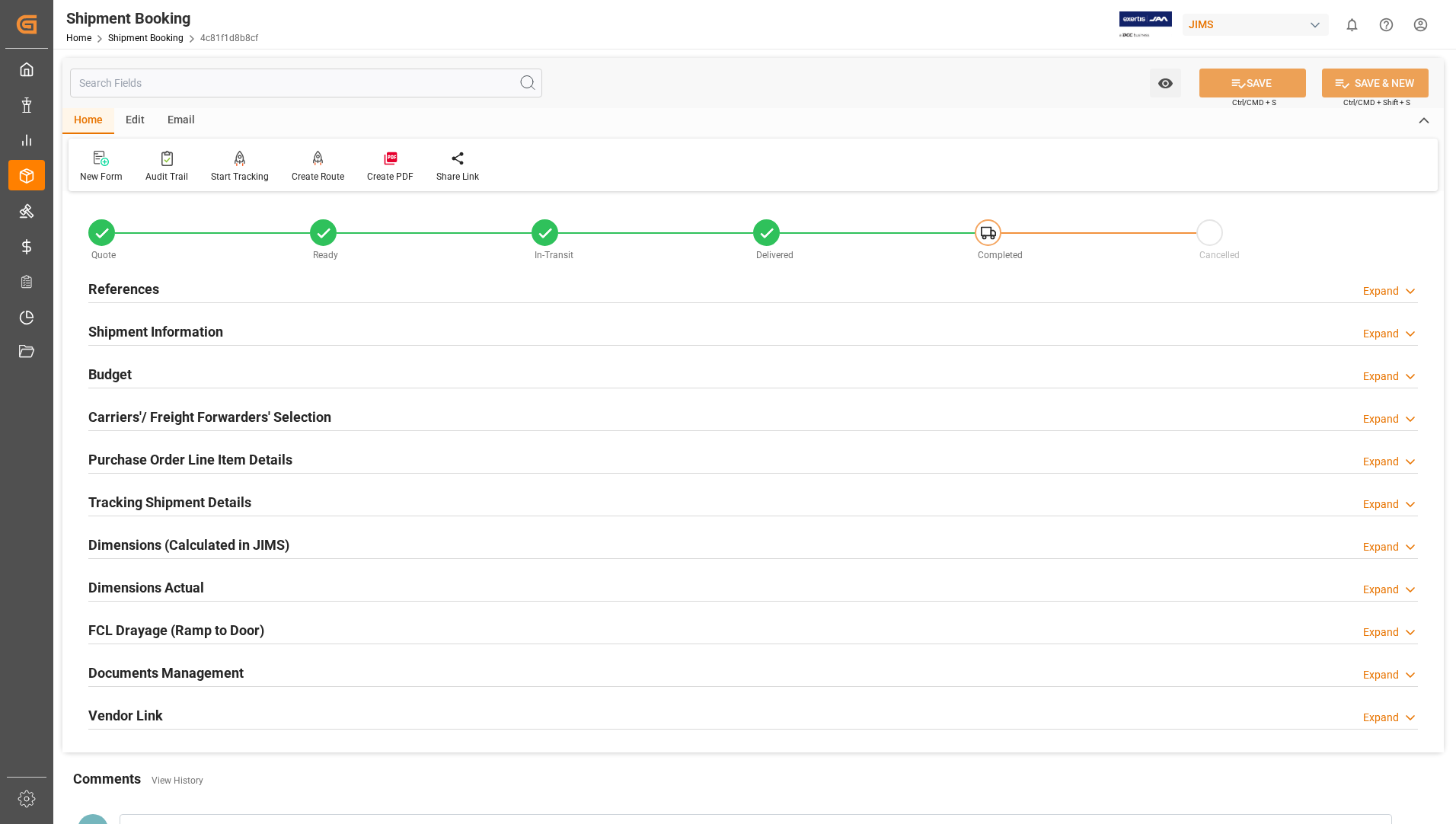
click at [206, 499] on h2 "Tracking Shipment Details" at bounding box center [169, 502] width 163 height 21
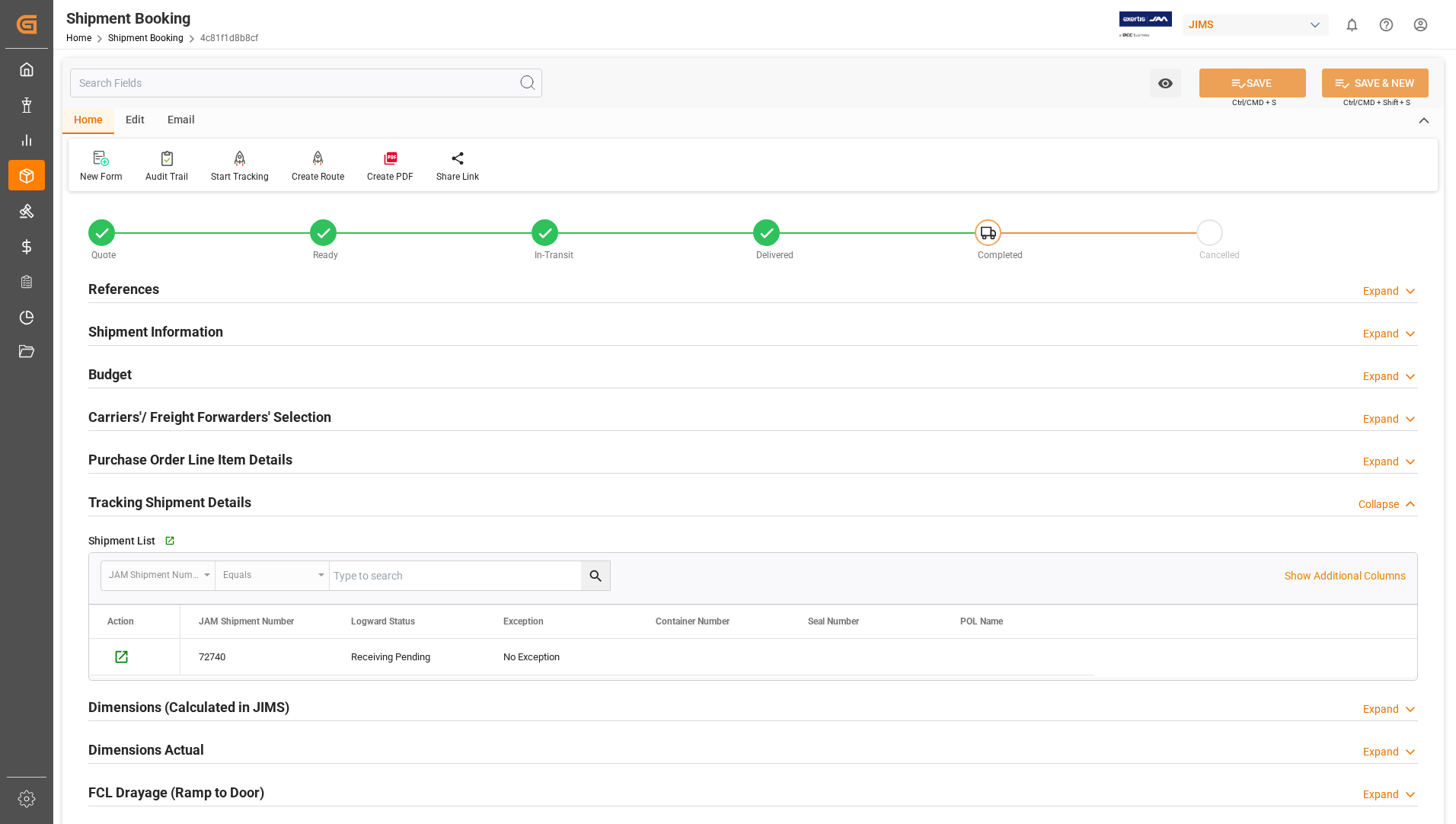
click at [261, 455] on h2 "Purchase Order Line Item Details" at bounding box center [190, 460] width 204 height 21
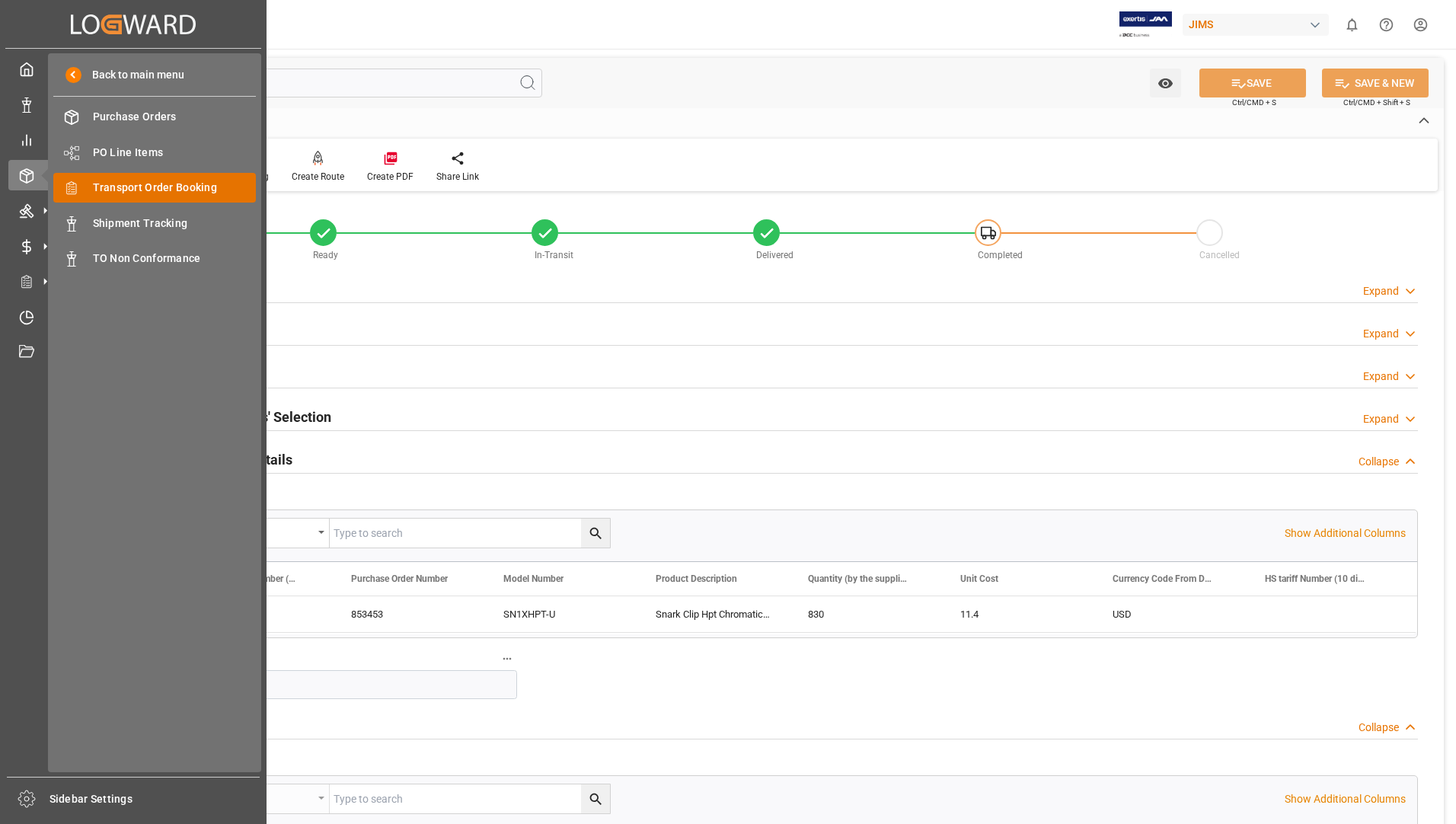
click at [141, 182] on span "Transport Order Booking" at bounding box center [175, 187] width 164 height 16
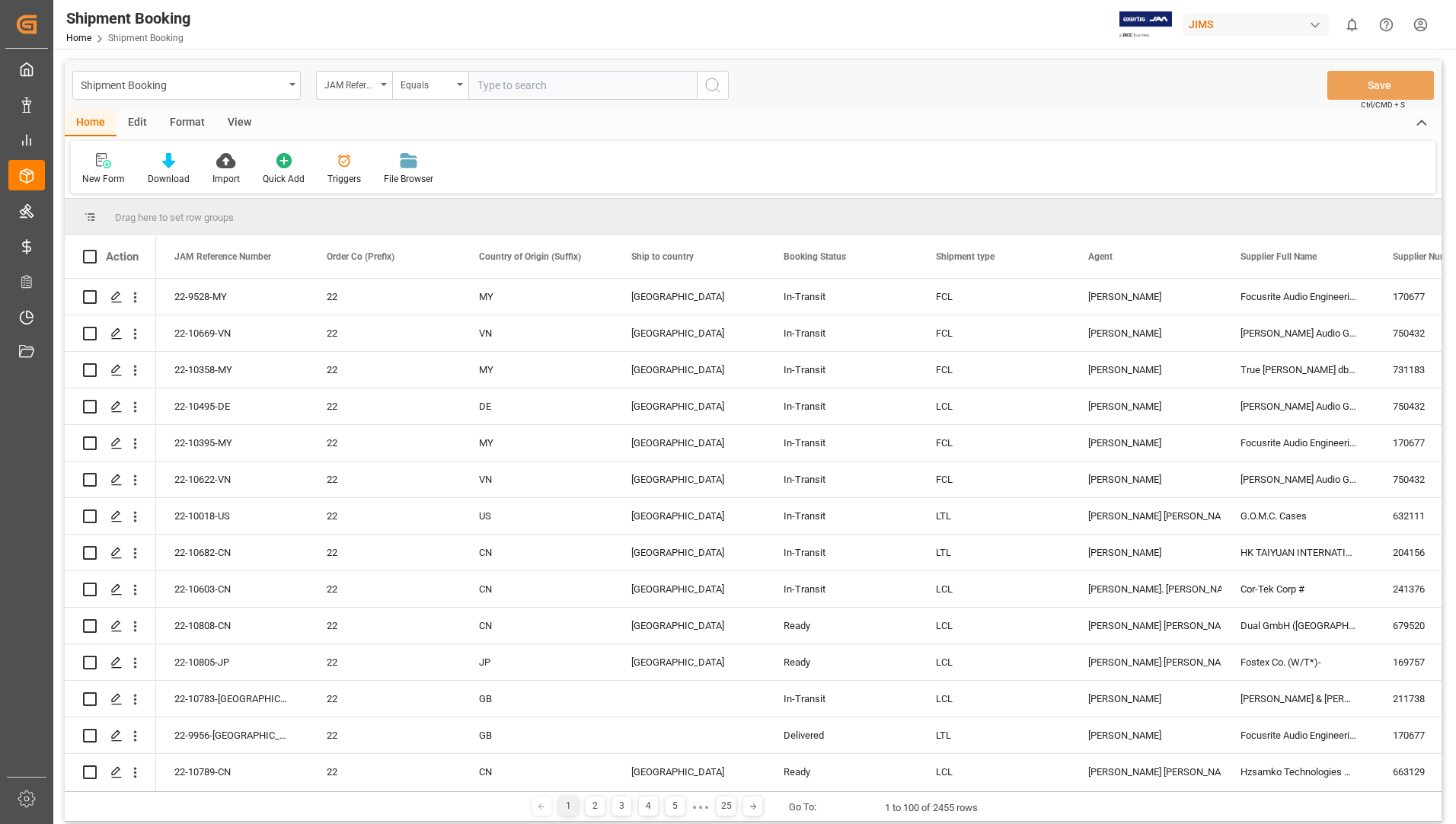
click at [527, 87] on input "text" at bounding box center [582, 85] width 229 height 29
click at [532, 87] on input "text" at bounding box center [582, 85] width 229 height 29
type input "22-10791-us"
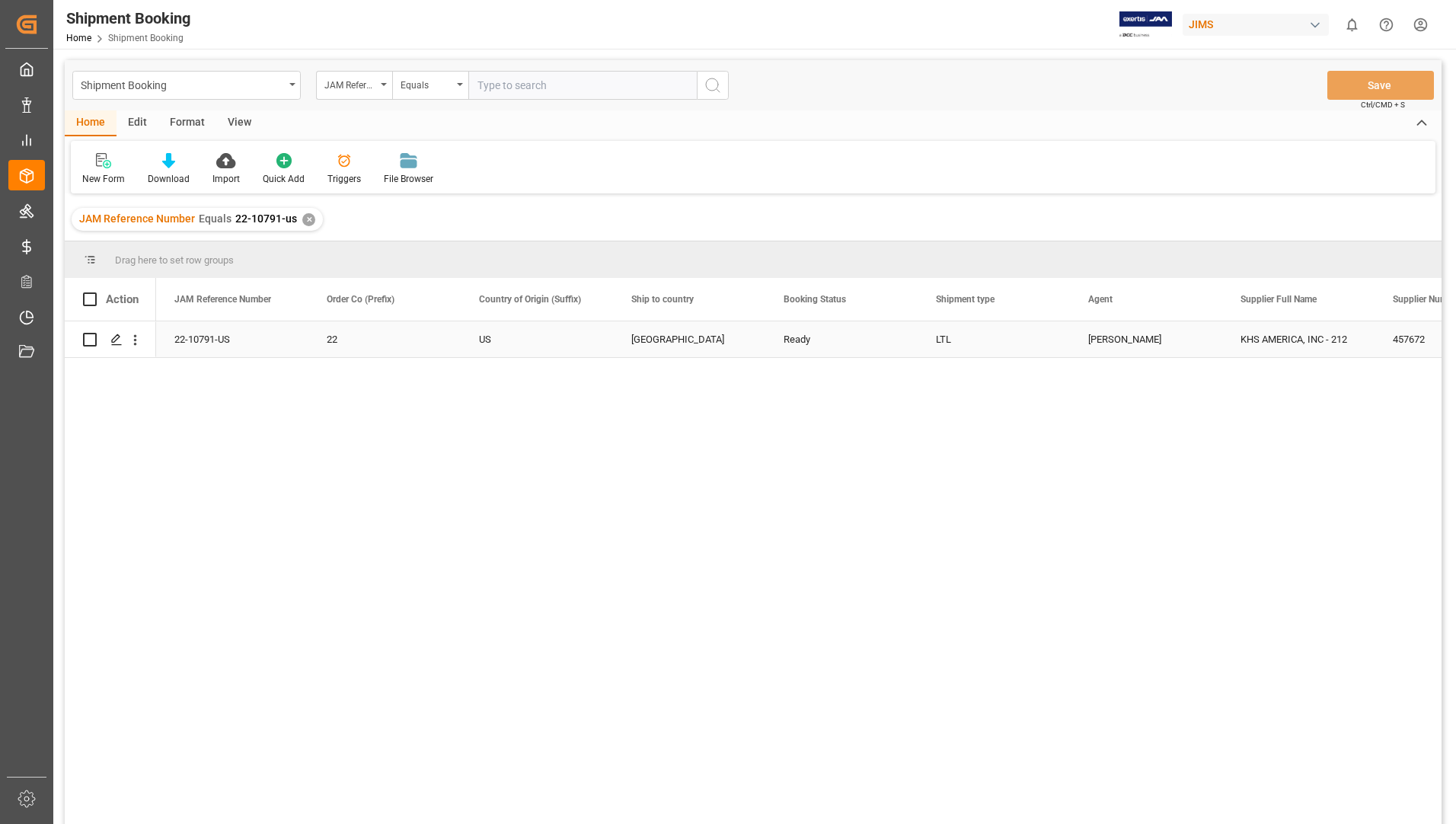
click at [87, 341] on input "Press Space to toggle row selection (unchecked)" at bounding box center [89, 340] width 14 height 14
checkbox input "true"
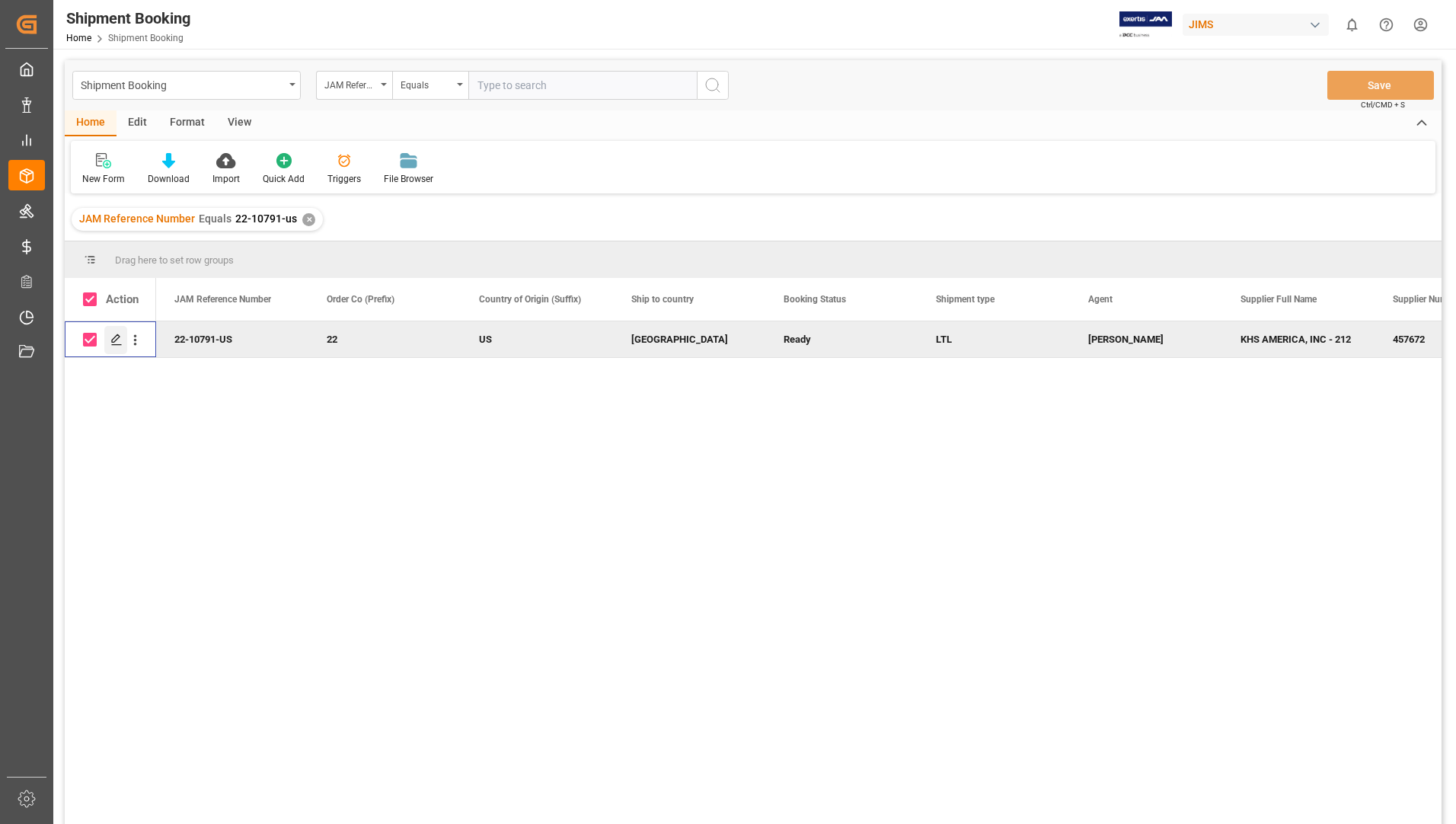
click at [115, 342] on polygon "Press SPACE to deselect this row." at bounding box center [116, 339] width 8 height 8
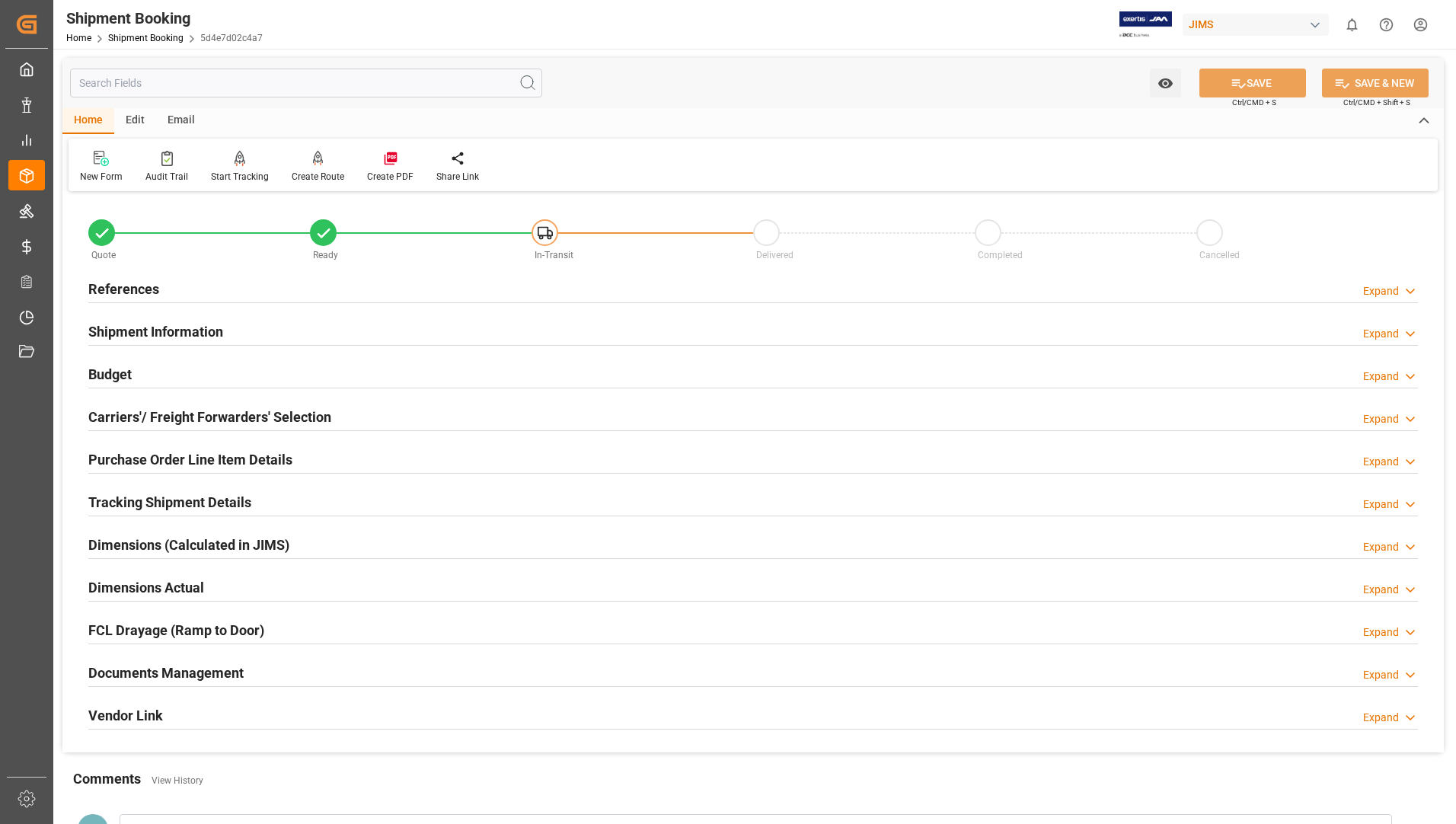
click at [162, 501] on h2 "Tracking Shipment Details" at bounding box center [169, 502] width 163 height 21
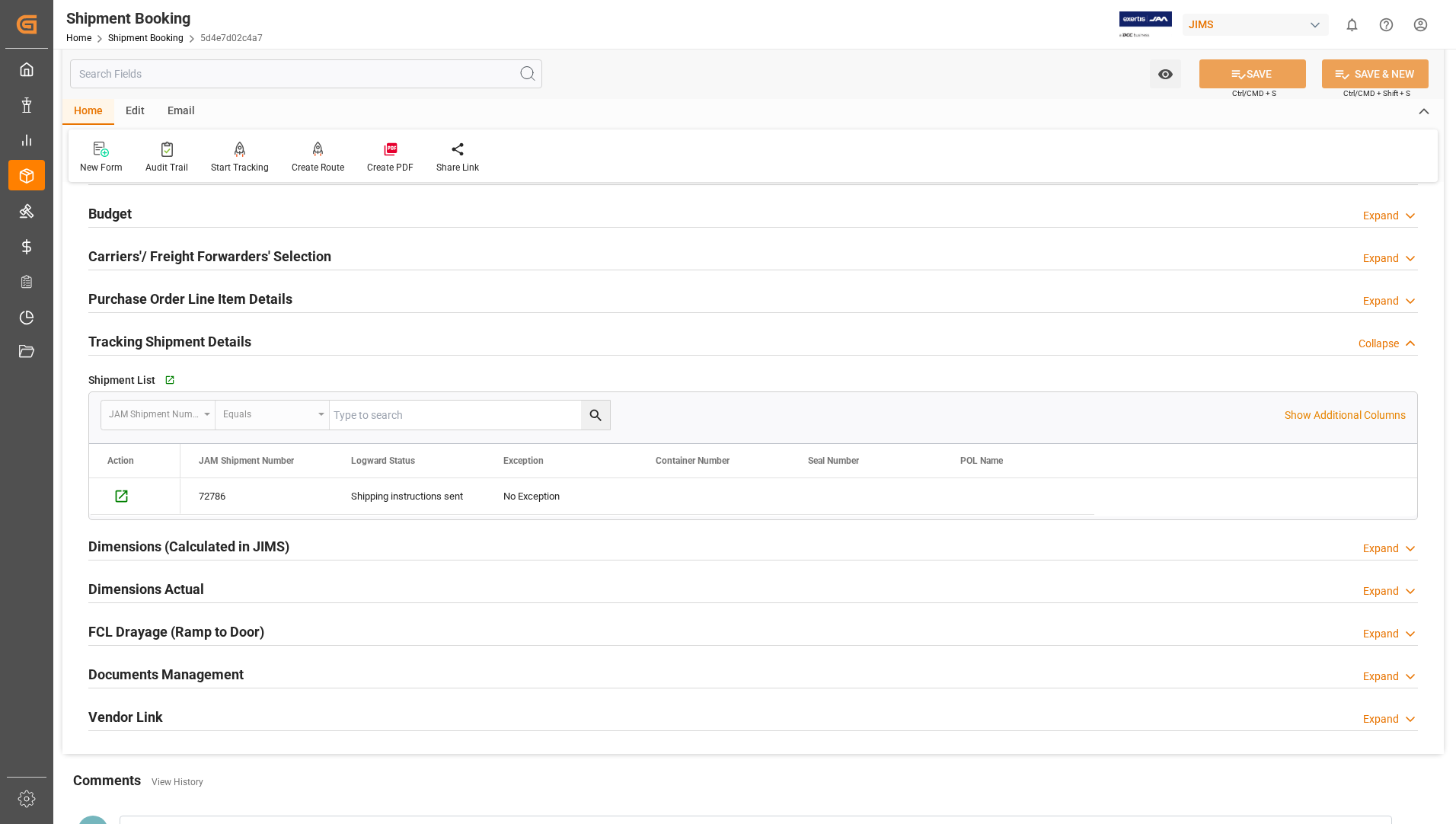
scroll to position [152, 0]
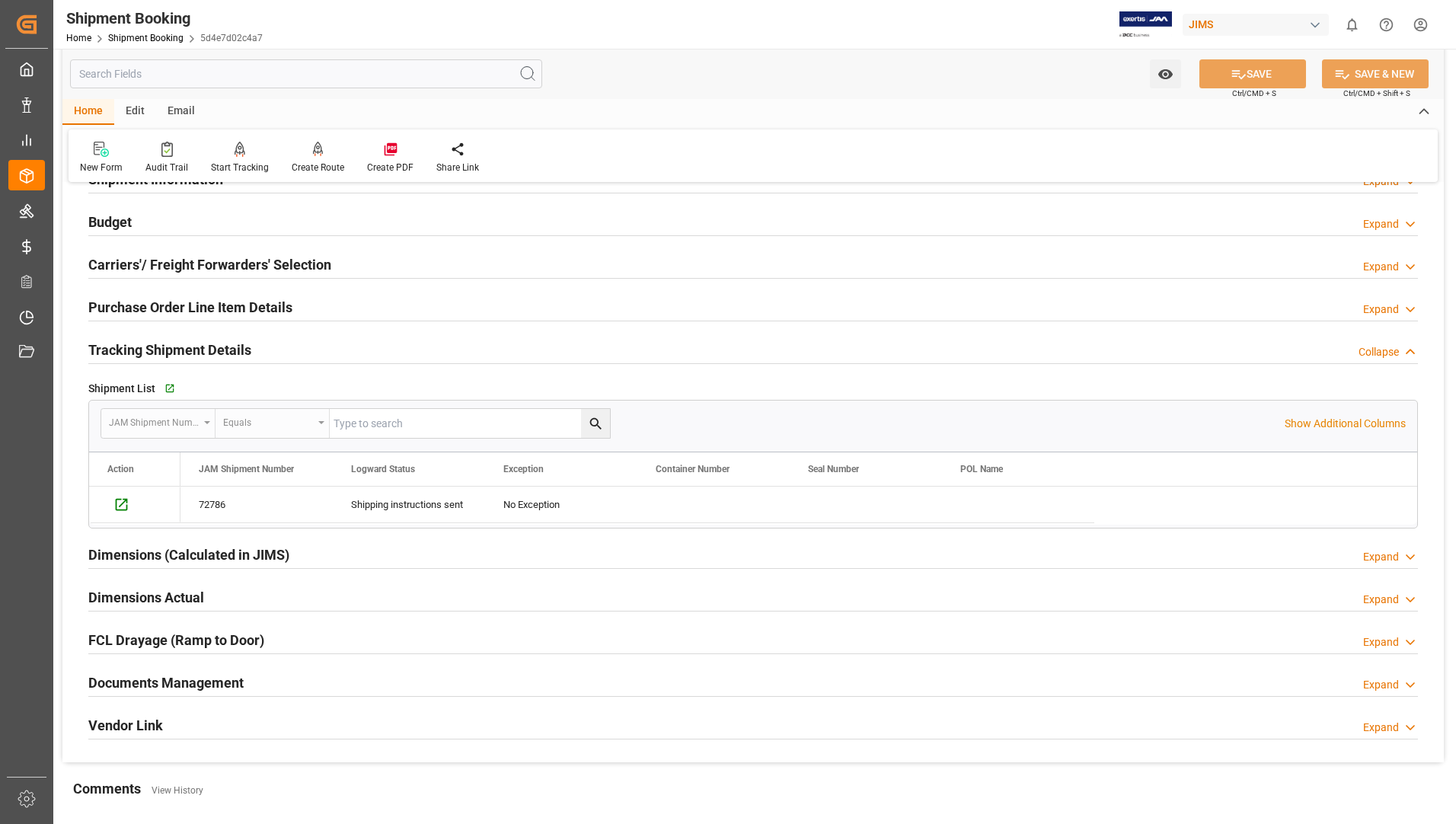
click at [165, 298] on h2 "Purchase Order Line Item Details" at bounding box center [190, 308] width 204 height 21
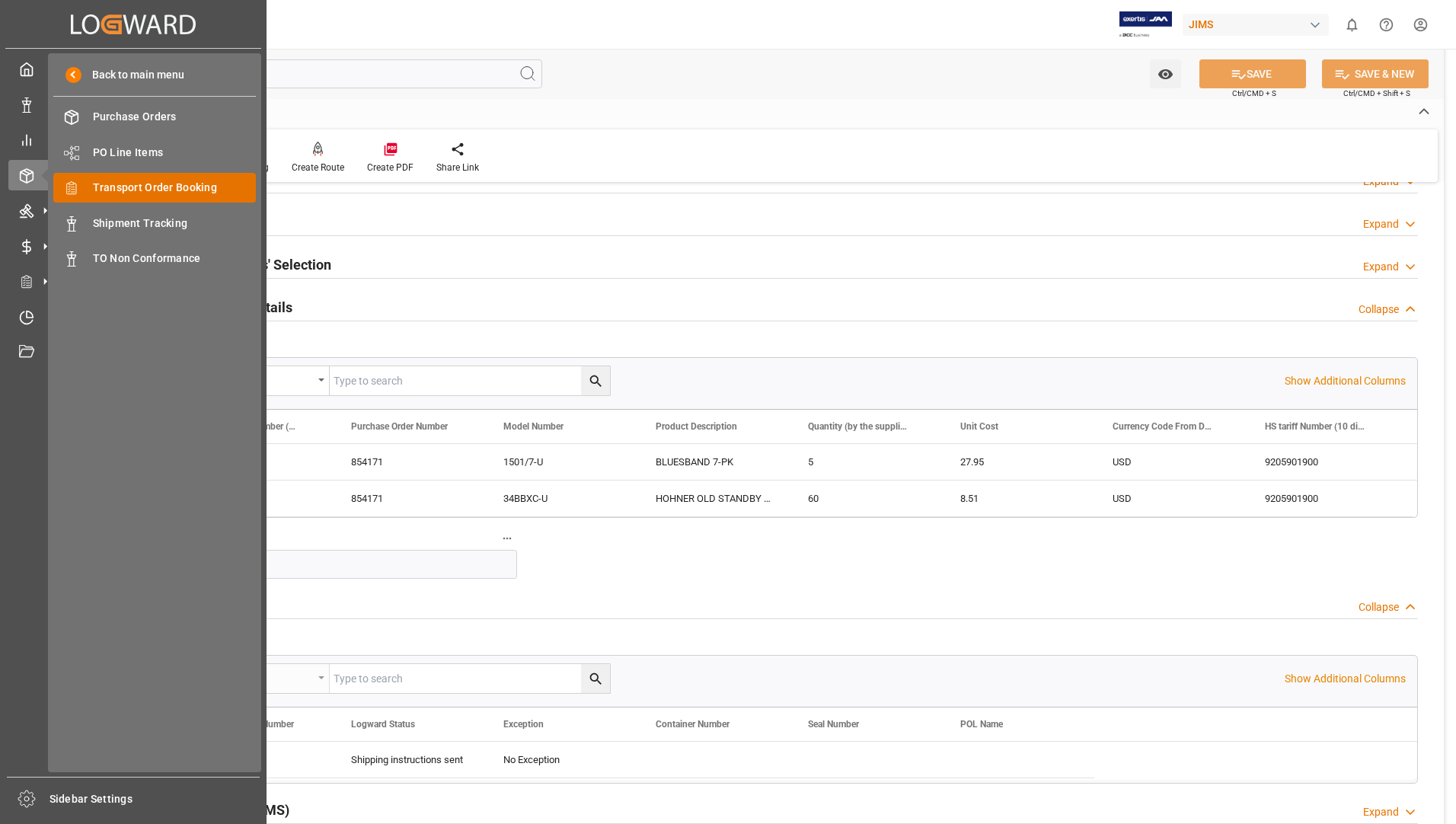
click at [167, 191] on span "Transport Order Booking" at bounding box center [175, 187] width 164 height 16
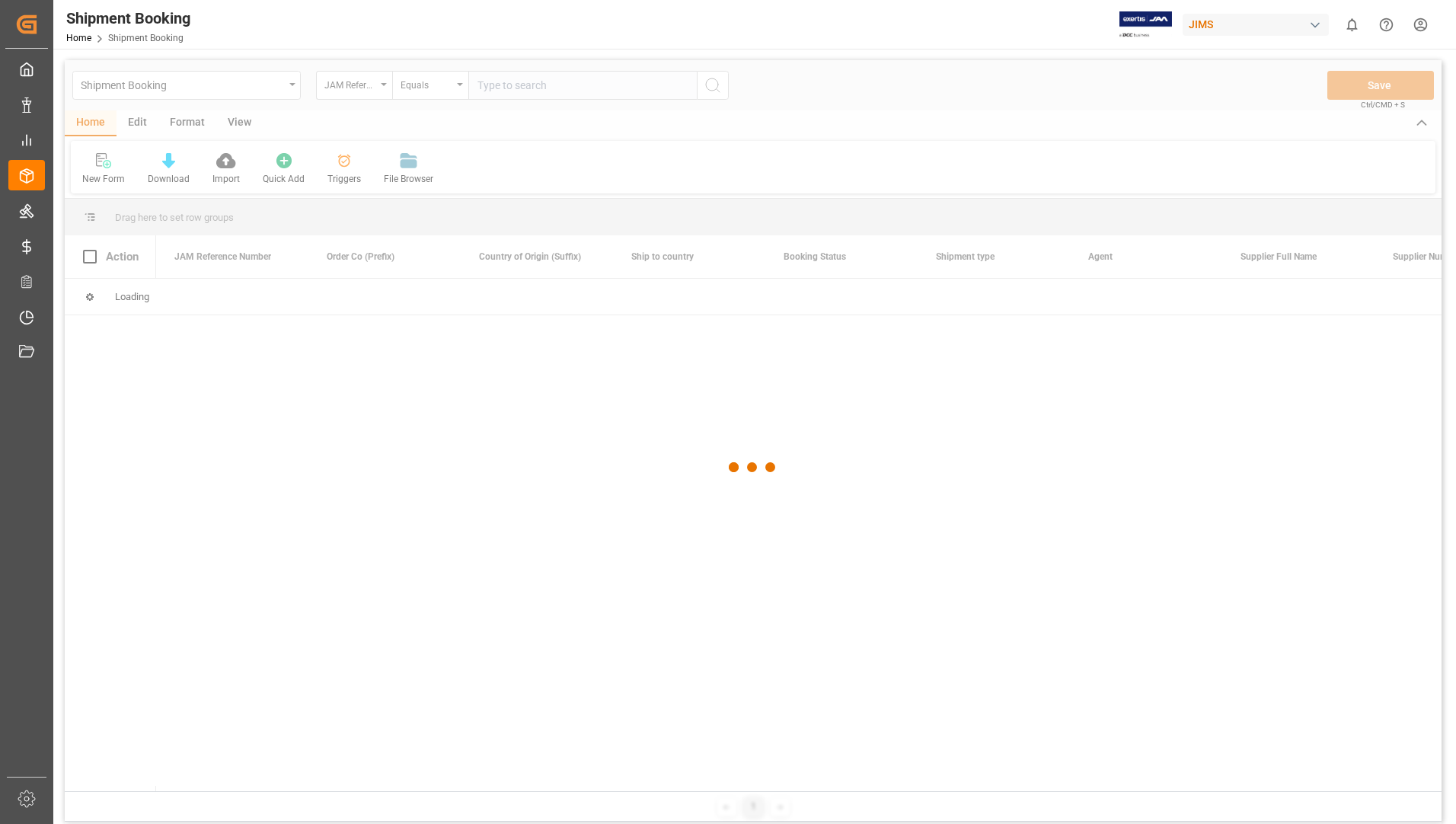
click at [537, 87] on div at bounding box center [753, 467] width 1377 height 816
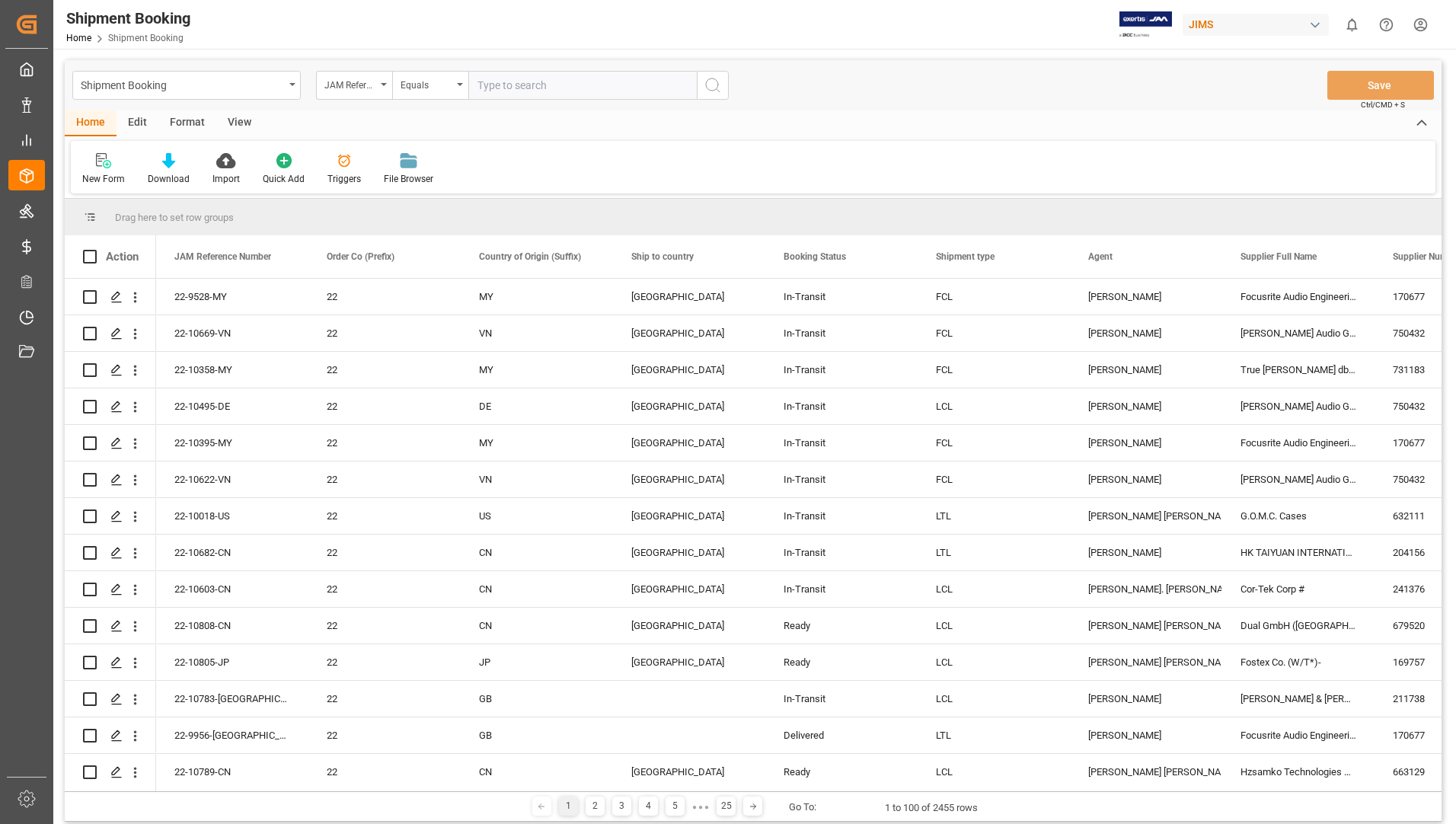
click at [545, 82] on input "text" at bounding box center [582, 85] width 229 height 29
type input "22-10746-us"
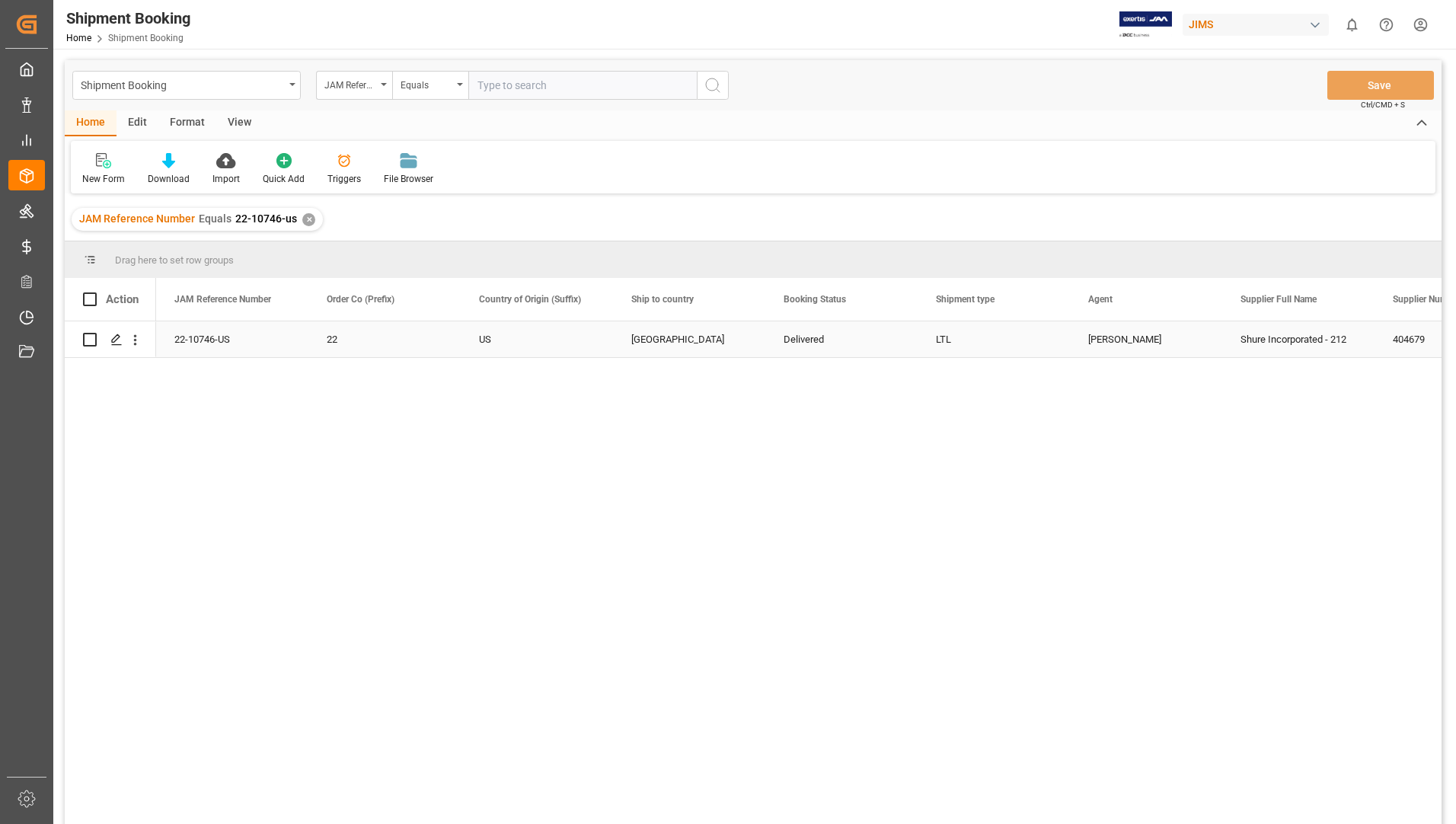
click at [85, 341] on input "Press Space to toggle row selection (unchecked)" at bounding box center [89, 340] width 14 height 14
checkbox input "true"
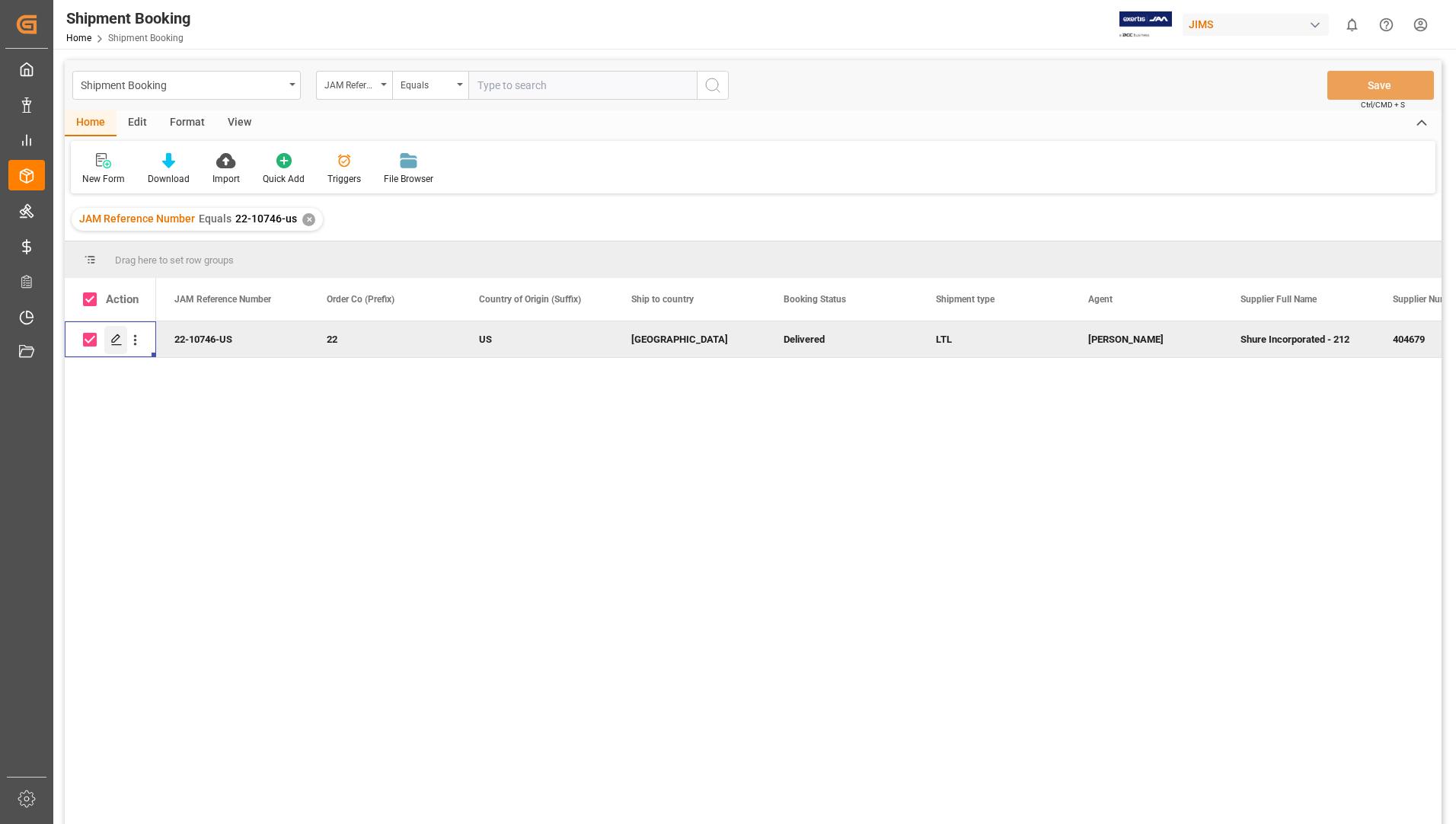
click at [113, 336] on icon "Press SPACE to deselect this row." at bounding box center [116, 340] width 12 height 12
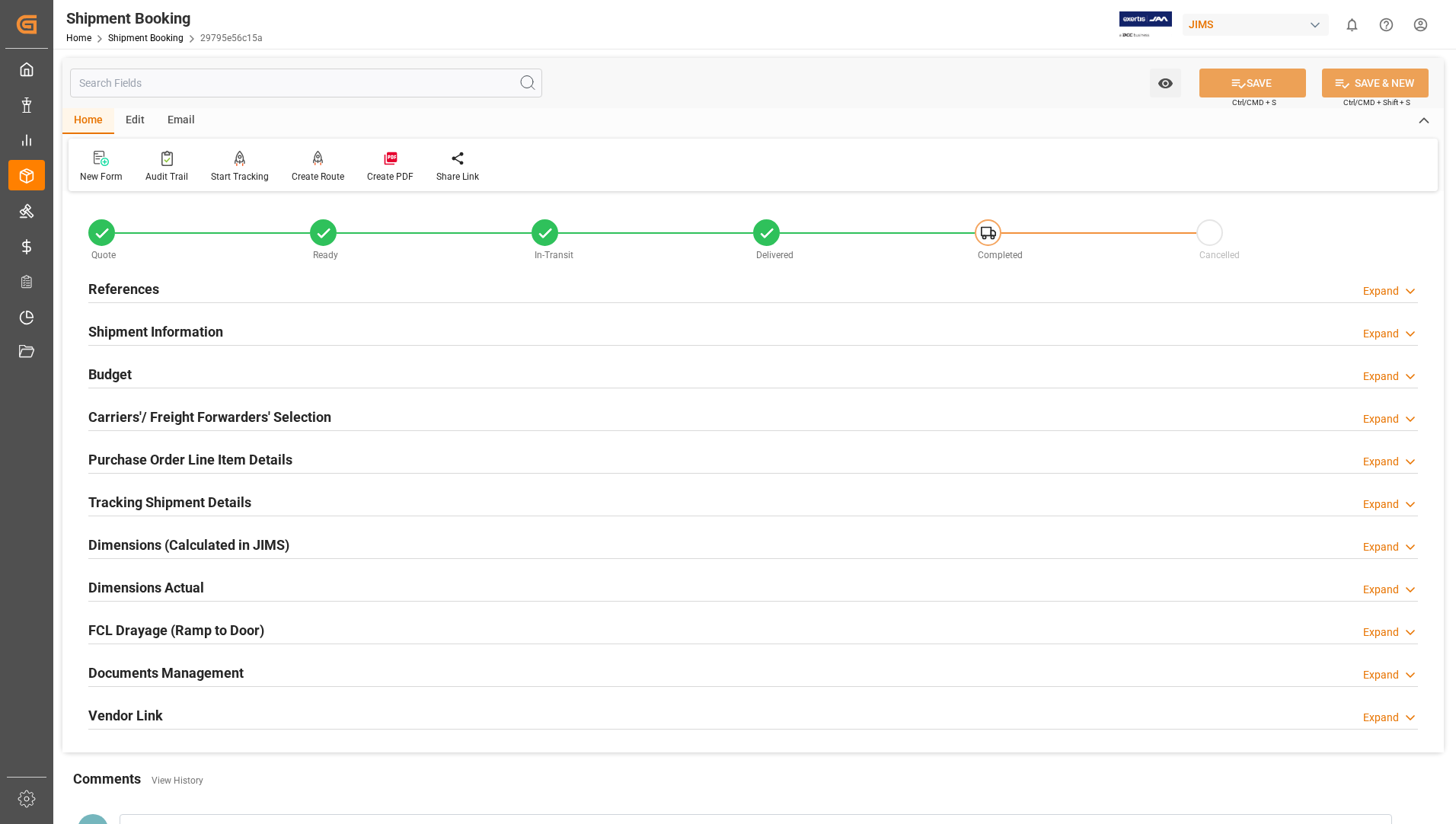
click at [147, 500] on h2 "Tracking Shipment Details" at bounding box center [169, 502] width 163 height 21
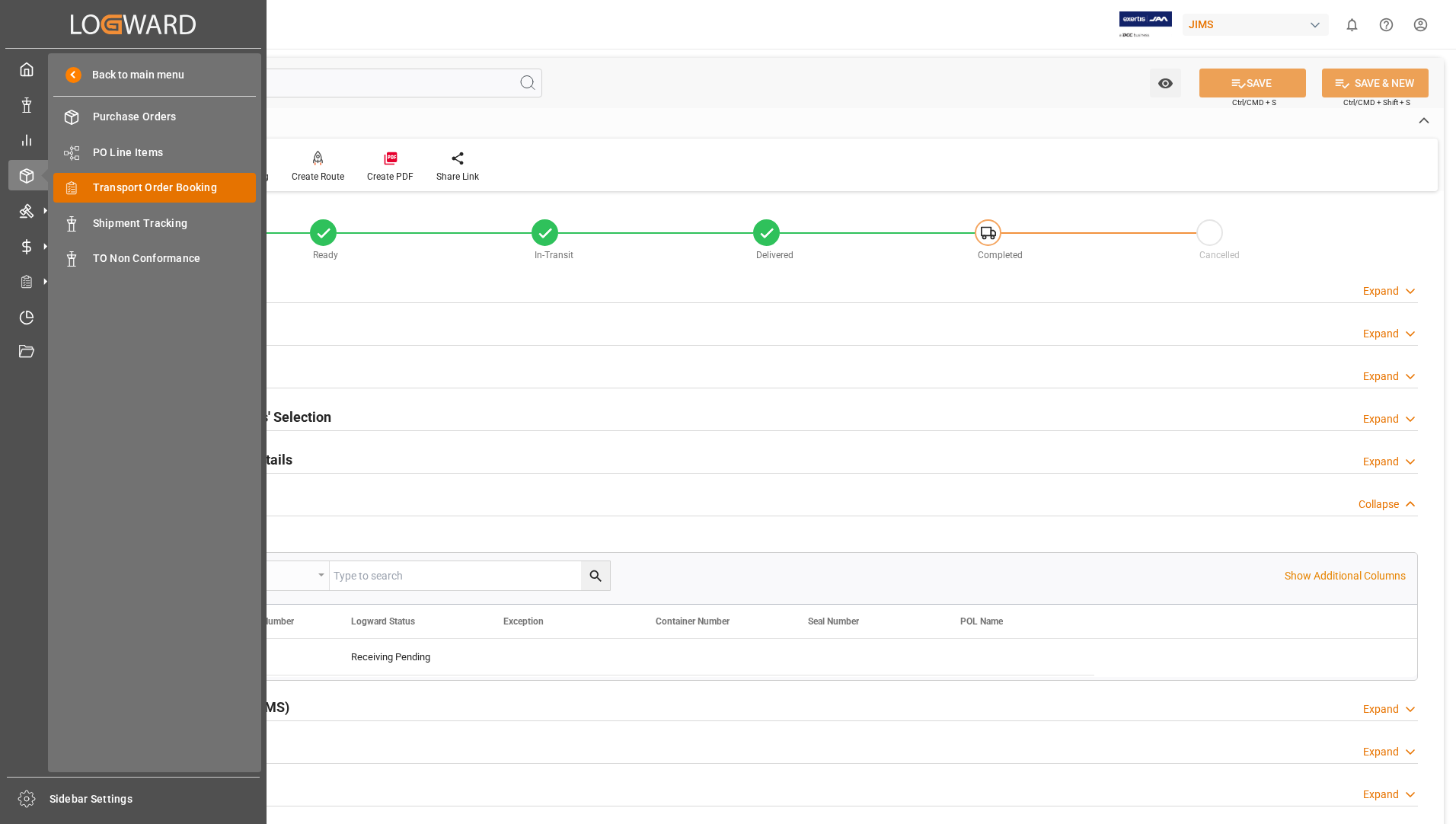
click at [164, 190] on span "Transport Order Booking" at bounding box center [175, 187] width 164 height 16
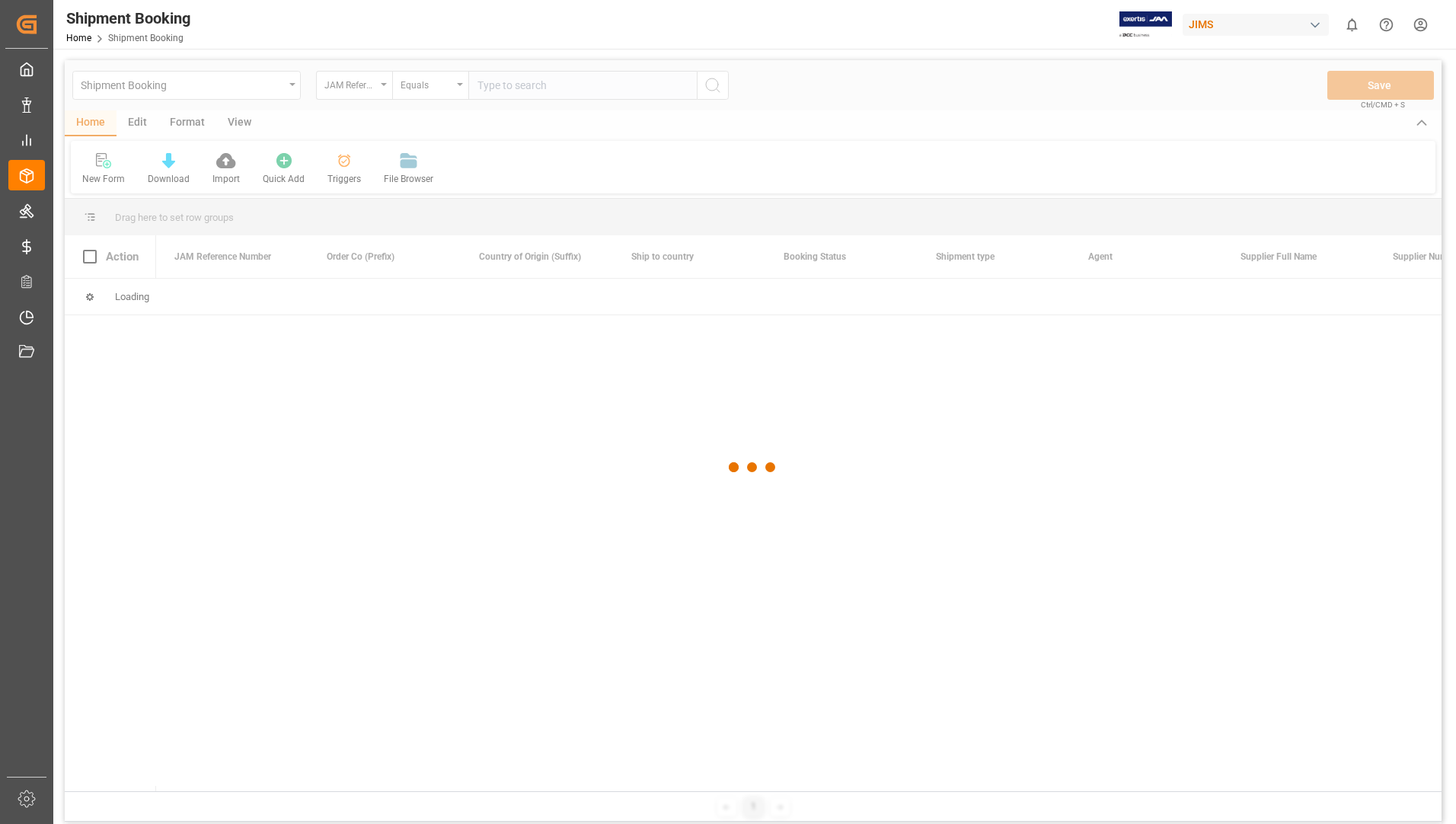
click at [518, 85] on div at bounding box center [753, 467] width 1377 height 816
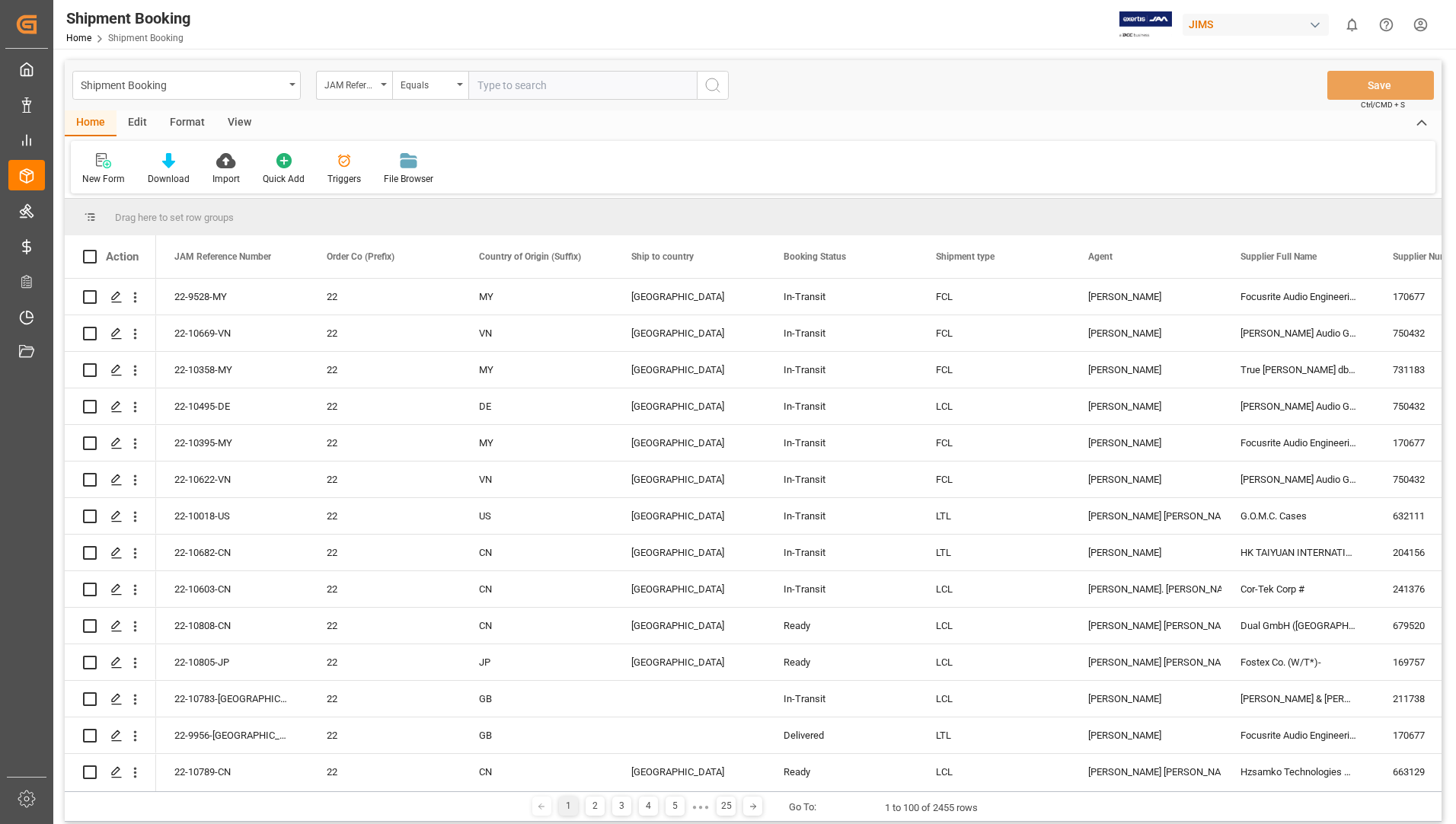
click at [648, 84] on input "text" at bounding box center [582, 85] width 229 height 29
type input "22-10794-us"
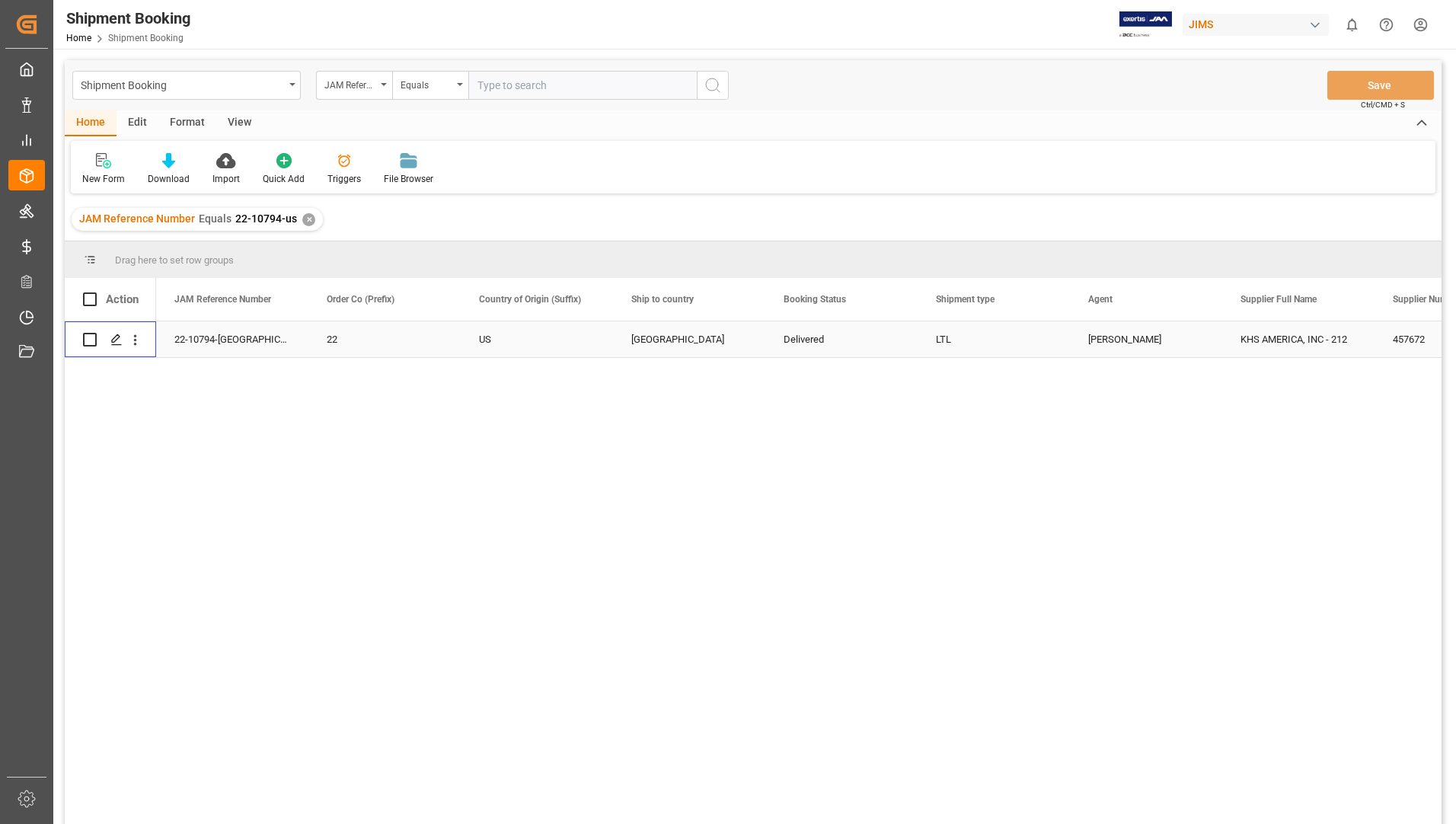
click at [89, 340] on input "Press Space to toggle row selection (unchecked)" at bounding box center [89, 340] width 14 height 14
checkbox input "true"
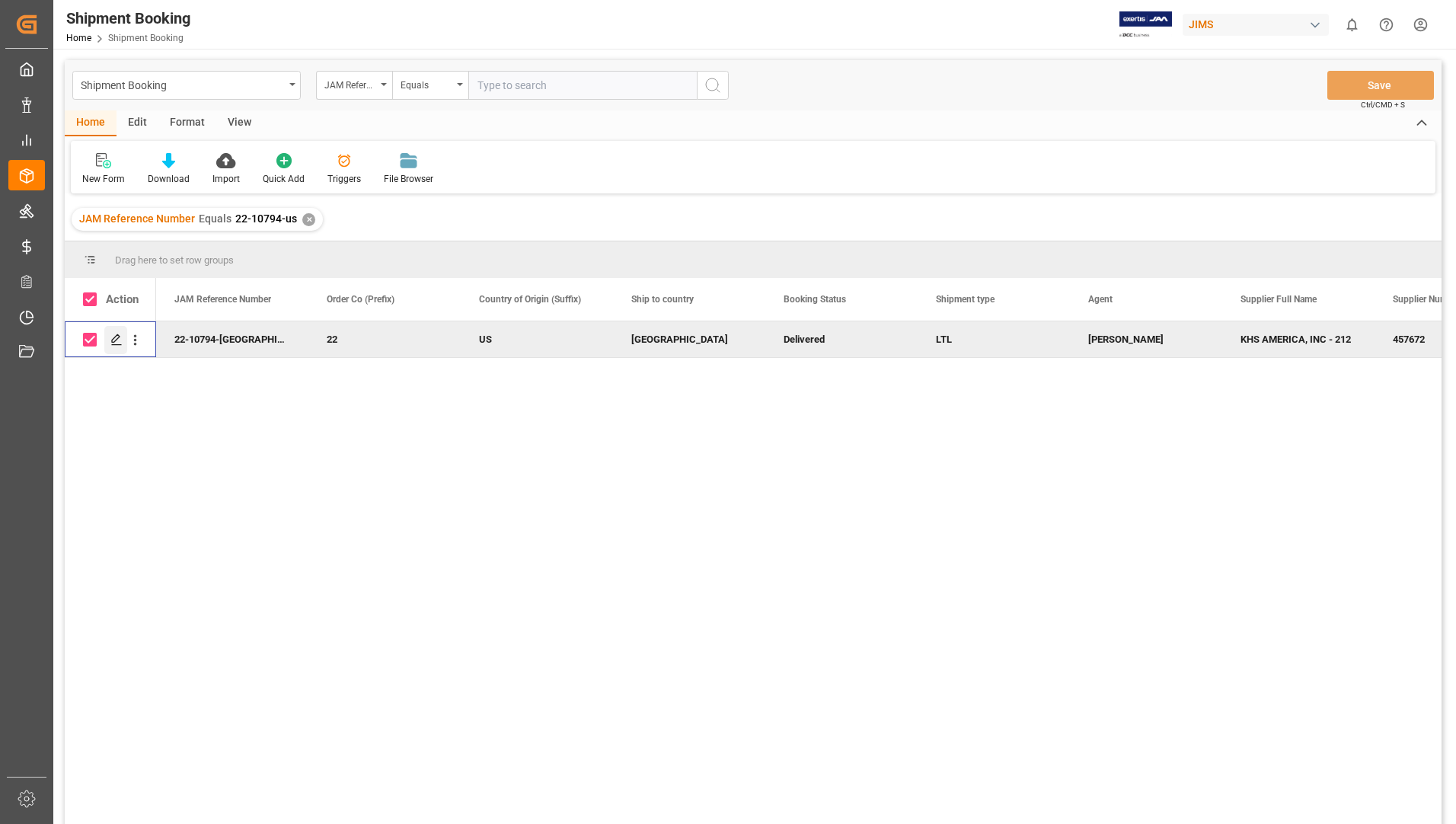
click at [111, 339] on icon "Press SPACE to deselect this row." at bounding box center [116, 340] width 12 height 12
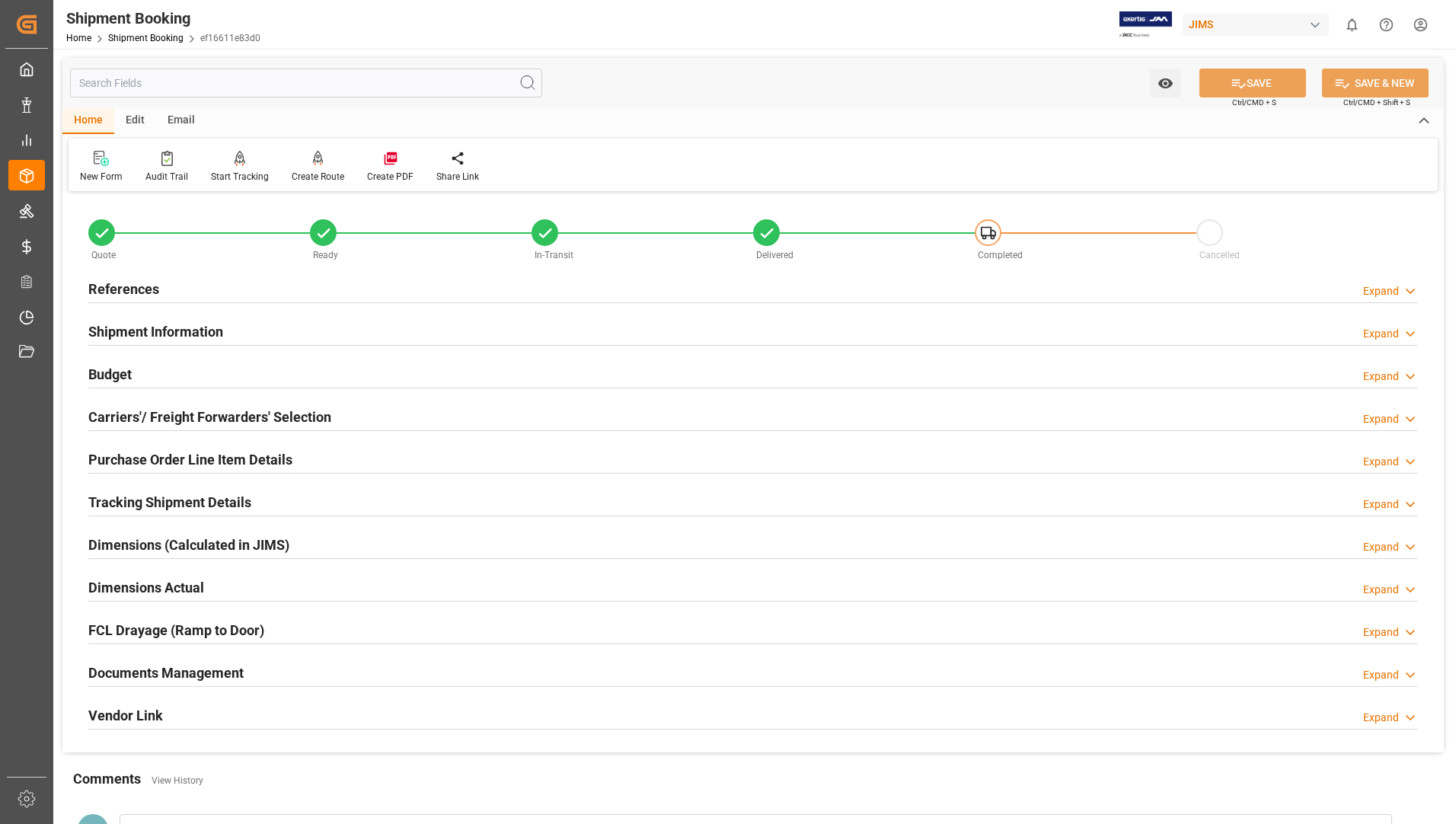
click at [147, 501] on h2 "Tracking Shipment Details" at bounding box center [169, 502] width 163 height 21
